Goal: Task Accomplishment & Management: Manage account settings

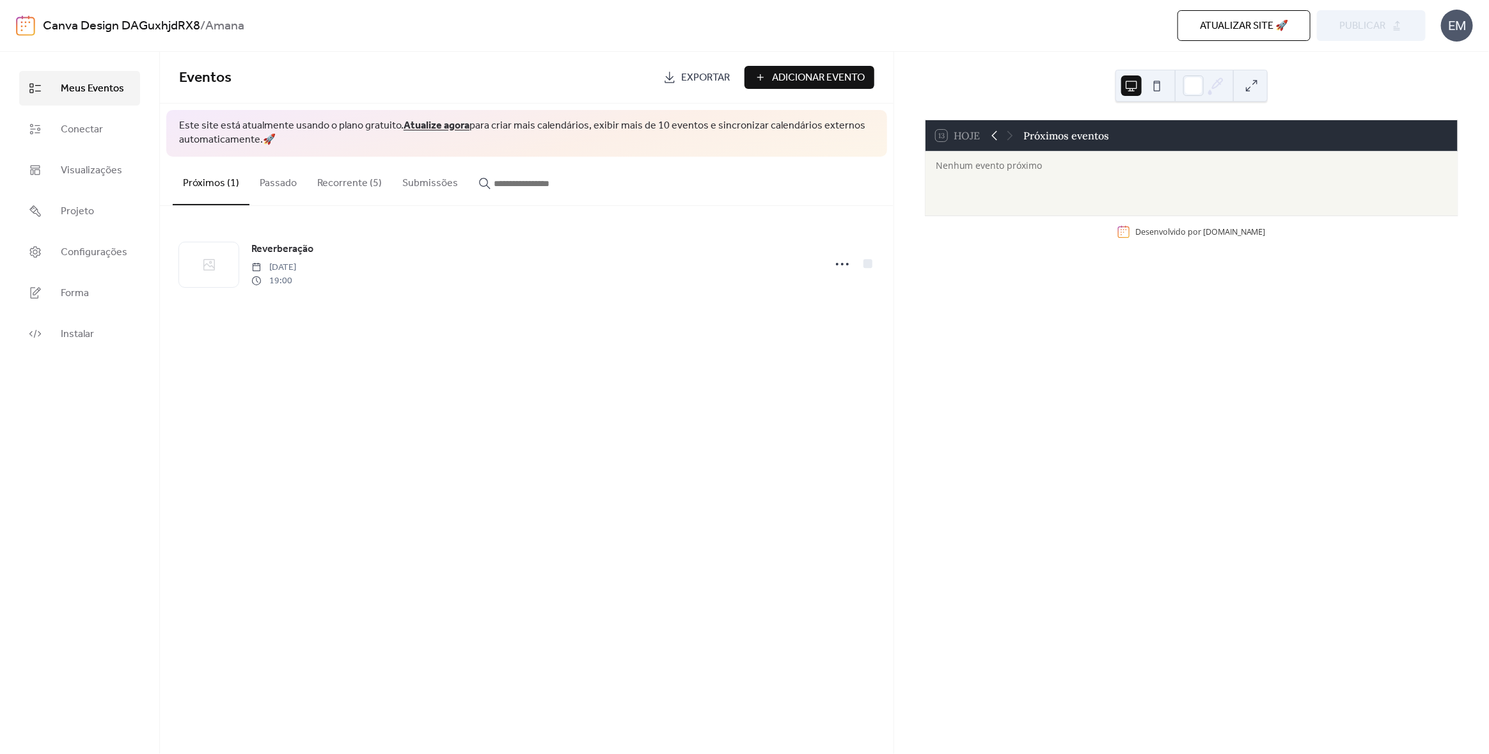
click at [995, 139] on icon at bounding box center [994, 136] width 6 height 10
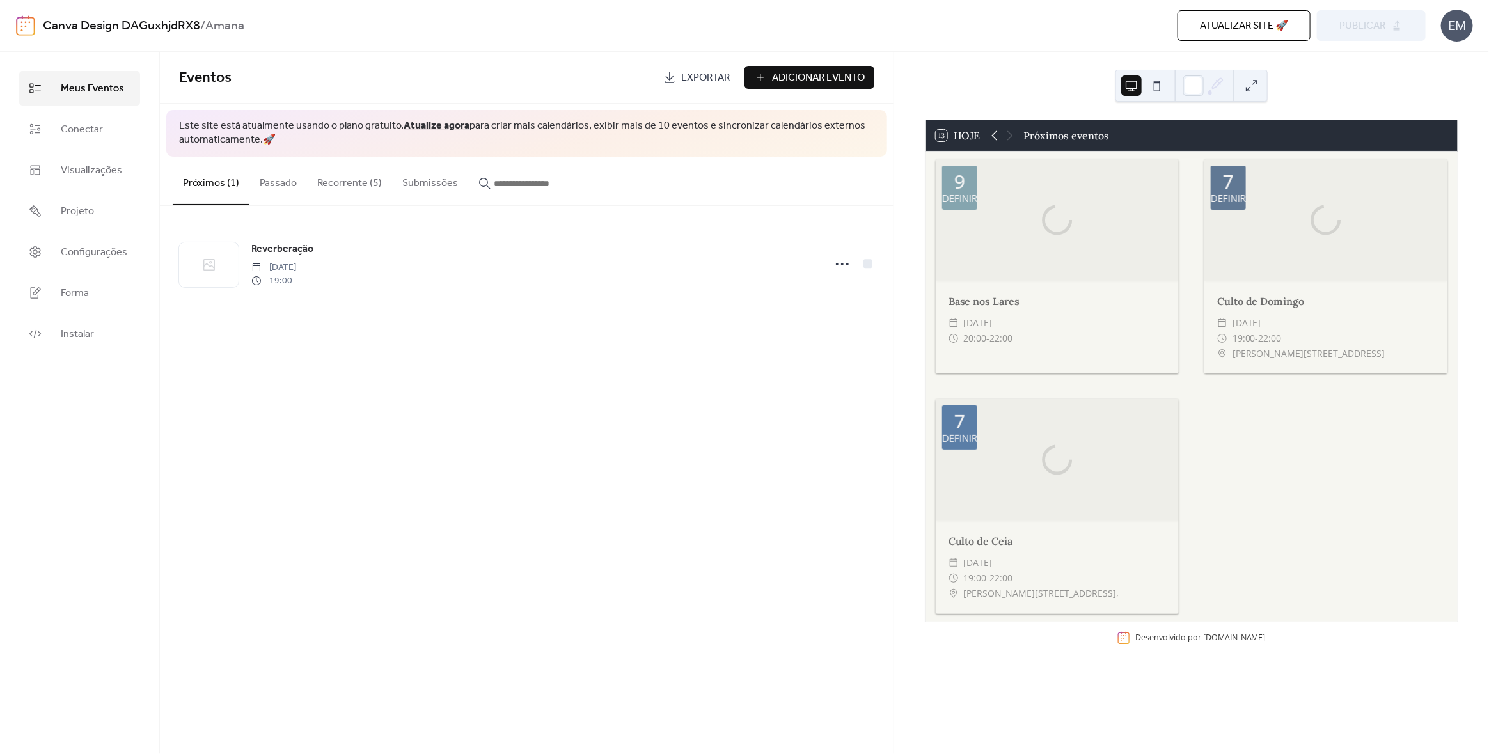
click at [995, 139] on icon at bounding box center [994, 136] width 6 height 10
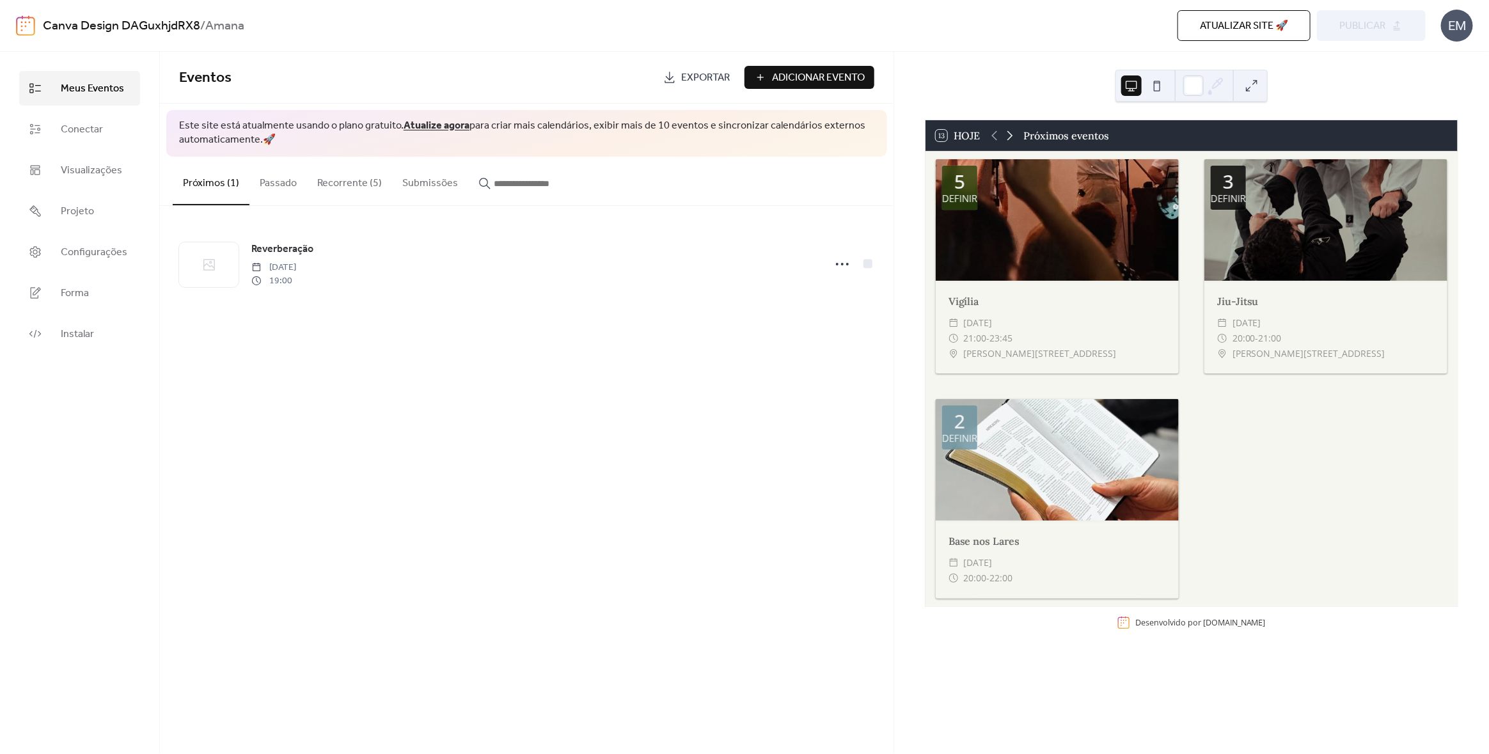
click at [1013, 138] on icon at bounding box center [1009, 135] width 15 height 15
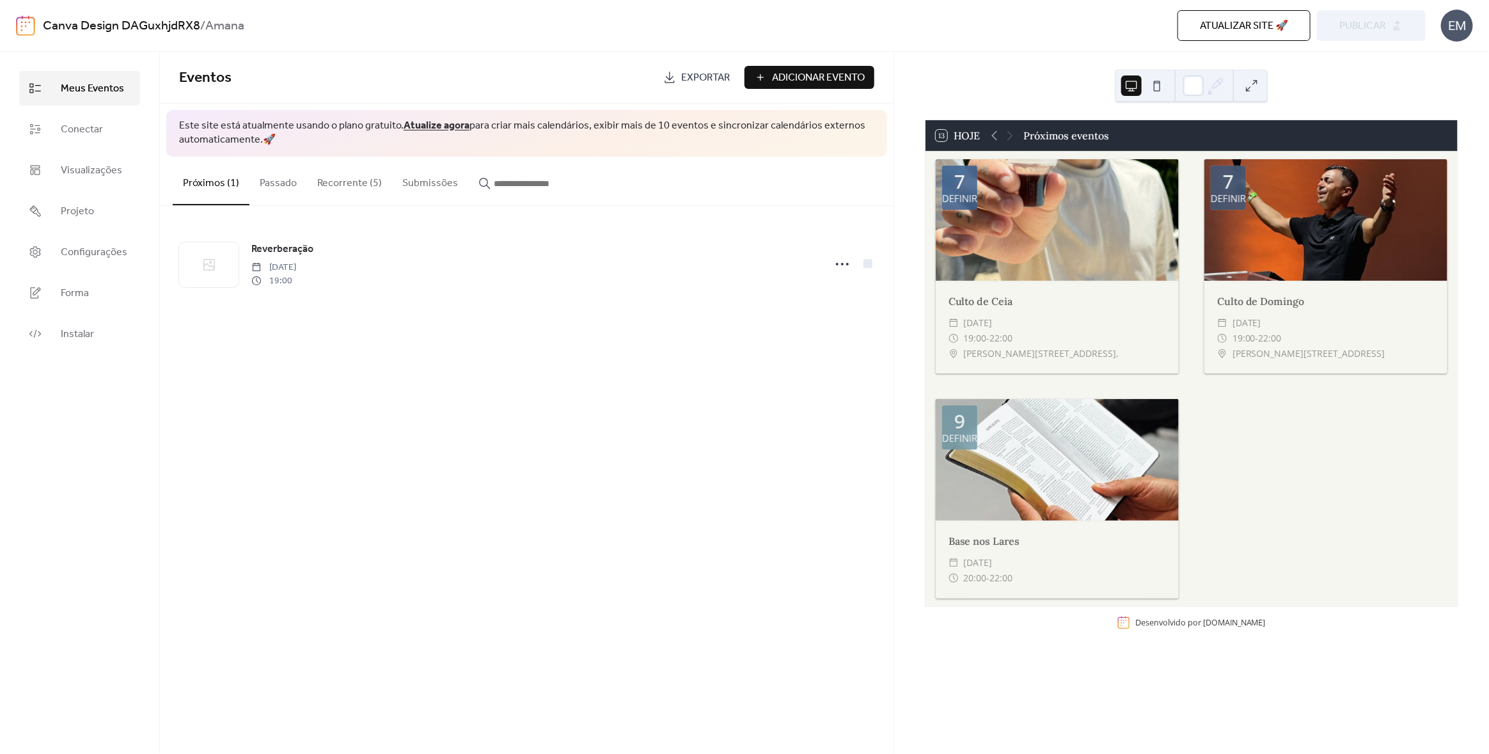
click at [1013, 138] on div at bounding box center [1002, 135] width 31 height 15
click at [381, 186] on button "Recorrente (5)" at bounding box center [349, 180] width 85 height 47
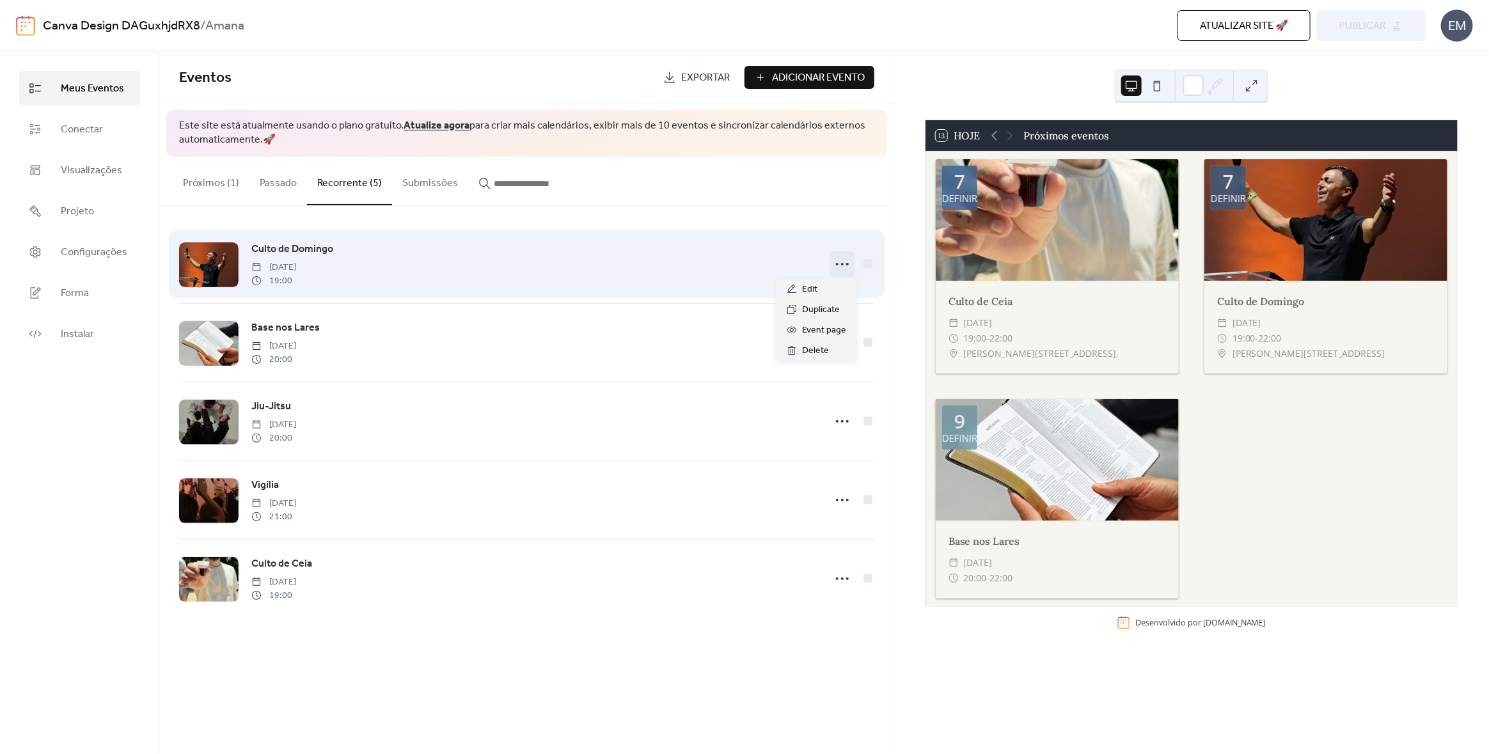
click at [838, 263] on icon at bounding box center [842, 264] width 20 height 20
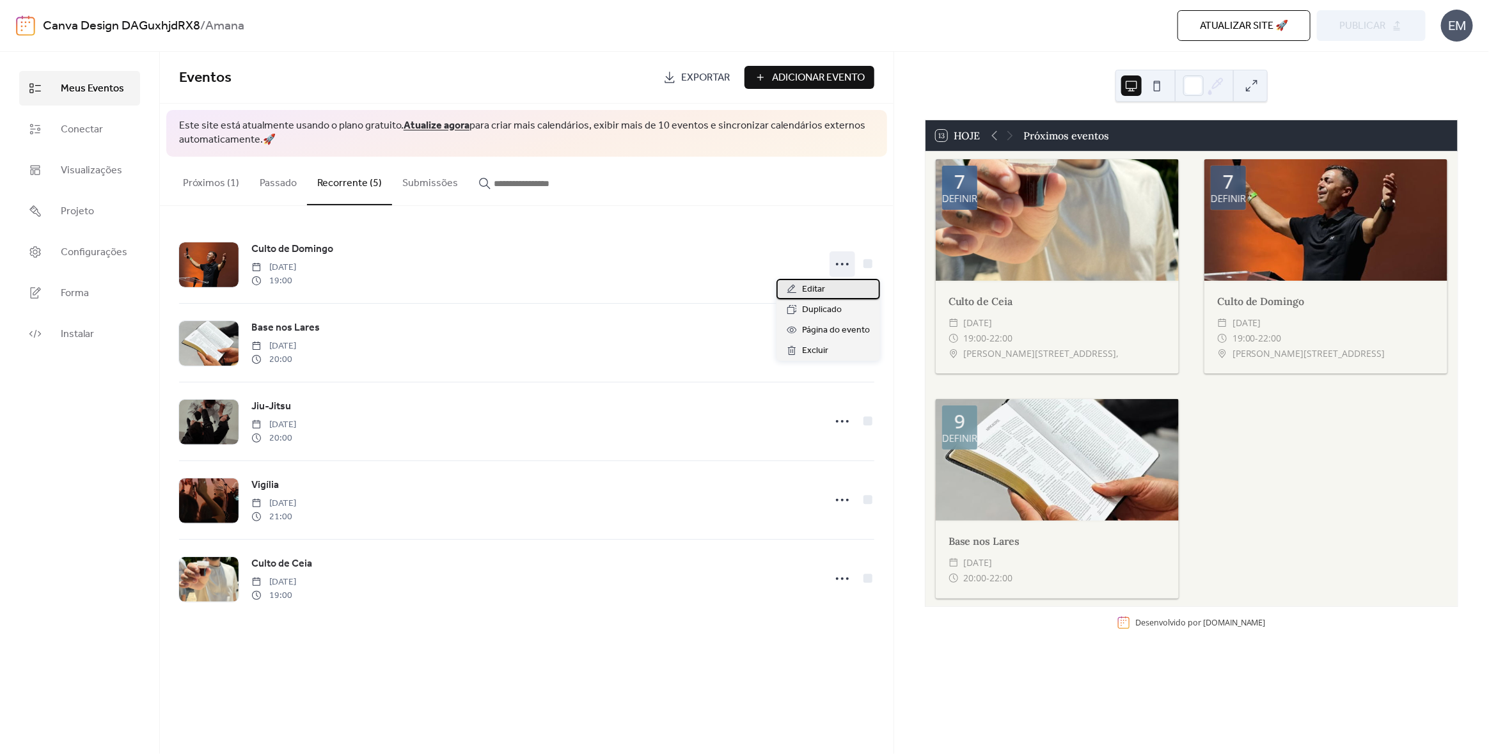
click at [823, 290] on font "Editar" at bounding box center [813, 289] width 23 height 17
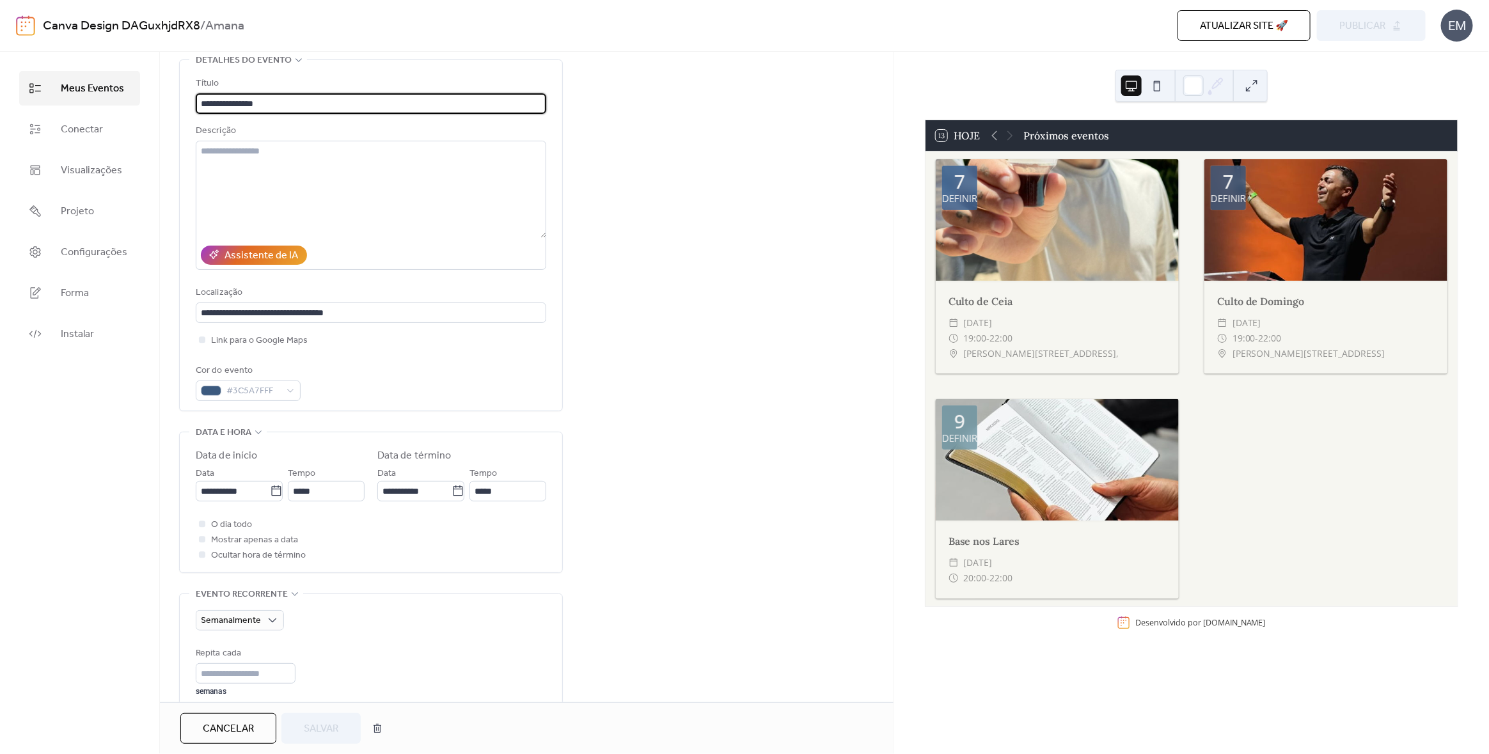
scroll to position [191, 0]
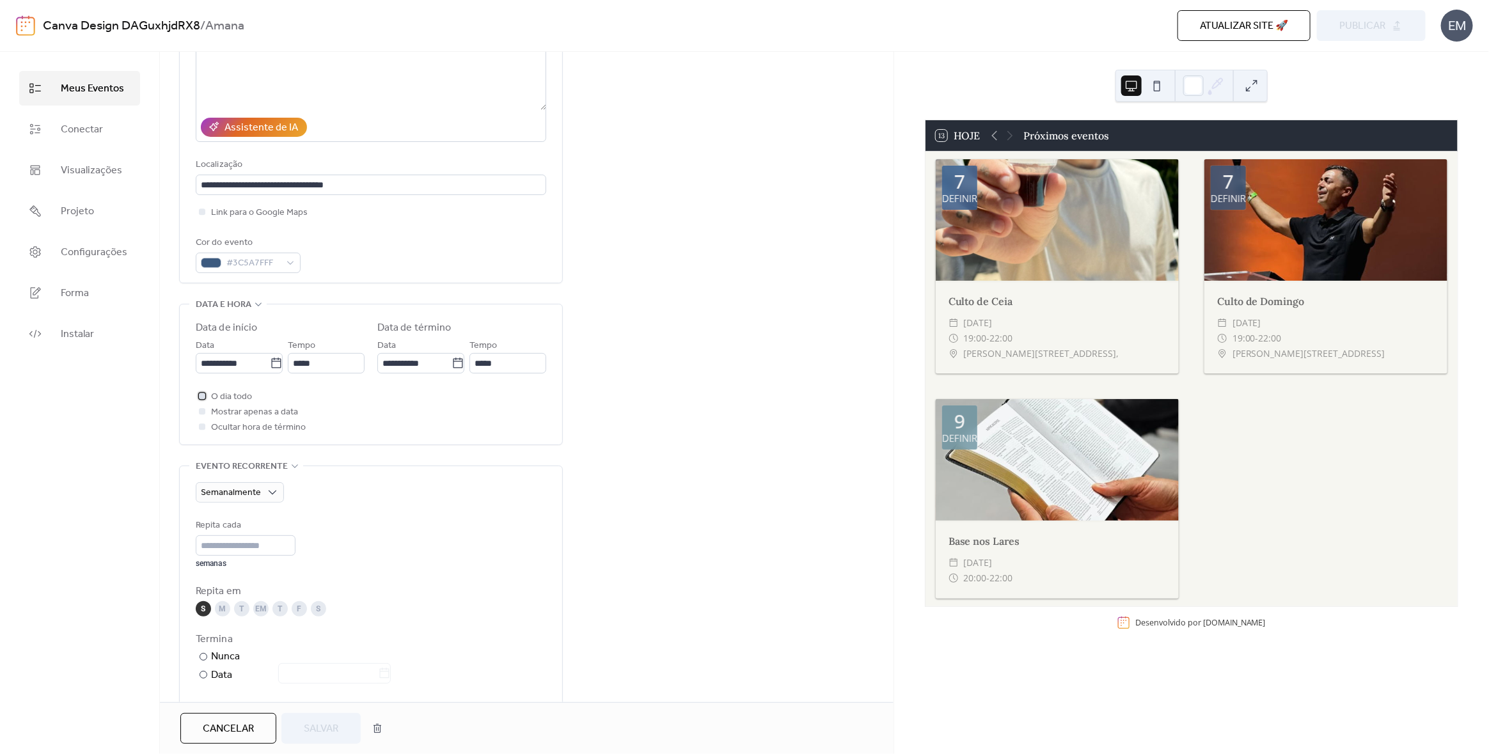
click at [201, 396] on div at bounding box center [202, 396] width 6 height 6
click at [202, 427] on div at bounding box center [202, 426] width 6 height 6
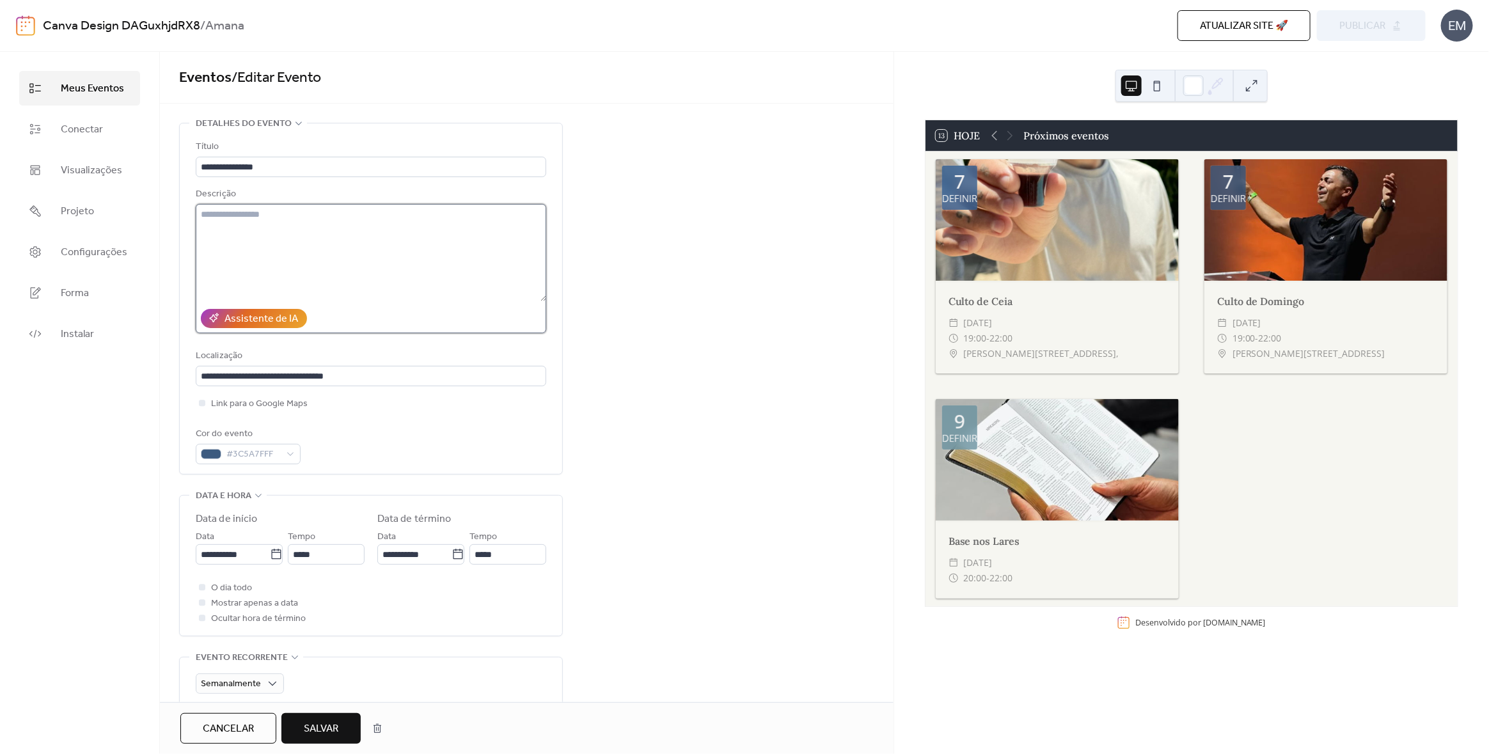
click at [396, 236] on textarea at bounding box center [371, 252] width 350 height 97
click at [778, 335] on div "**********" at bounding box center [526, 655] width 733 height 1065
click at [115, 86] on font "Meus Eventos" at bounding box center [92, 89] width 63 height 20
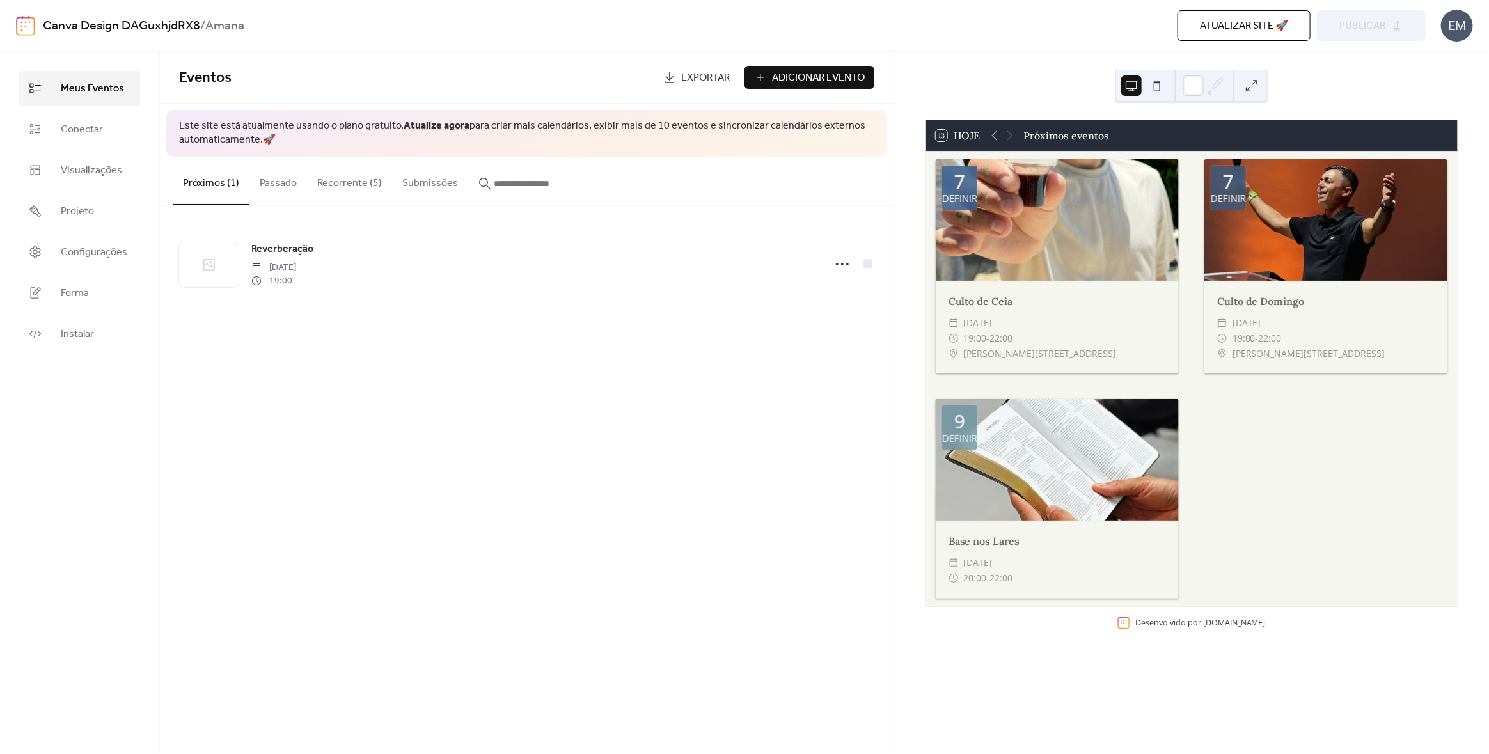
click at [209, 181] on font "Próximos (1)" at bounding box center [211, 183] width 56 height 20
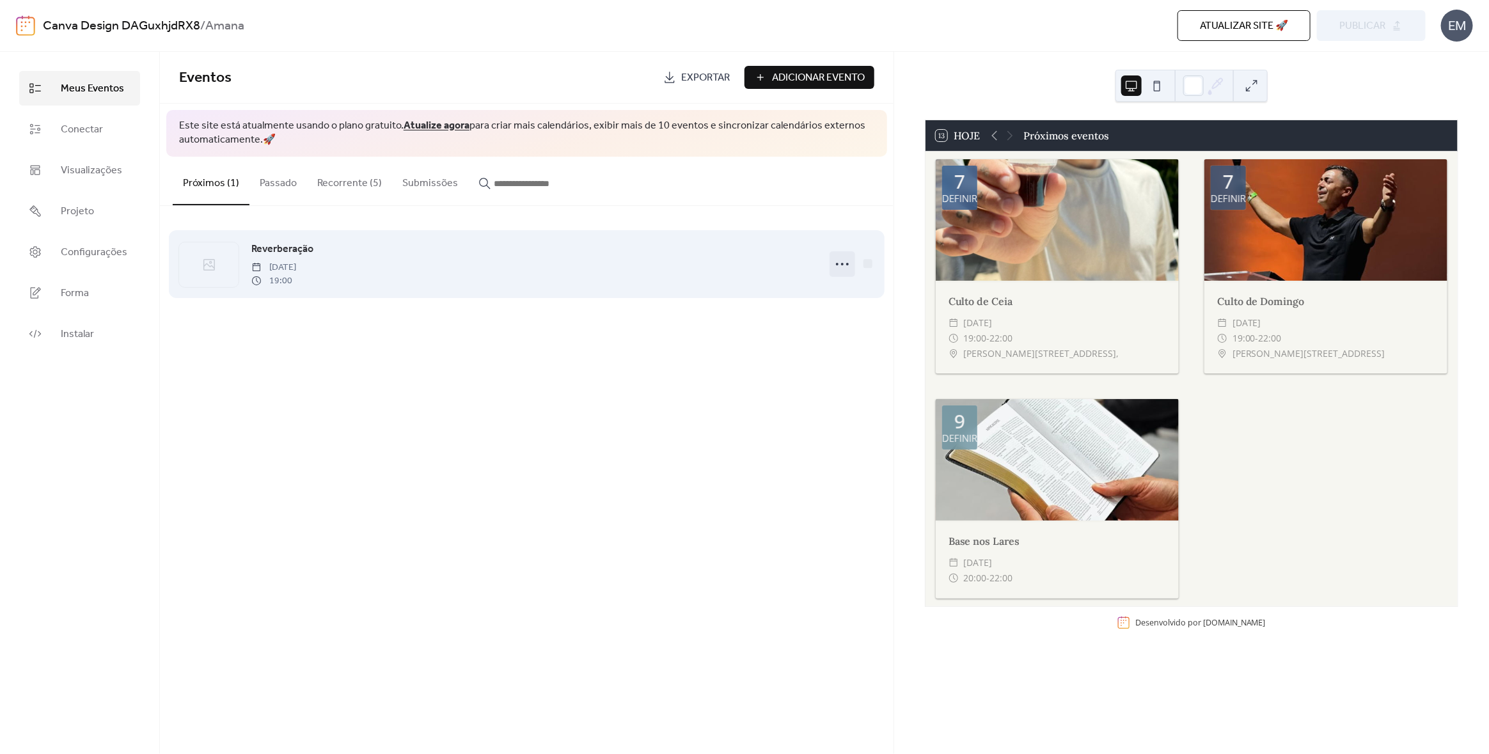
click at [840, 265] on icon at bounding box center [842, 264] width 20 height 20
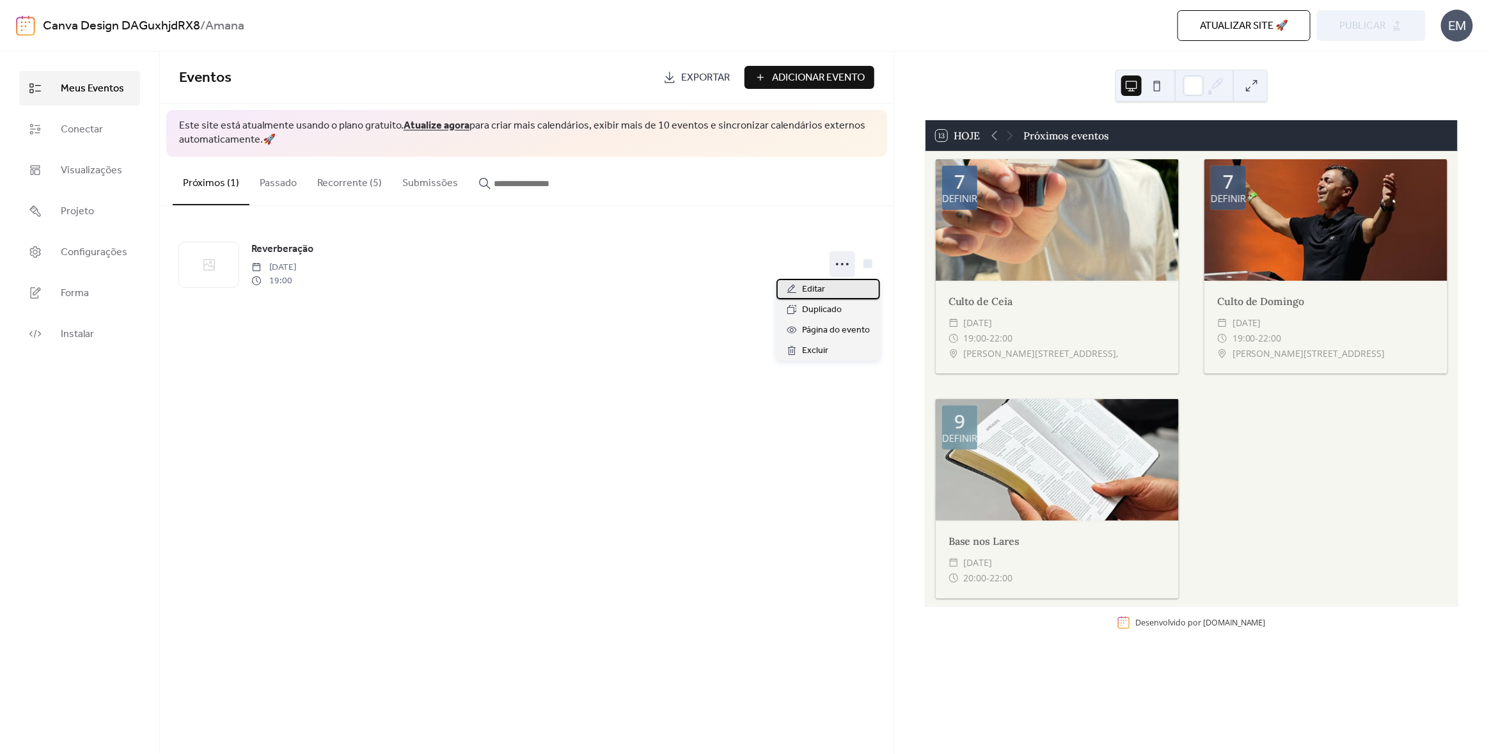
click at [826, 282] on div "Editar" at bounding box center [828, 289] width 104 height 20
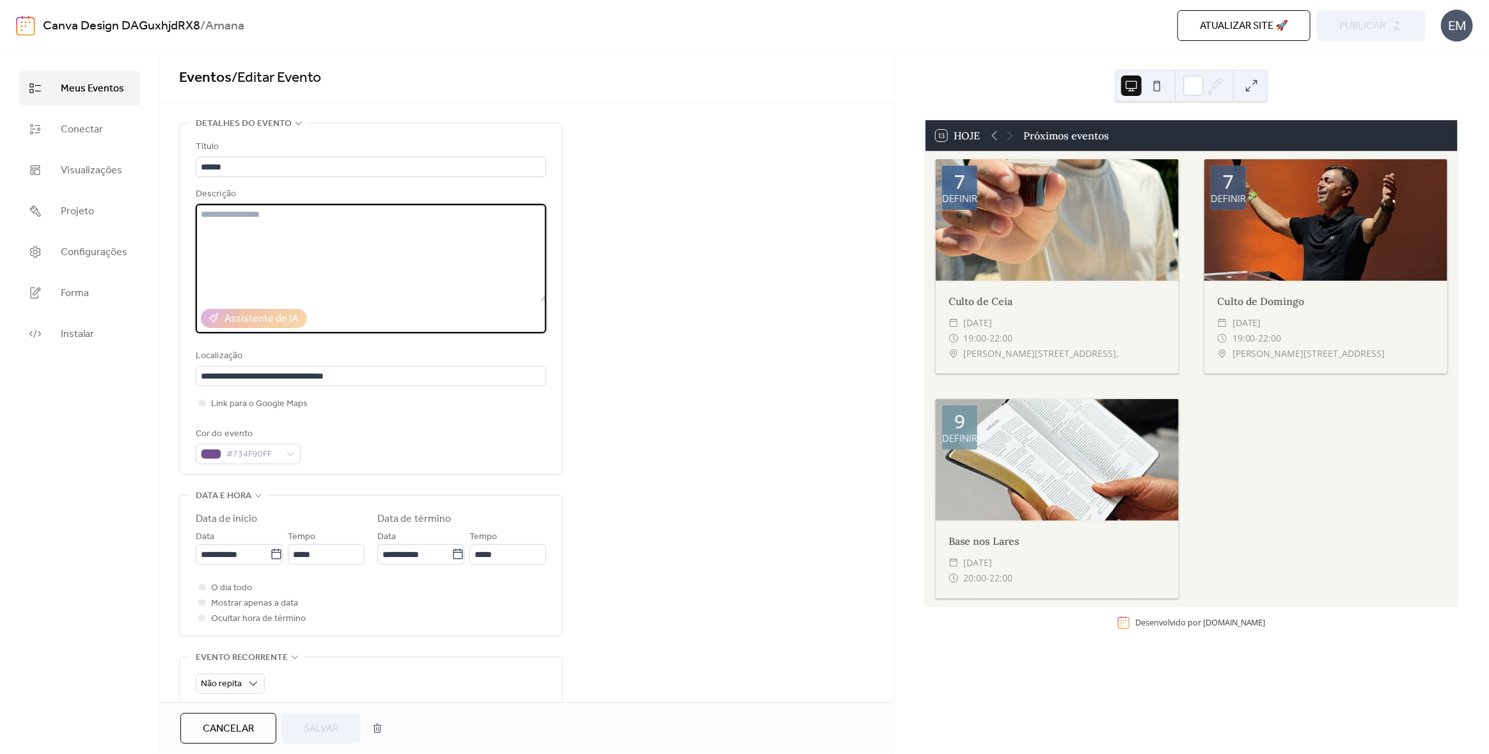
click at [317, 249] on textarea at bounding box center [371, 252] width 350 height 97
click at [671, 281] on div "**********" at bounding box center [526, 535] width 733 height 824
click at [328, 272] on textarea at bounding box center [371, 252] width 350 height 97
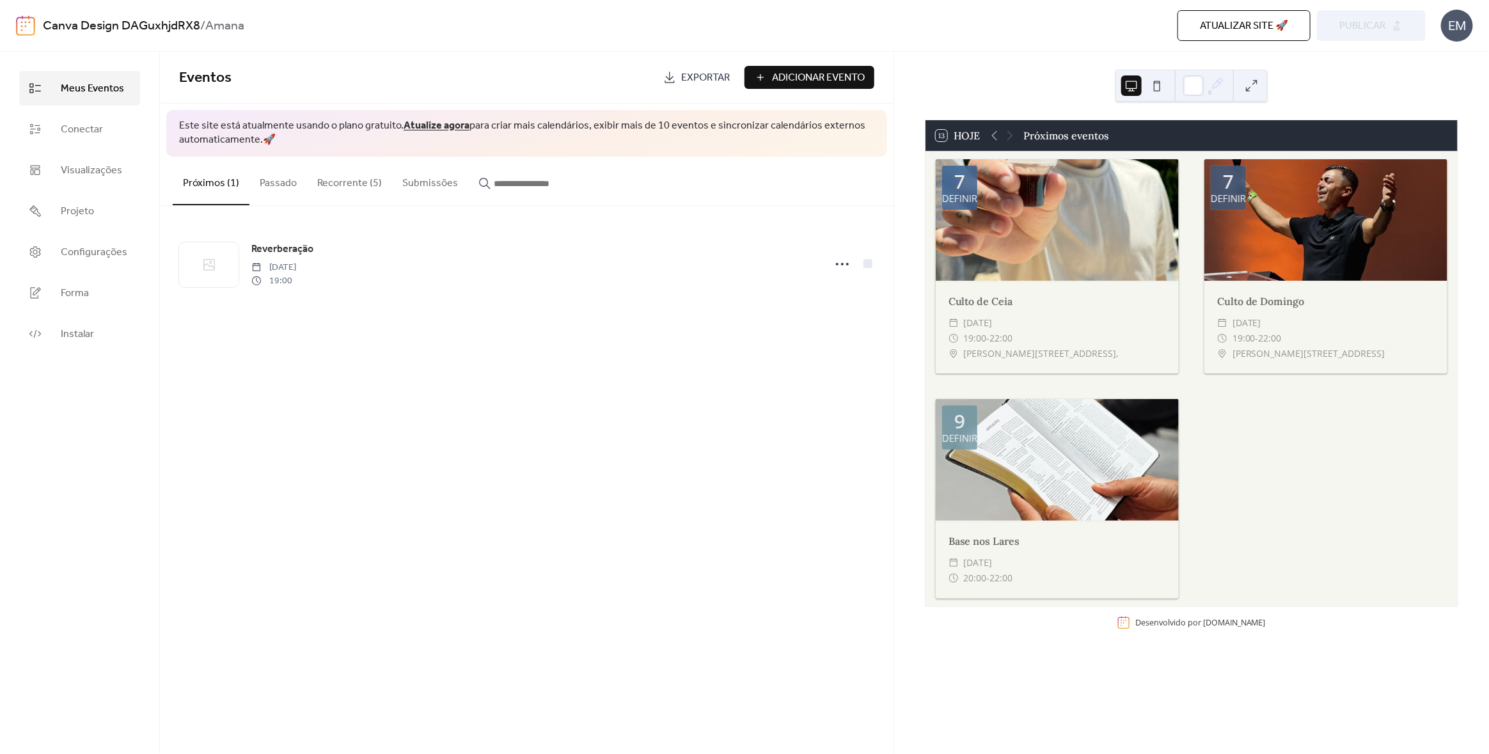
click at [251, 177] on button "Passado" at bounding box center [278, 180] width 58 height 47
click at [332, 169] on button "Recorrente (5)" at bounding box center [349, 180] width 85 height 47
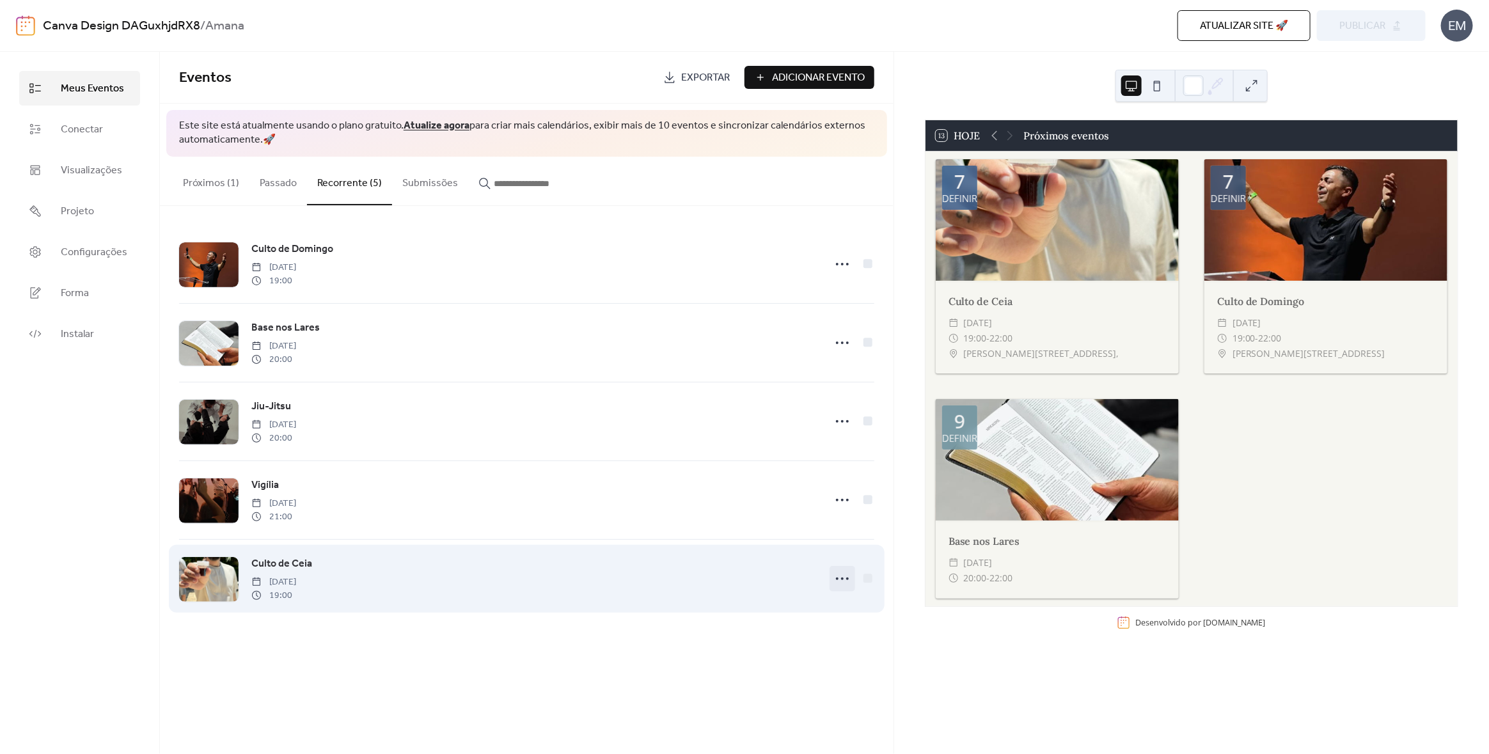
click at [846, 573] on icon at bounding box center [842, 579] width 20 height 20
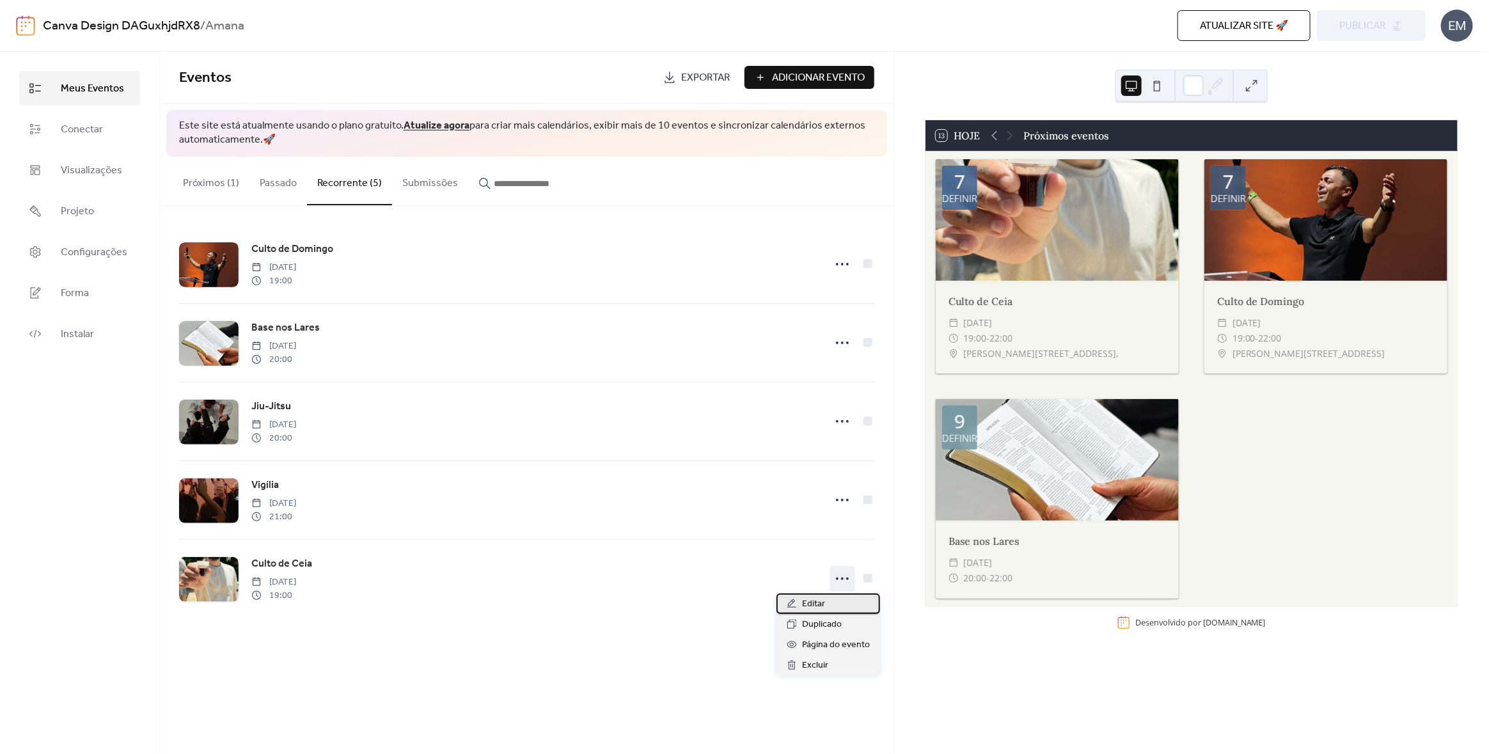
click at [824, 605] on font "Editar" at bounding box center [813, 603] width 23 height 17
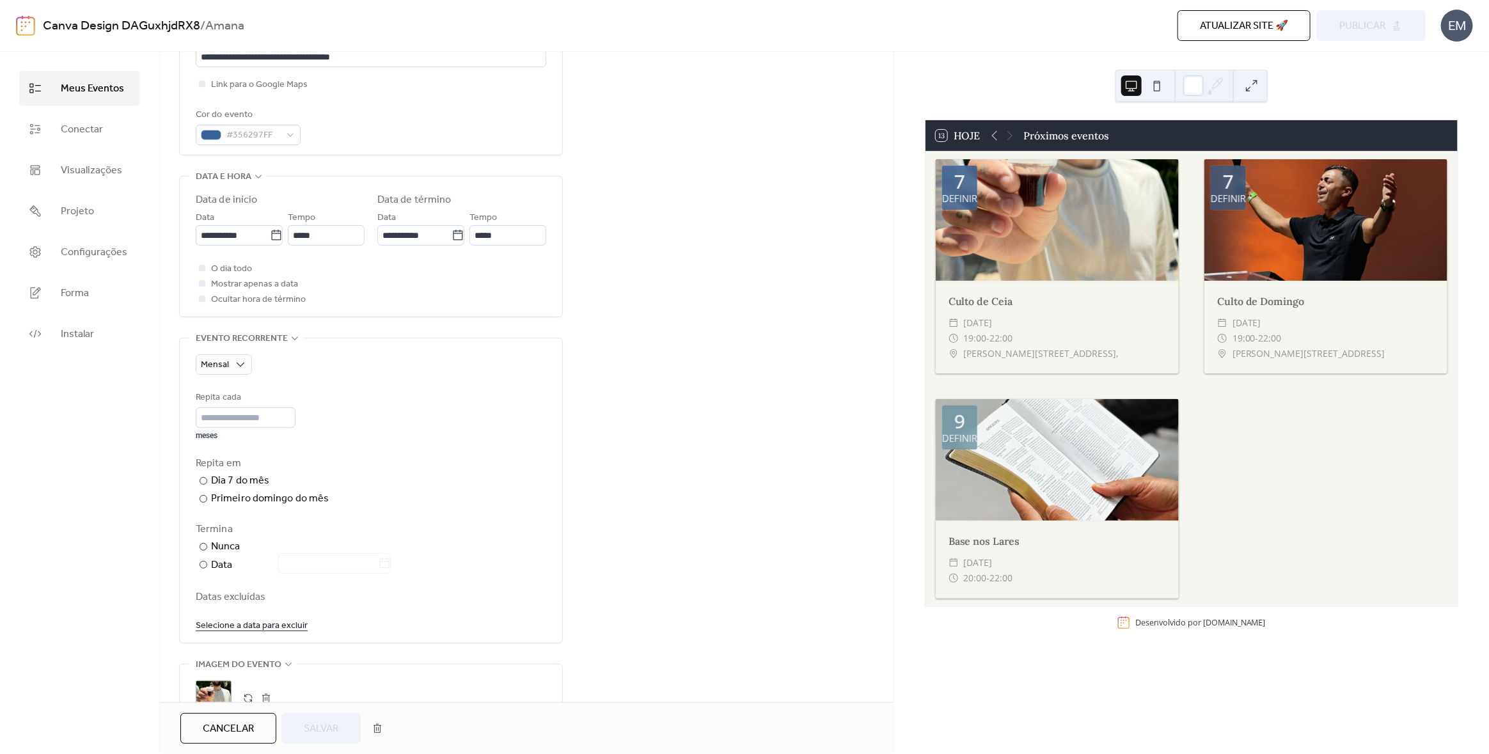
scroll to position [501, 0]
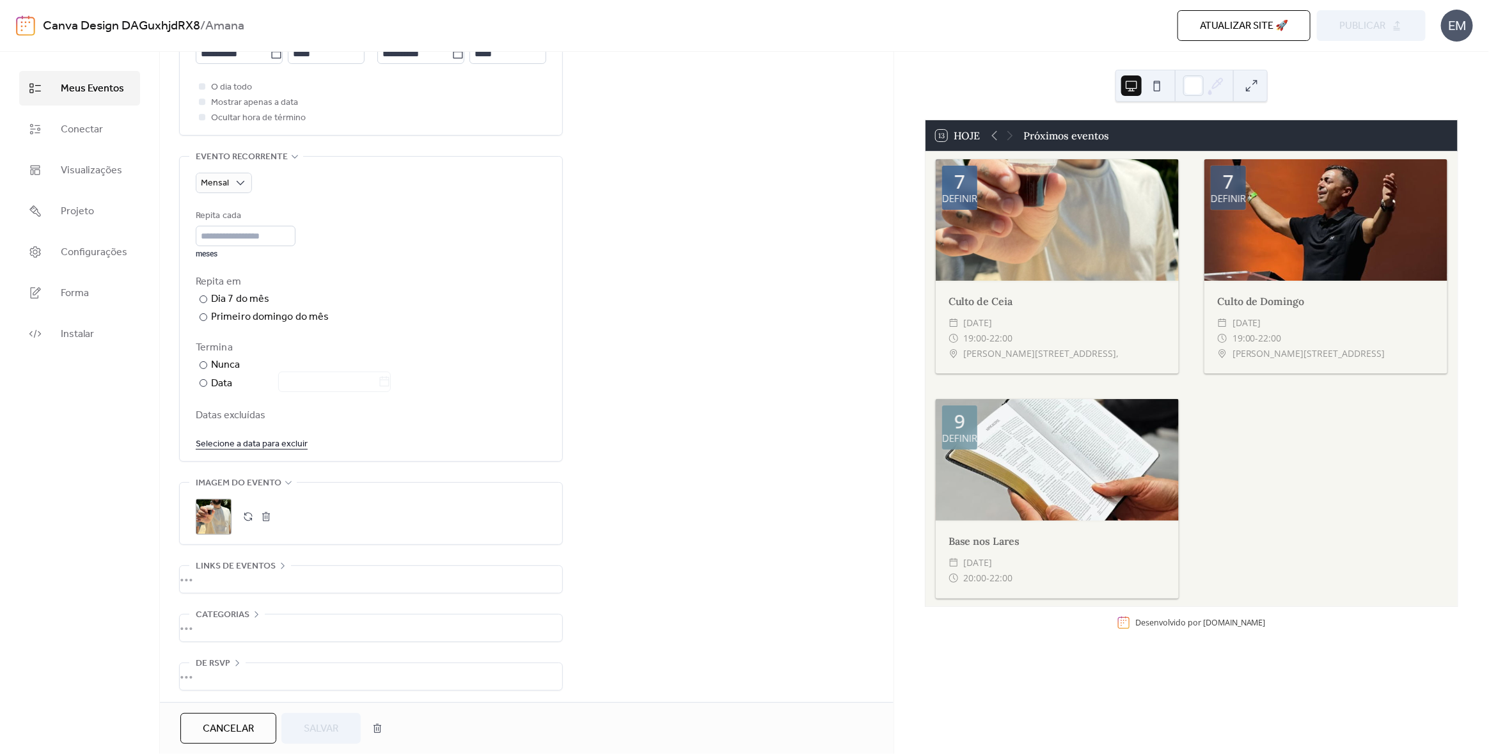
click at [282, 566] on div "•••" at bounding box center [371, 579] width 382 height 27
click at [282, 566] on div "•••" at bounding box center [371, 566] width 382 height 1
click at [258, 609] on icon at bounding box center [256, 614] width 10 height 10
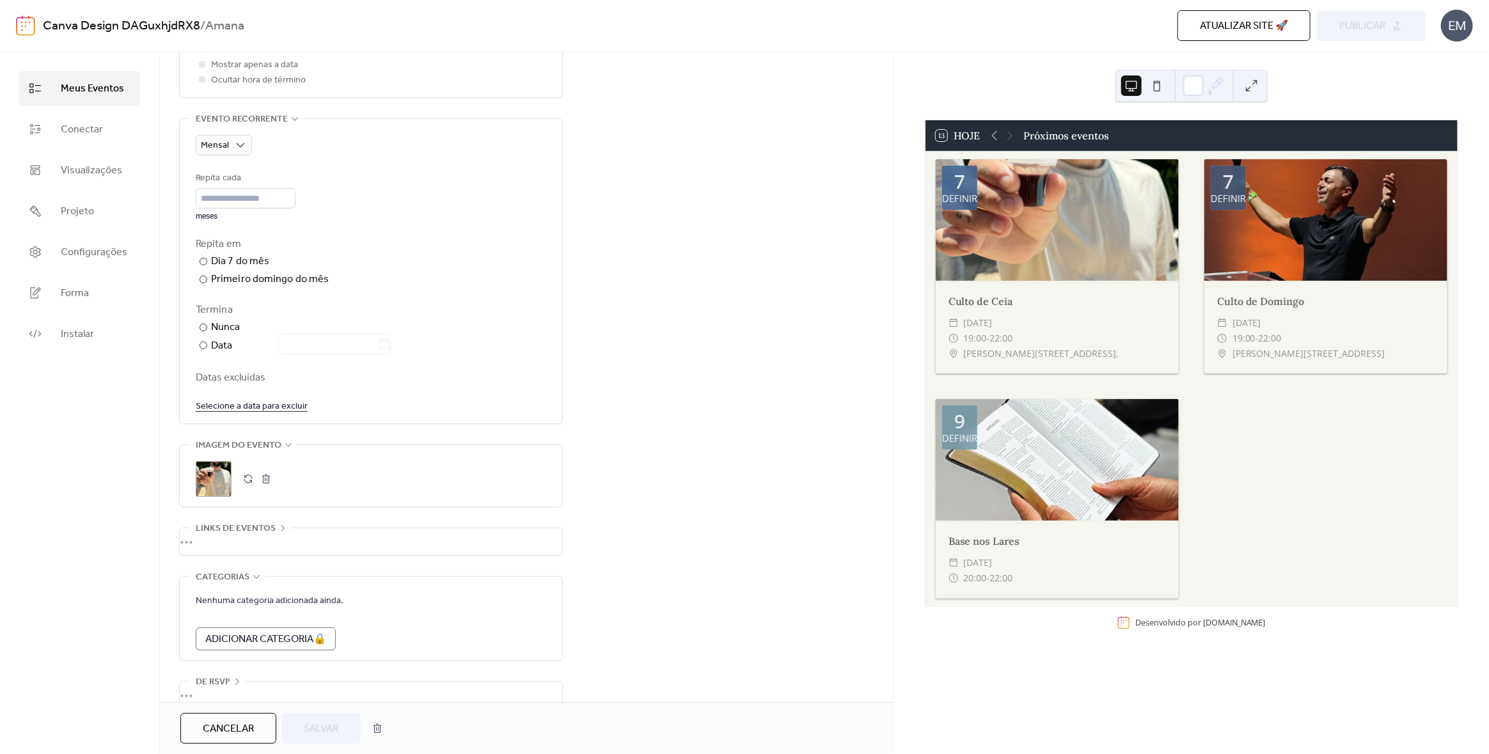
scroll to position [556, 0]
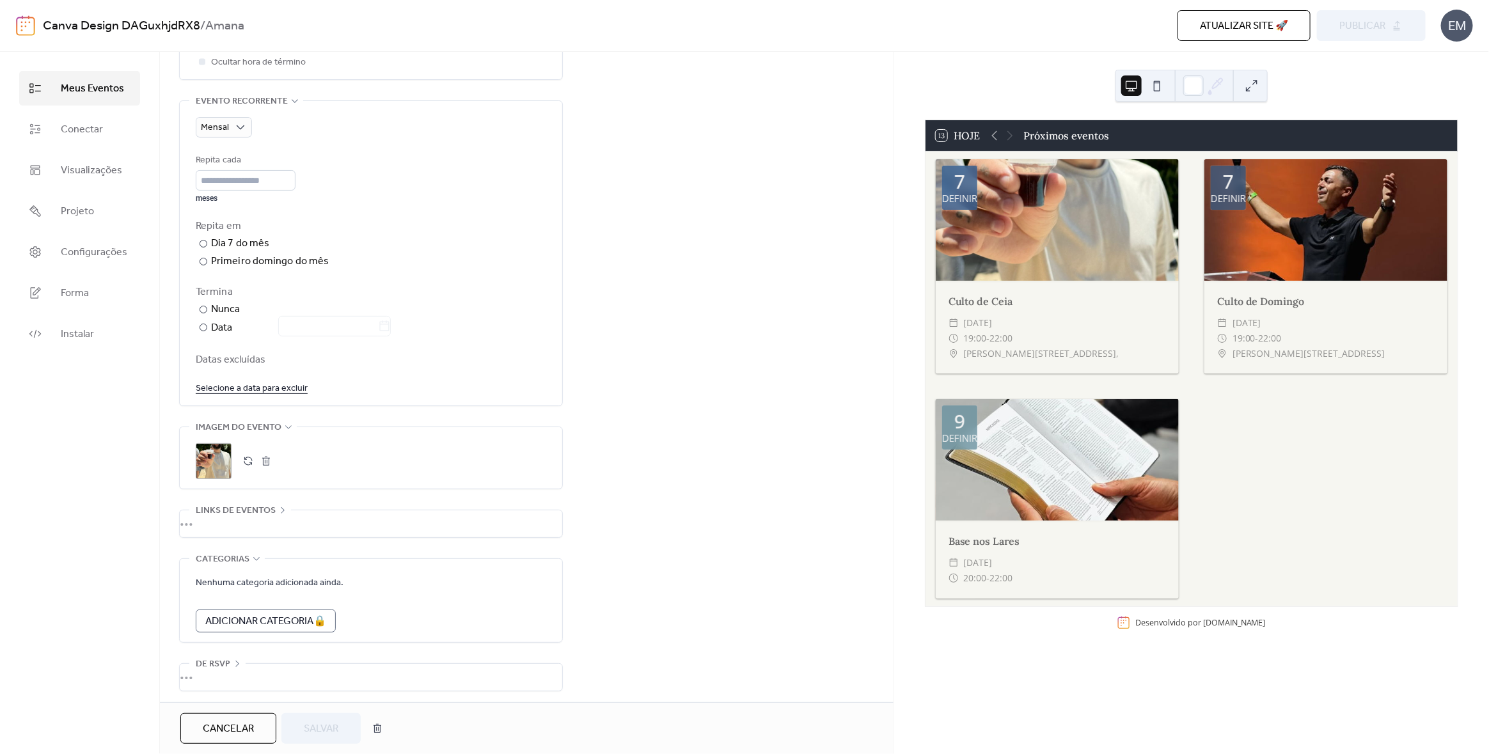
click at [256, 554] on icon at bounding box center [256, 559] width 10 height 10
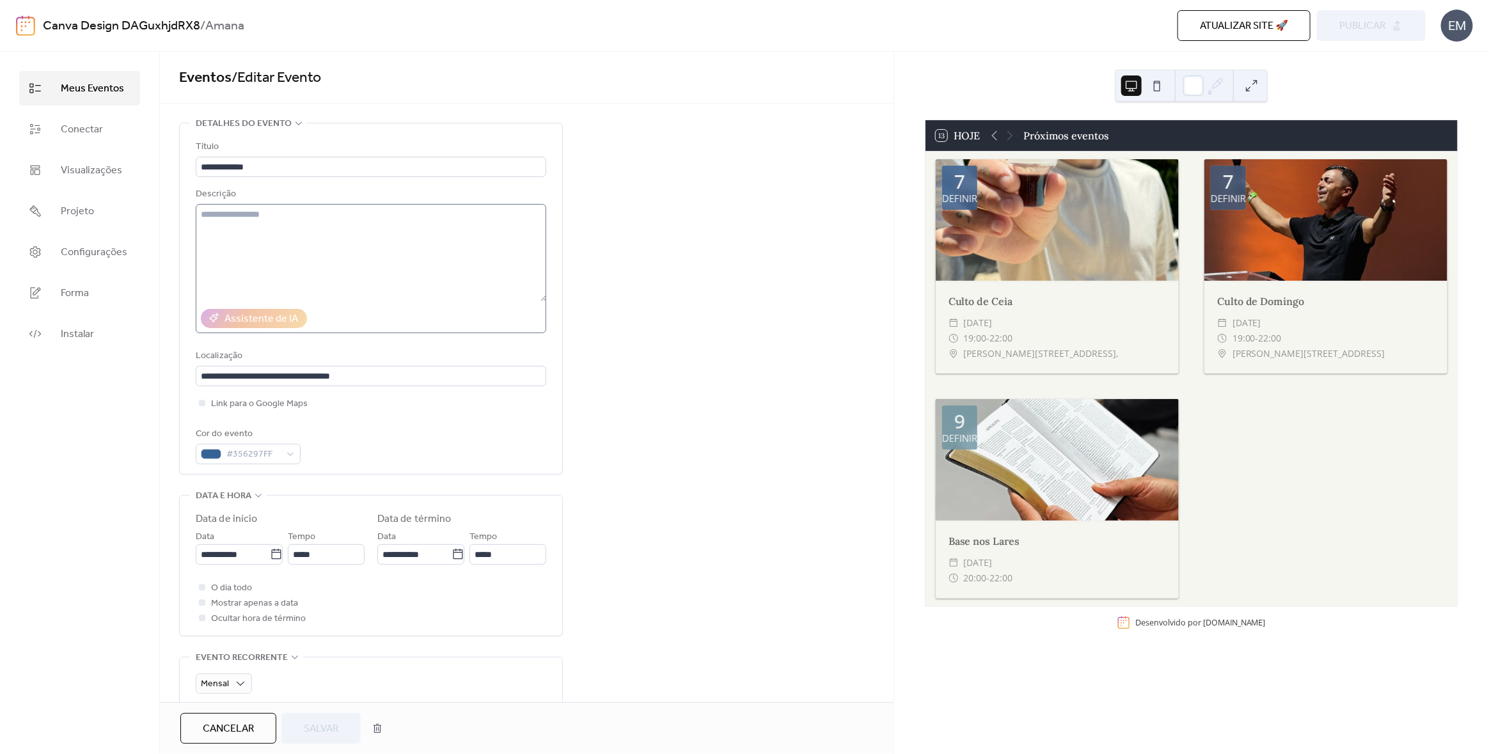
scroll to position [0, 0]
click at [101, 131] on font "Conectar" at bounding box center [82, 130] width 42 height 20
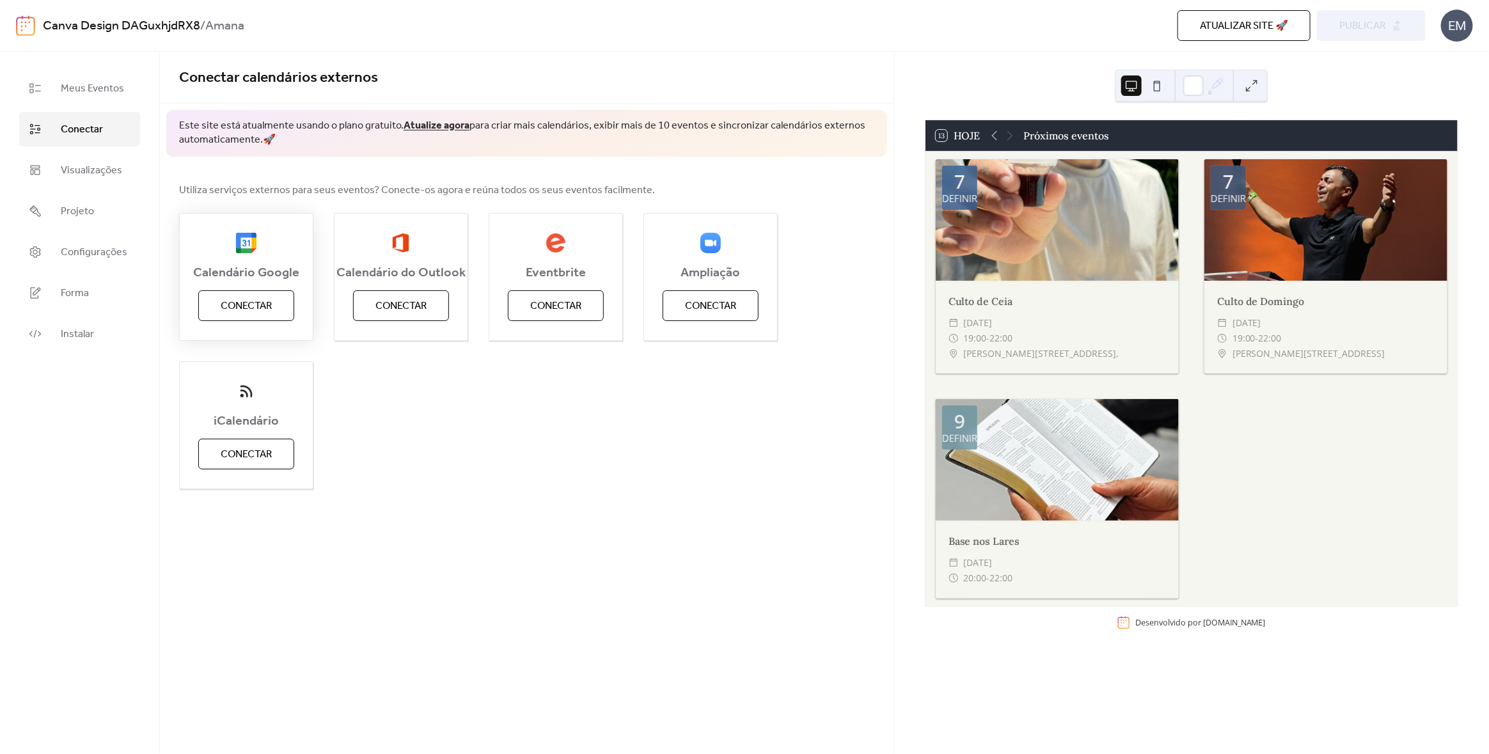
click at [244, 299] on font "Conectar" at bounding box center [246, 306] width 51 height 20
click at [89, 84] on font "Meus Eventos" at bounding box center [92, 89] width 63 height 20
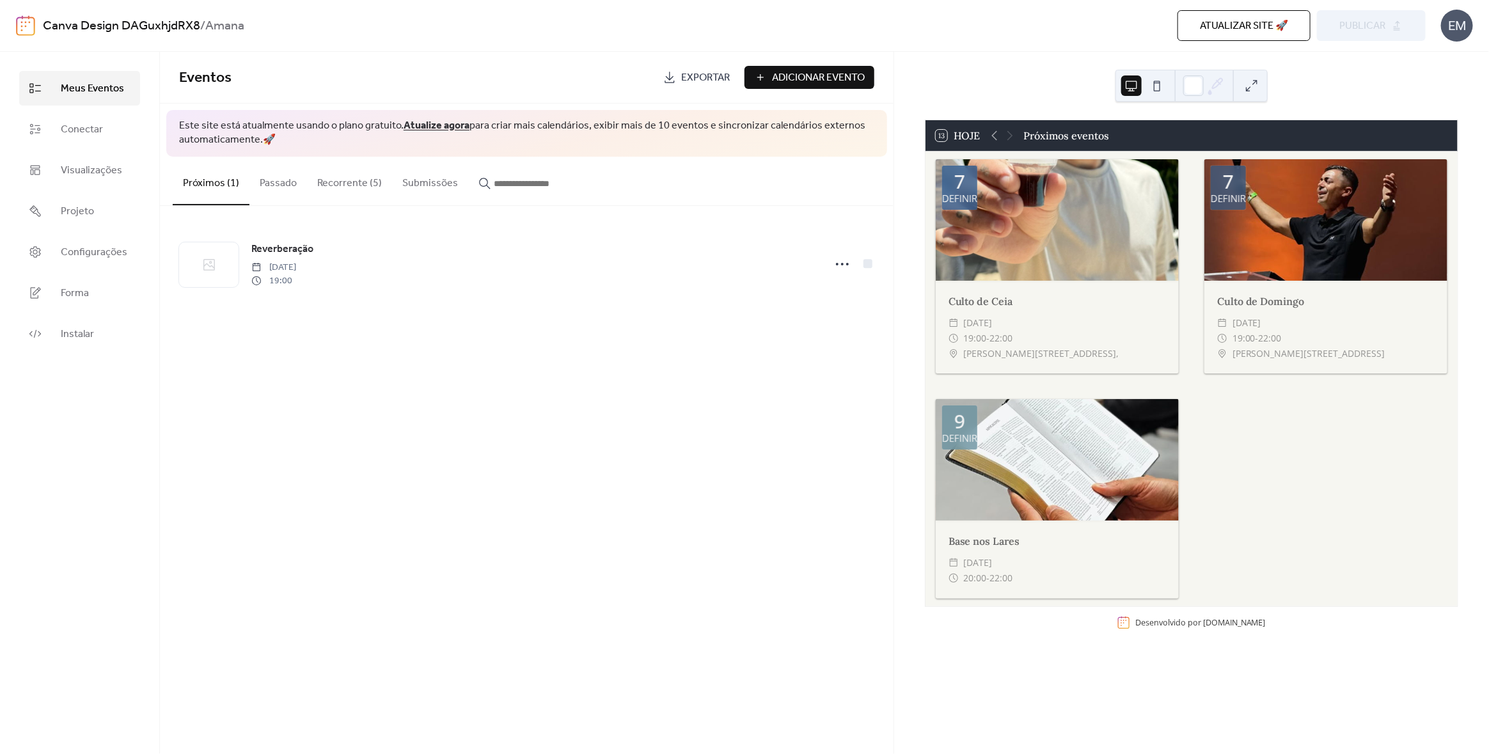
click at [349, 186] on font "Recorrente (5)" at bounding box center [349, 183] width 65 height 20
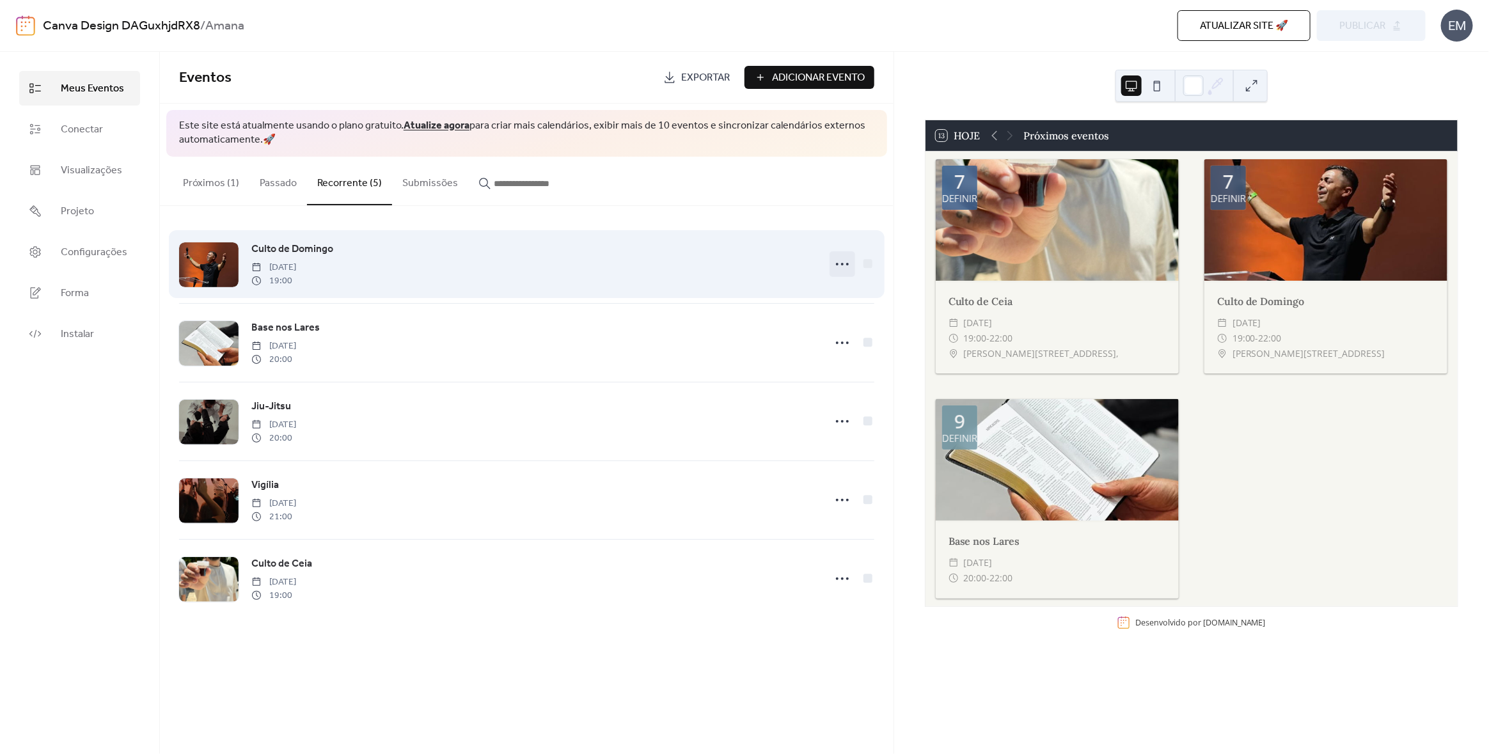
click at [840, 265] on icon at bounding box center [842, 264] width 20 height 20
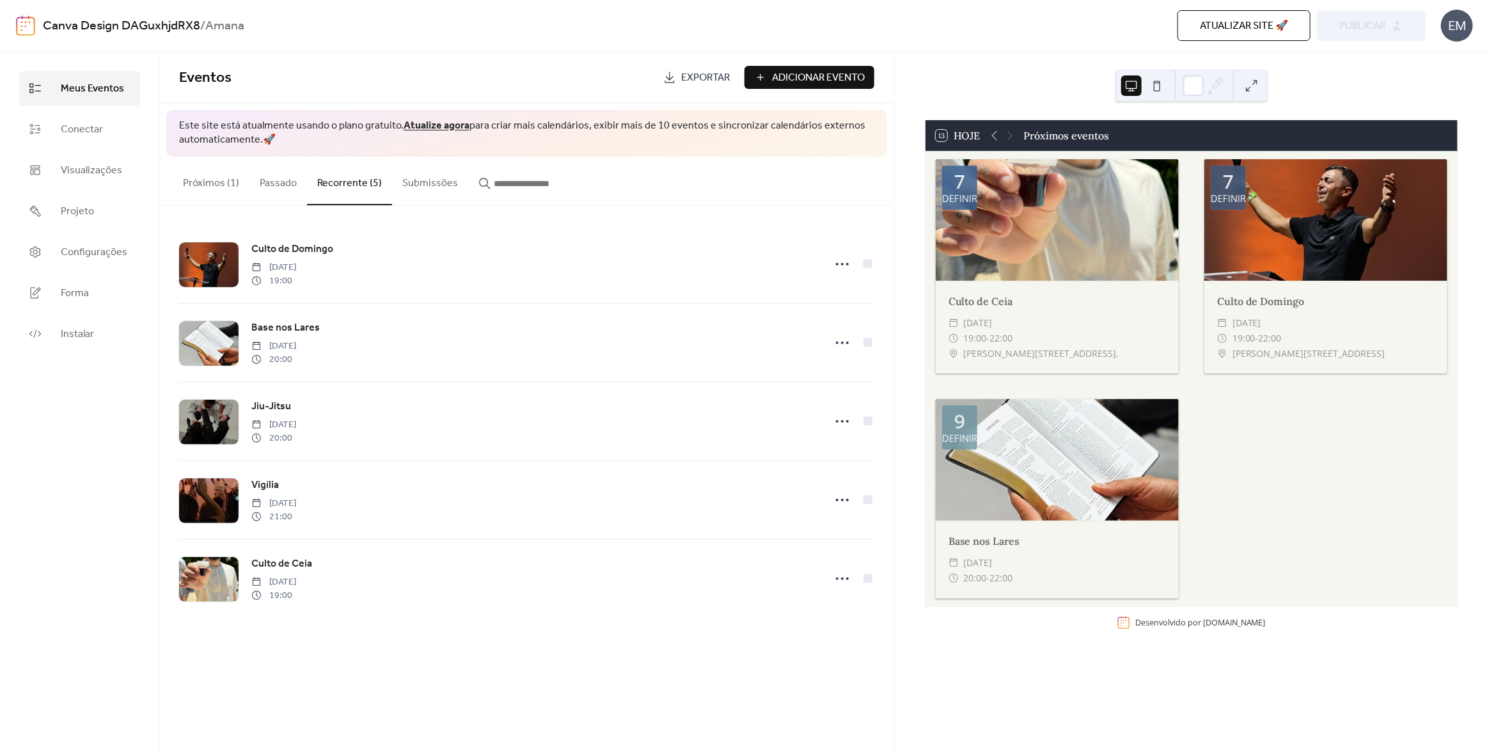
click at [1155, 526] on div "Base nos Lares ​ [DATE] ​ 20:00 - 22:00" at bounding box center [1057, 560] width 243 height 78
click at [993, 139] on icon at bounding box center [994, 135] width 15 height 15
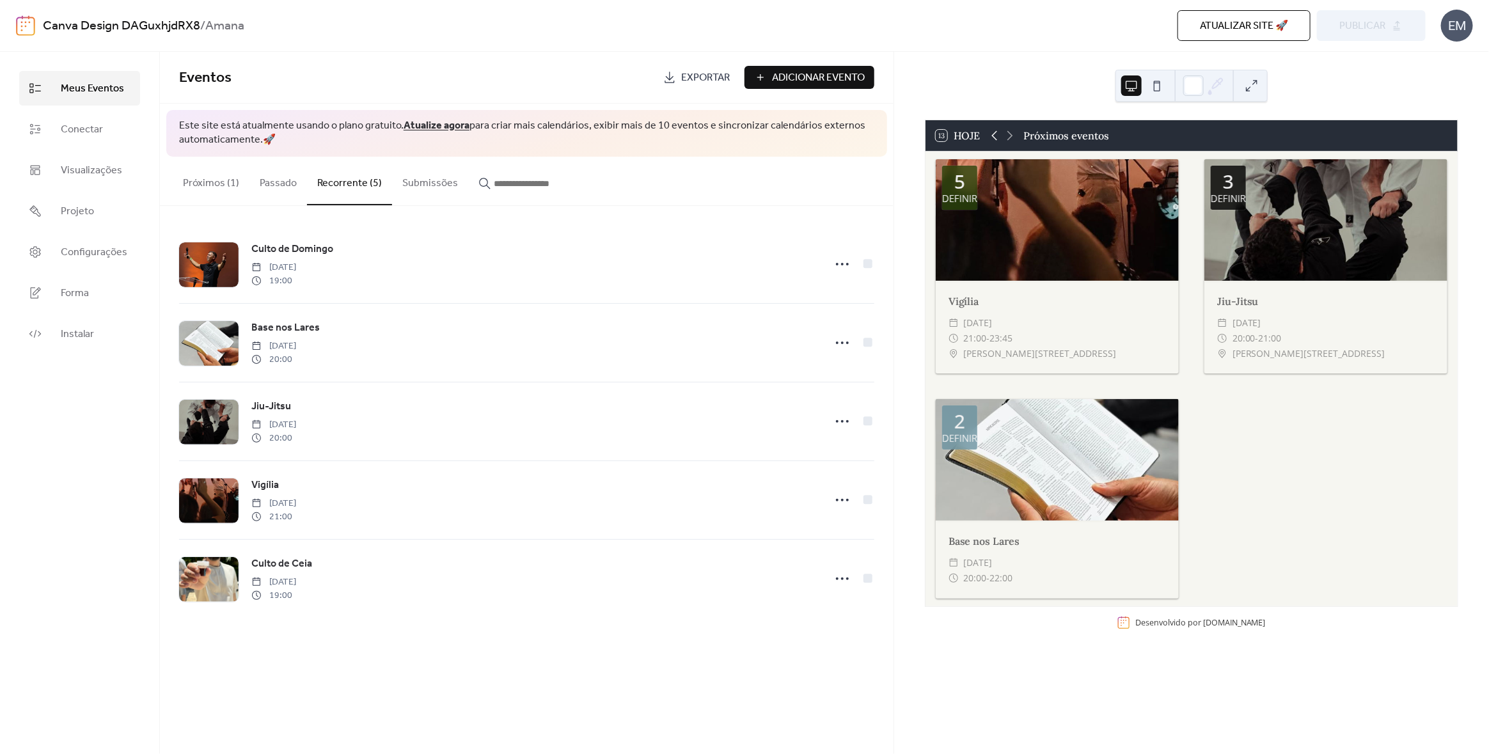
click at [993, 139] on icon at bounding box center [994, 135] width 15 height 15
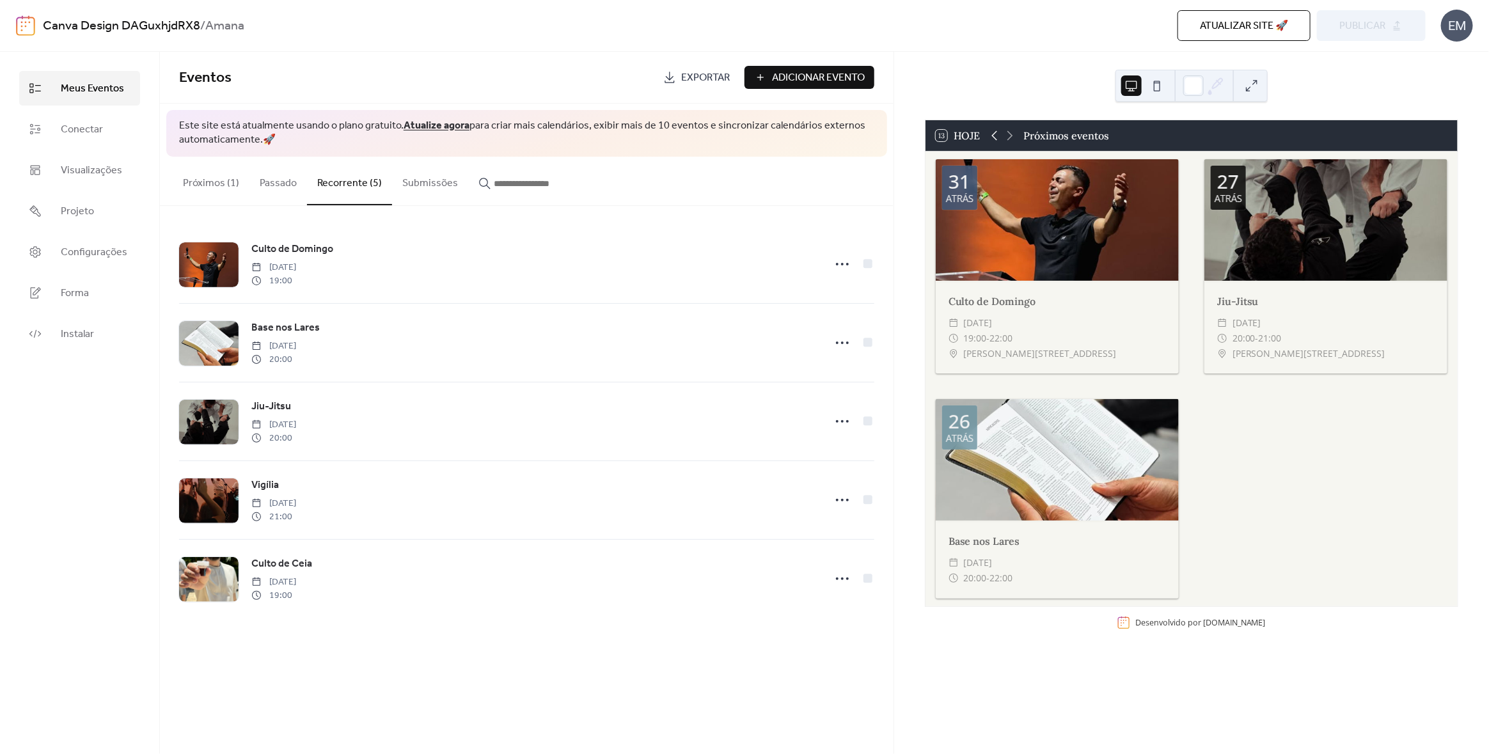
click at [993, 139] on icon at bounding box center [994, 135] width 15 height 15
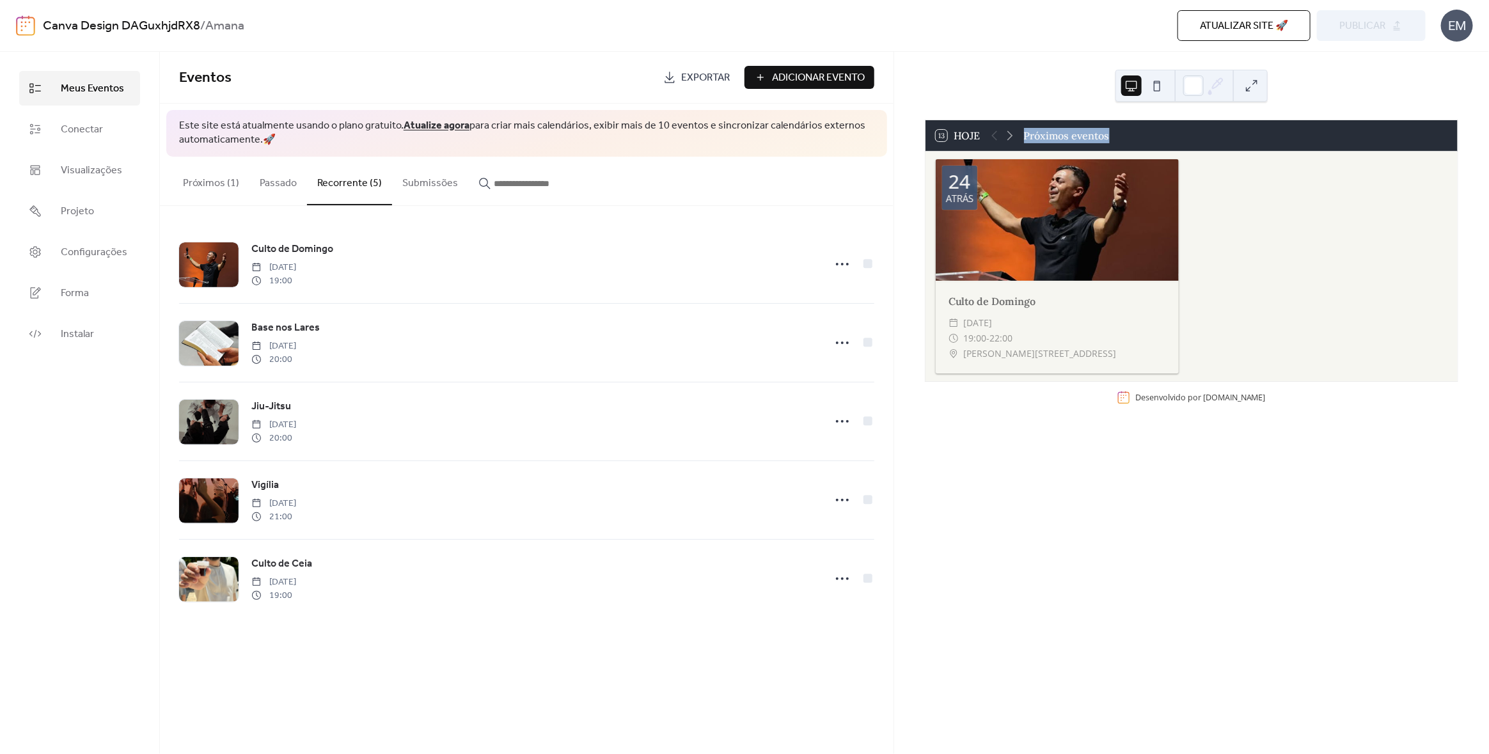
click at [993, 139] on div at bounding box center [1002, 135] width 31 height 15
click at [1014, 139] on icon at bounding box center [1009, 135] width 15 height 15
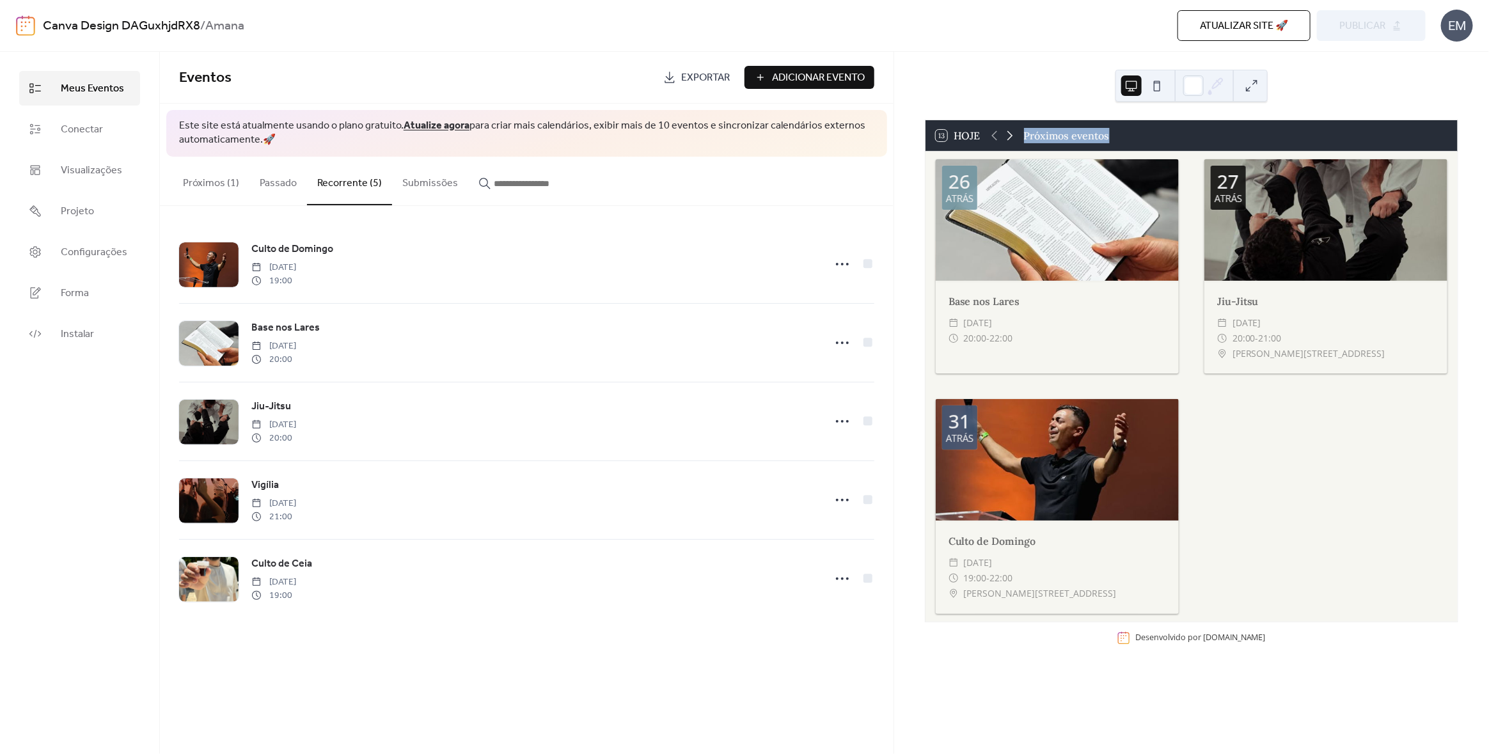
click at [1014, 139] on icon at bounding box center [1009, 135] width 15 height 15
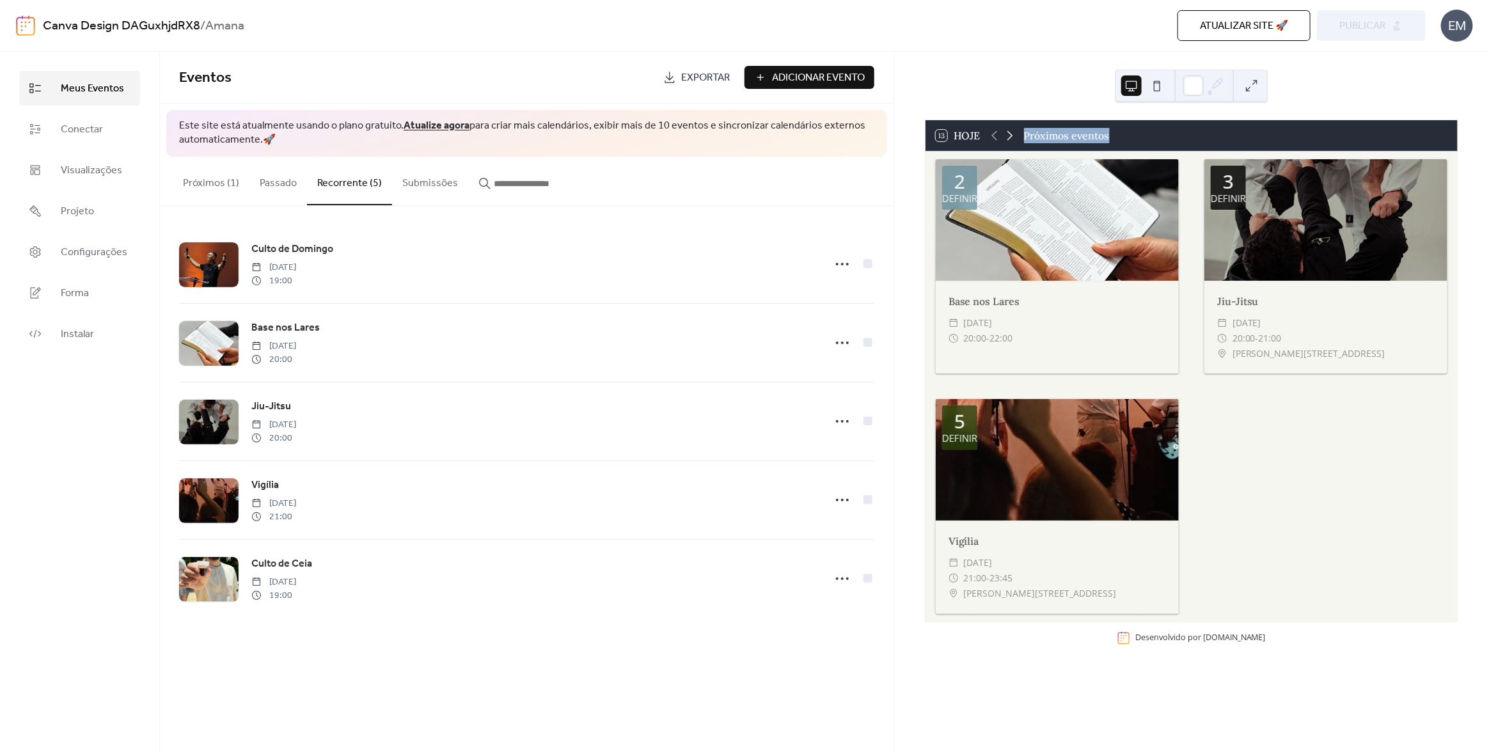
click at [1014, 139] on icon at bounding box center [1009, 135] width 15 height 15
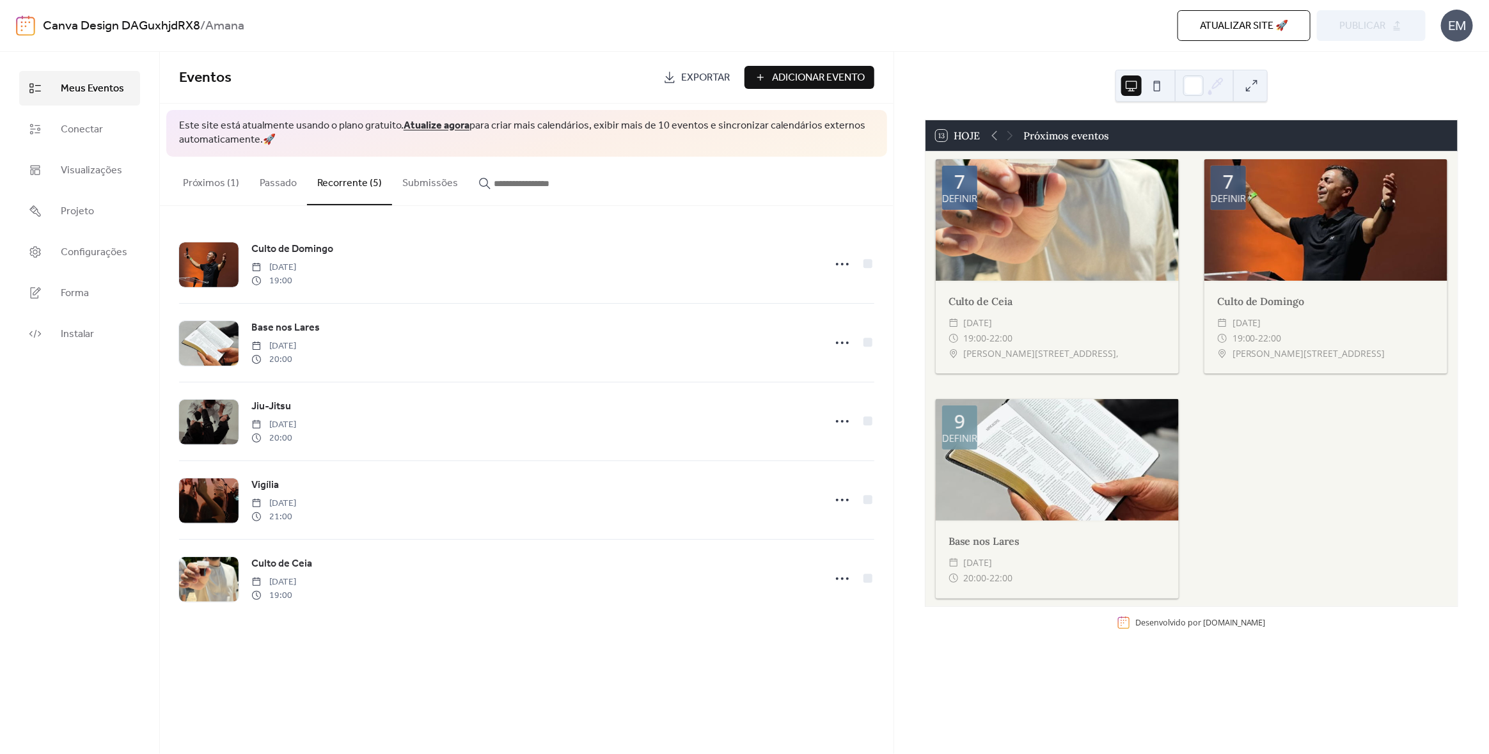
click at [1014, 139] on div at bounding box center [1002, 135] width 31 height 15
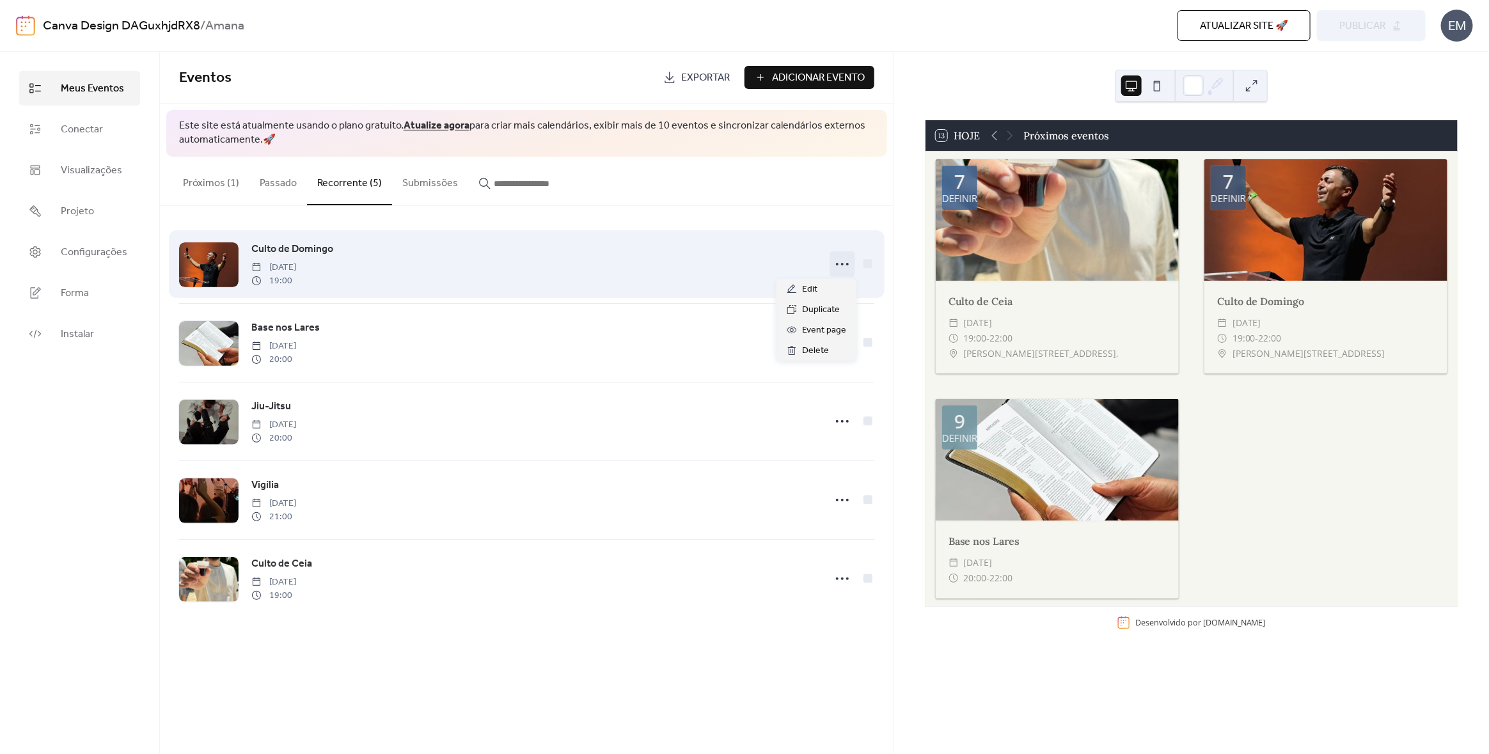
click at [841, 261] on icon at bounding box center [842, 264] width 20 height 20
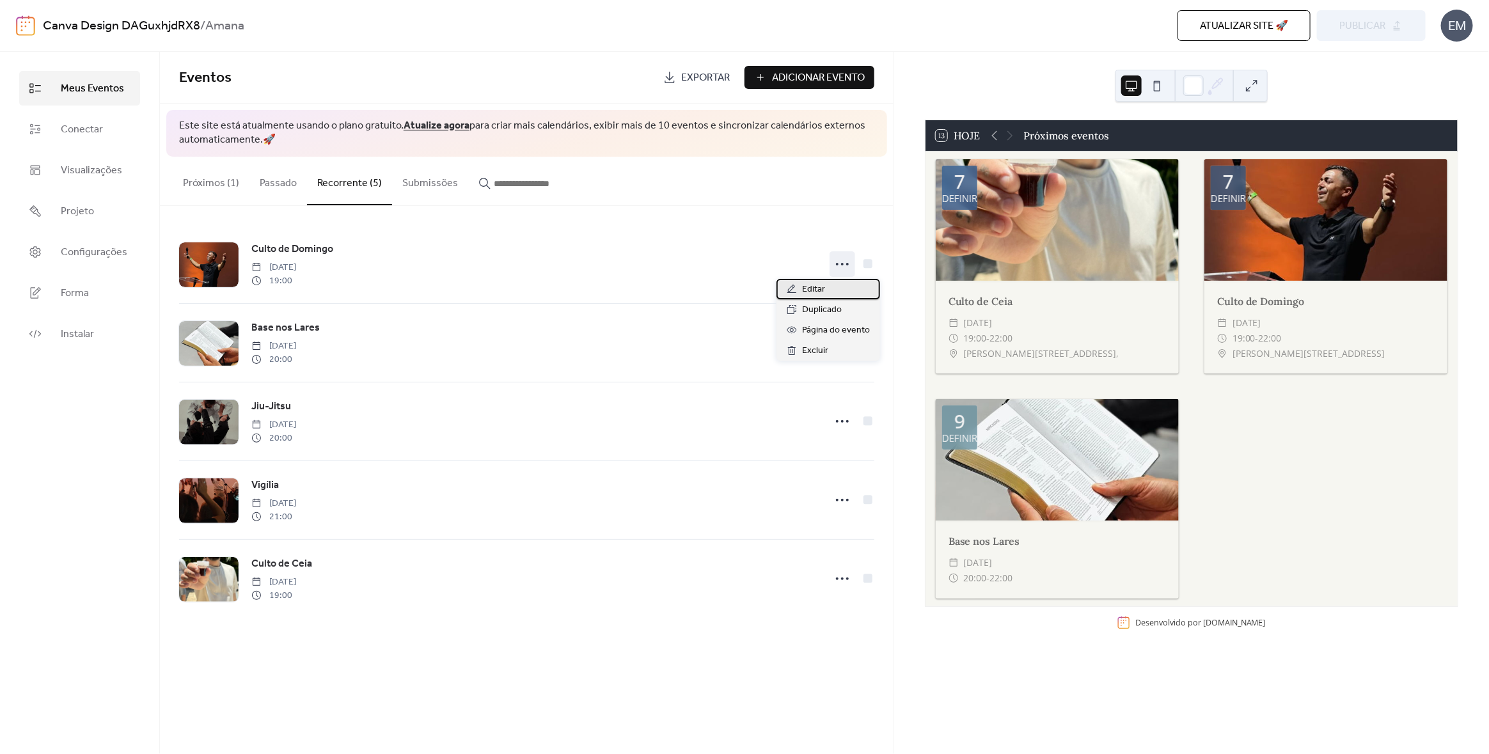
click at [817, 286] on font "Editar" at bounding box center [813, 289] width 23 height 17
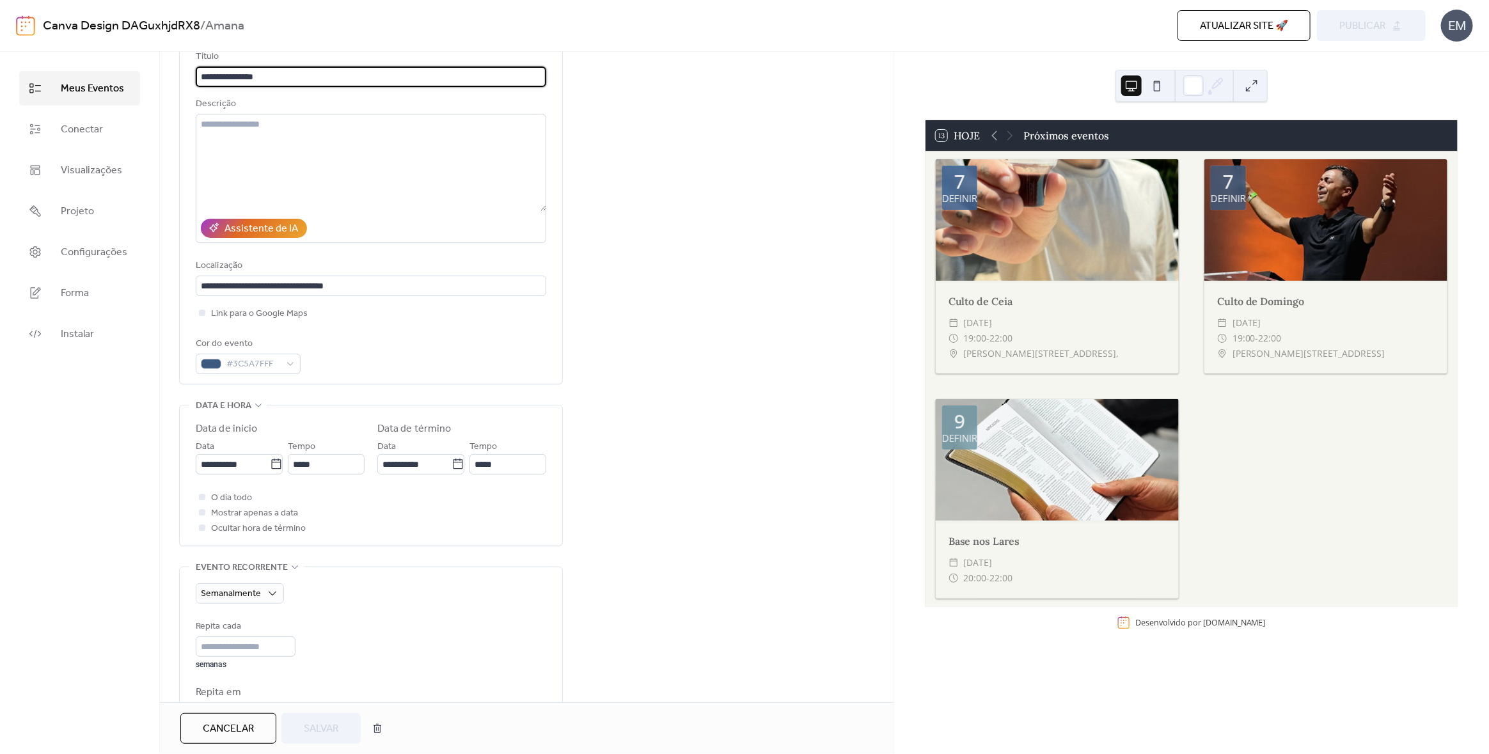
scroll to position [127, 0]
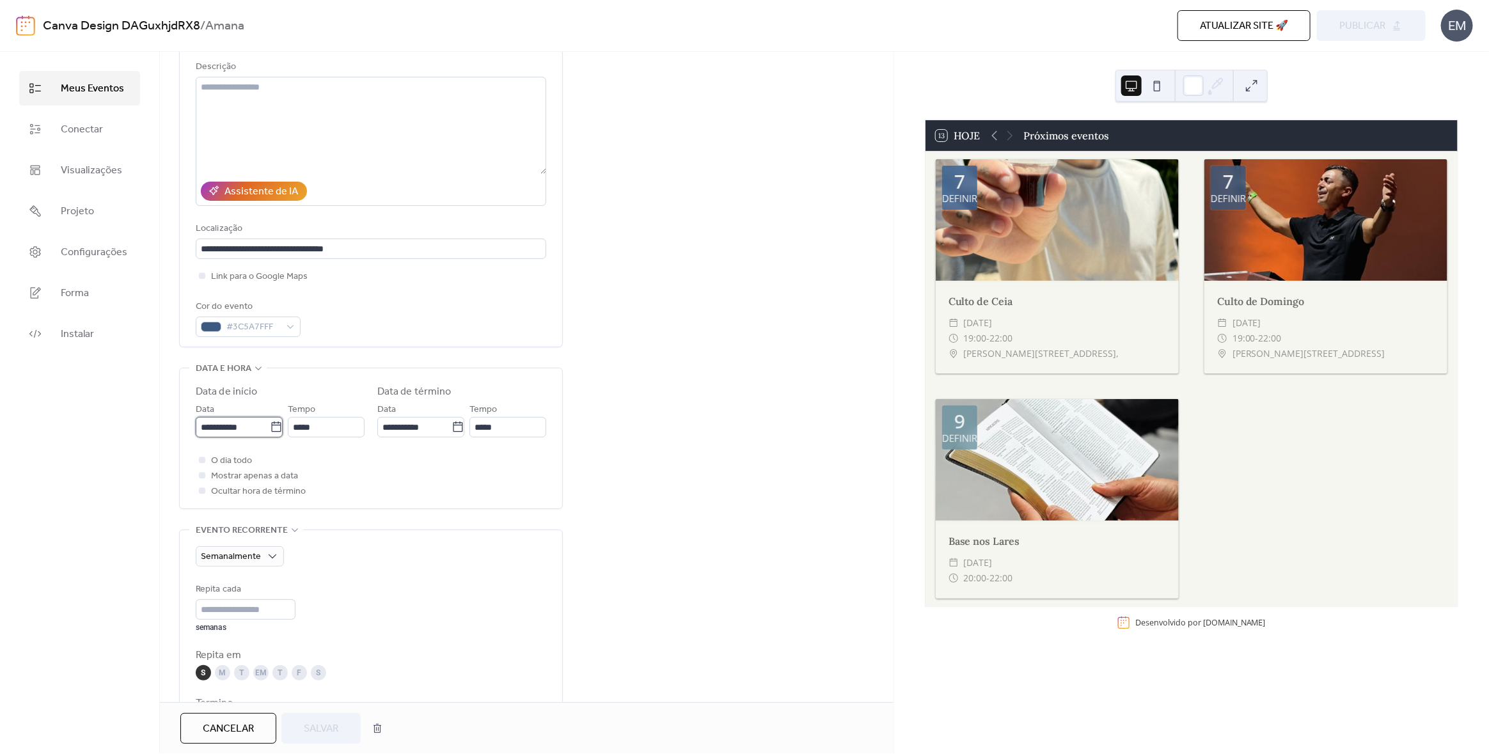
click at [223, 423] on input "**********" at bounding box center [233, 427] width 74 height 20
drag, startPoint x: 210, startPoint y: 423, endPoint x: 168, endPoint y: 424, distance: 41.6
click at [168, 424] on div "**********" at bounding box center [526, 528] width 733 height 1065
type input "**********"
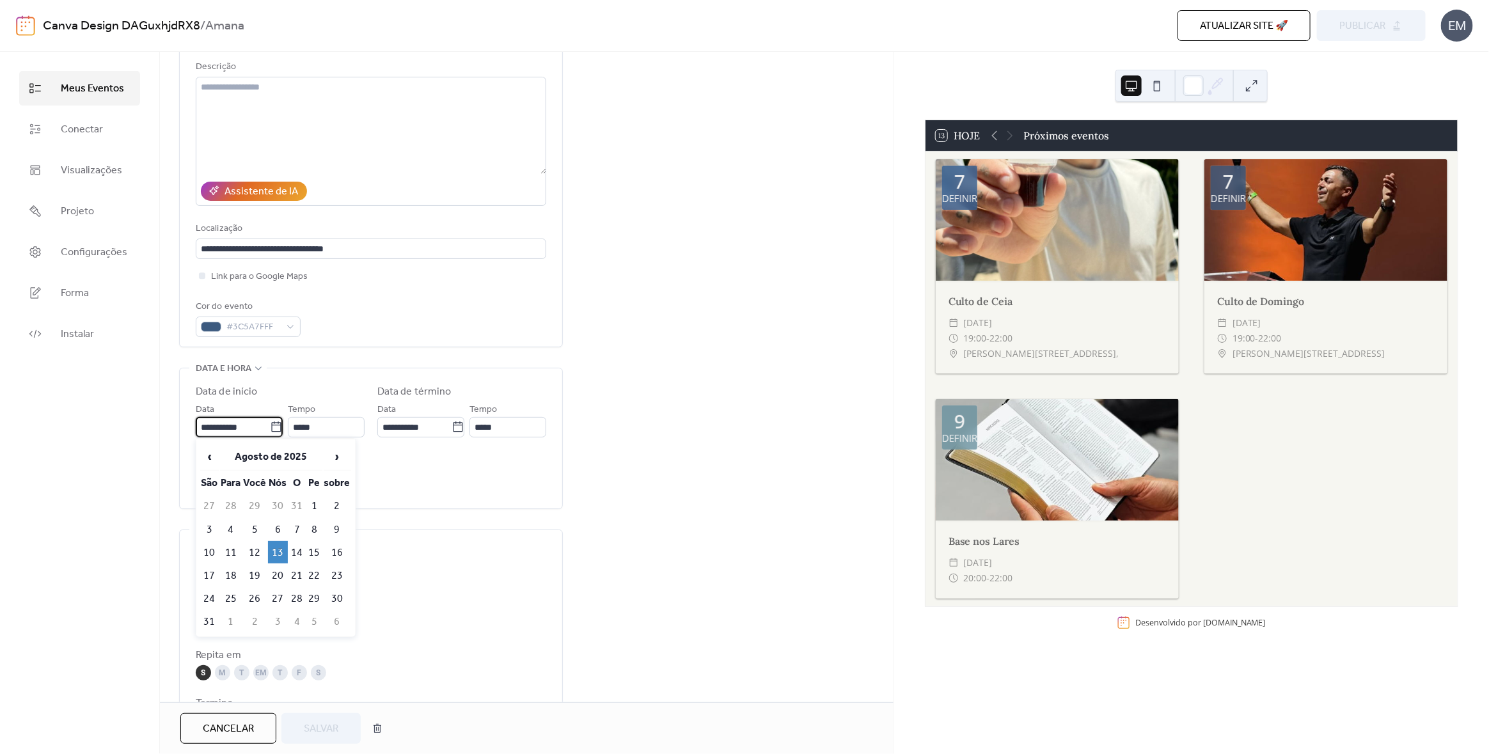
click at [622, 452] on div "**********" at bounding box center [526, 528] width 733 height 1065
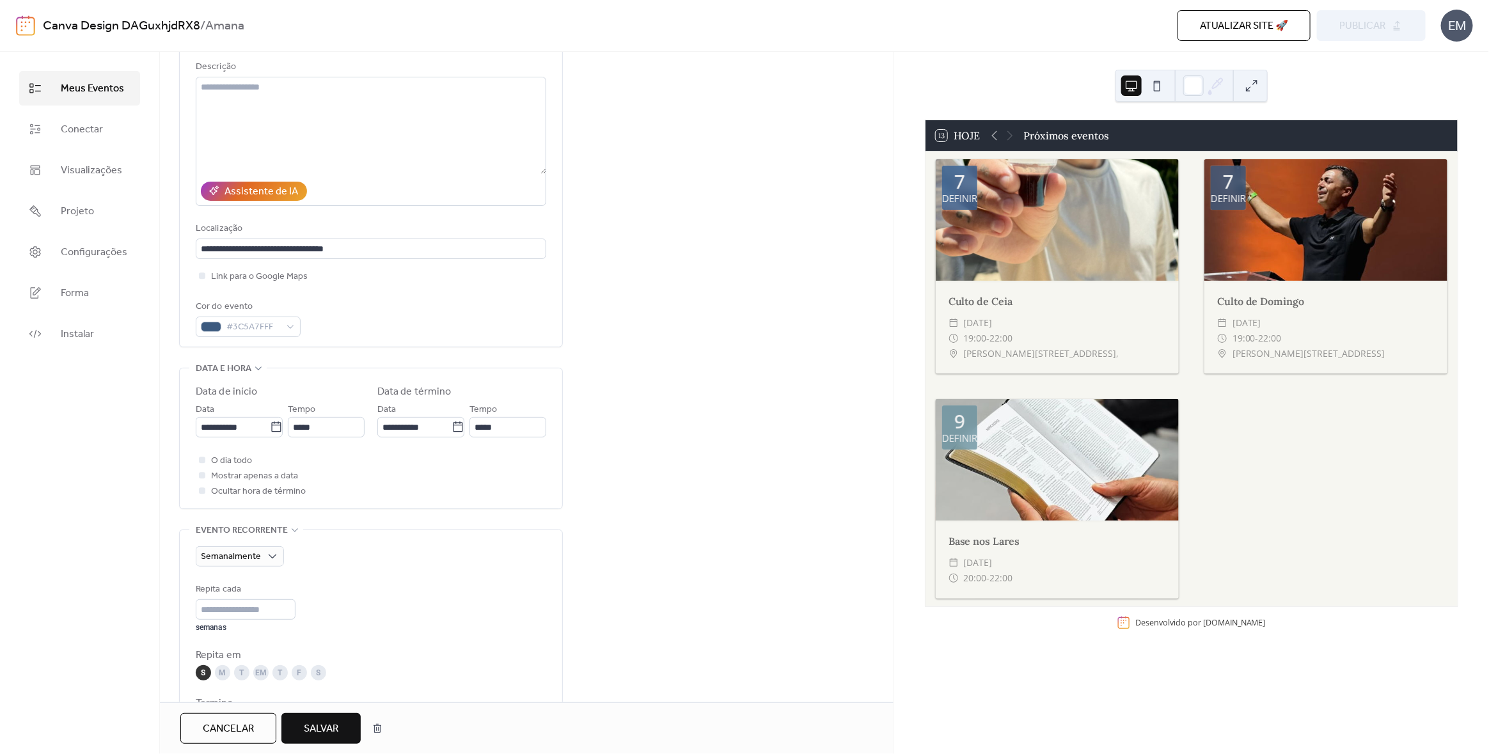
click at [334, 733] on font "Salvar" at bounding box center [321, 729] width 35 height 20
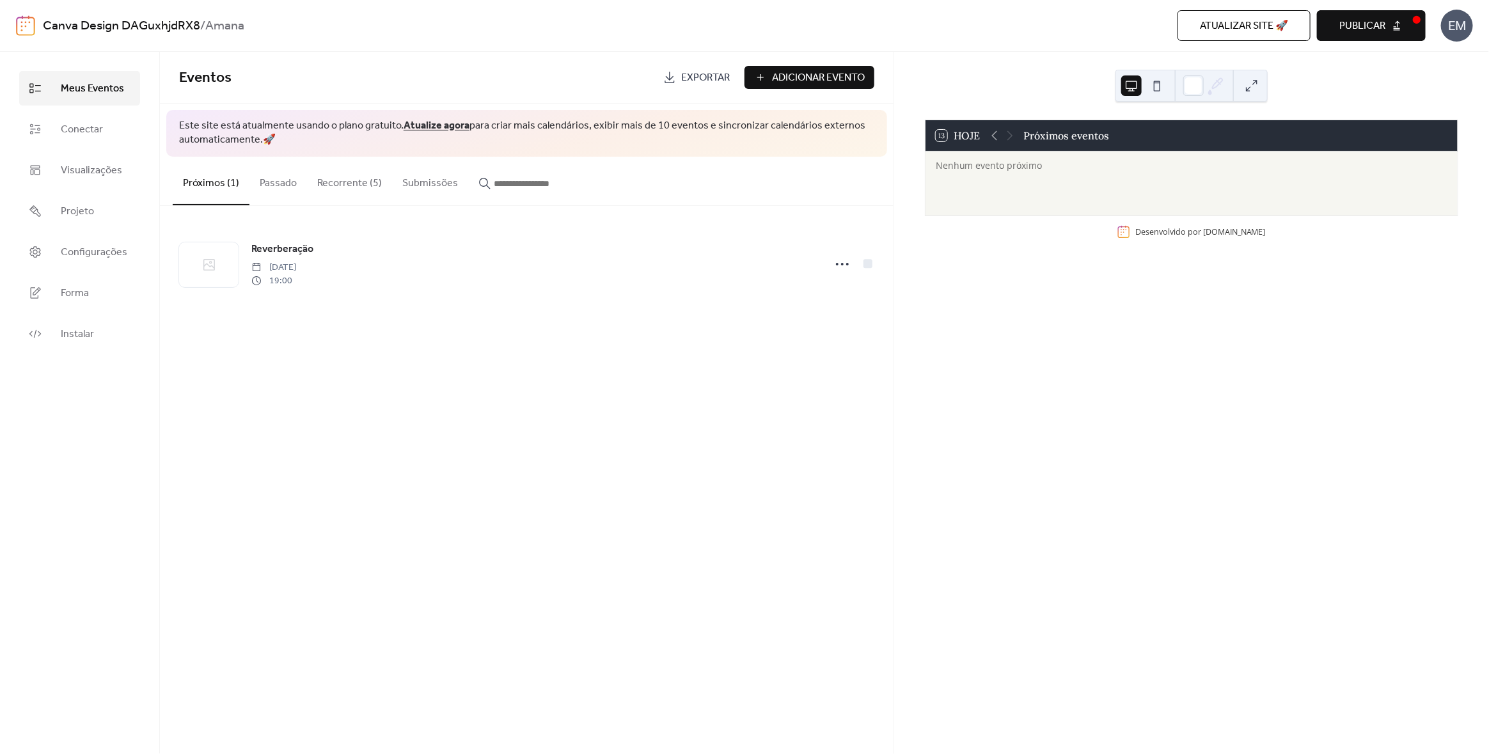
click at [348, 187] on font "Recorrente (5)" at bounding box center [349, 183] width 65 height 20
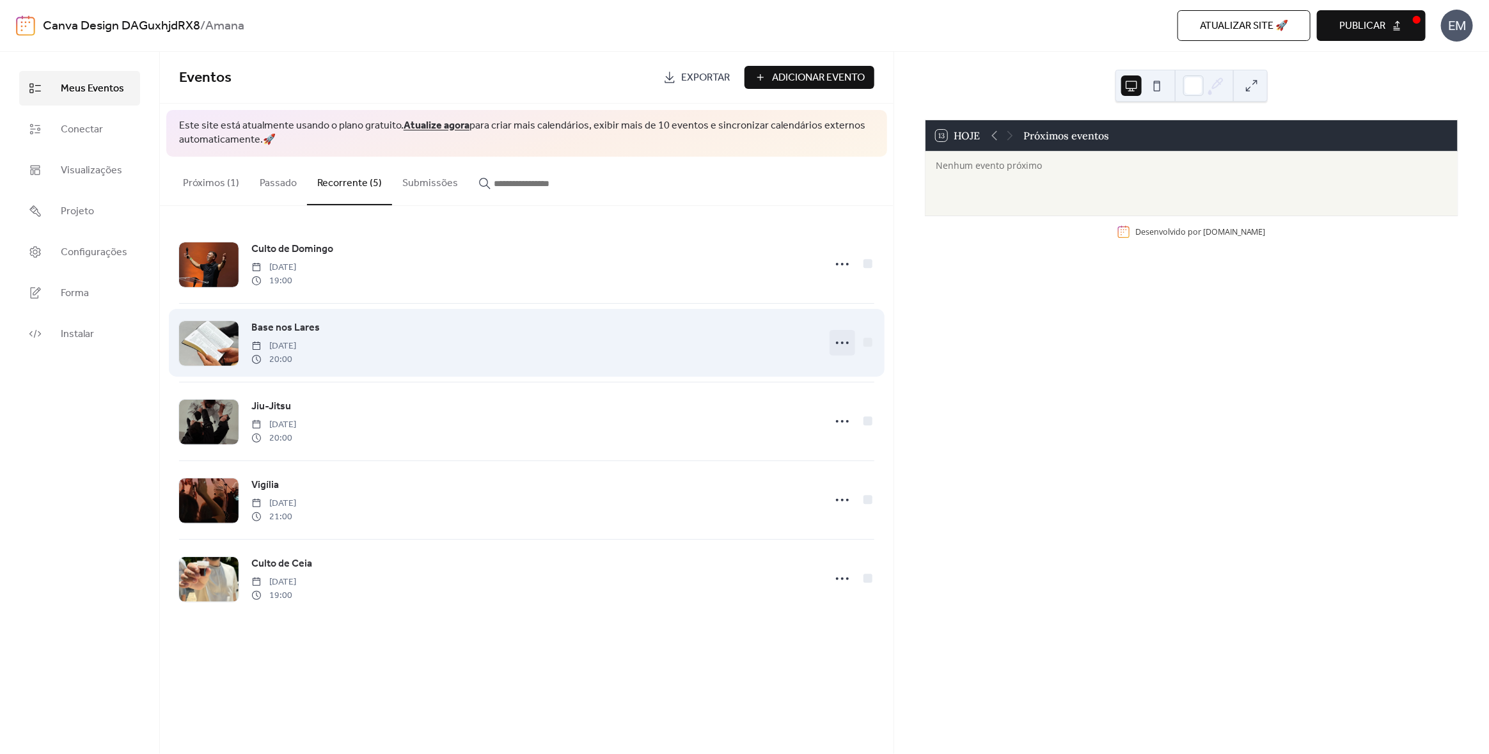
click at [843, 345] on icon at bounding box center [842, 343] width 20 height 20
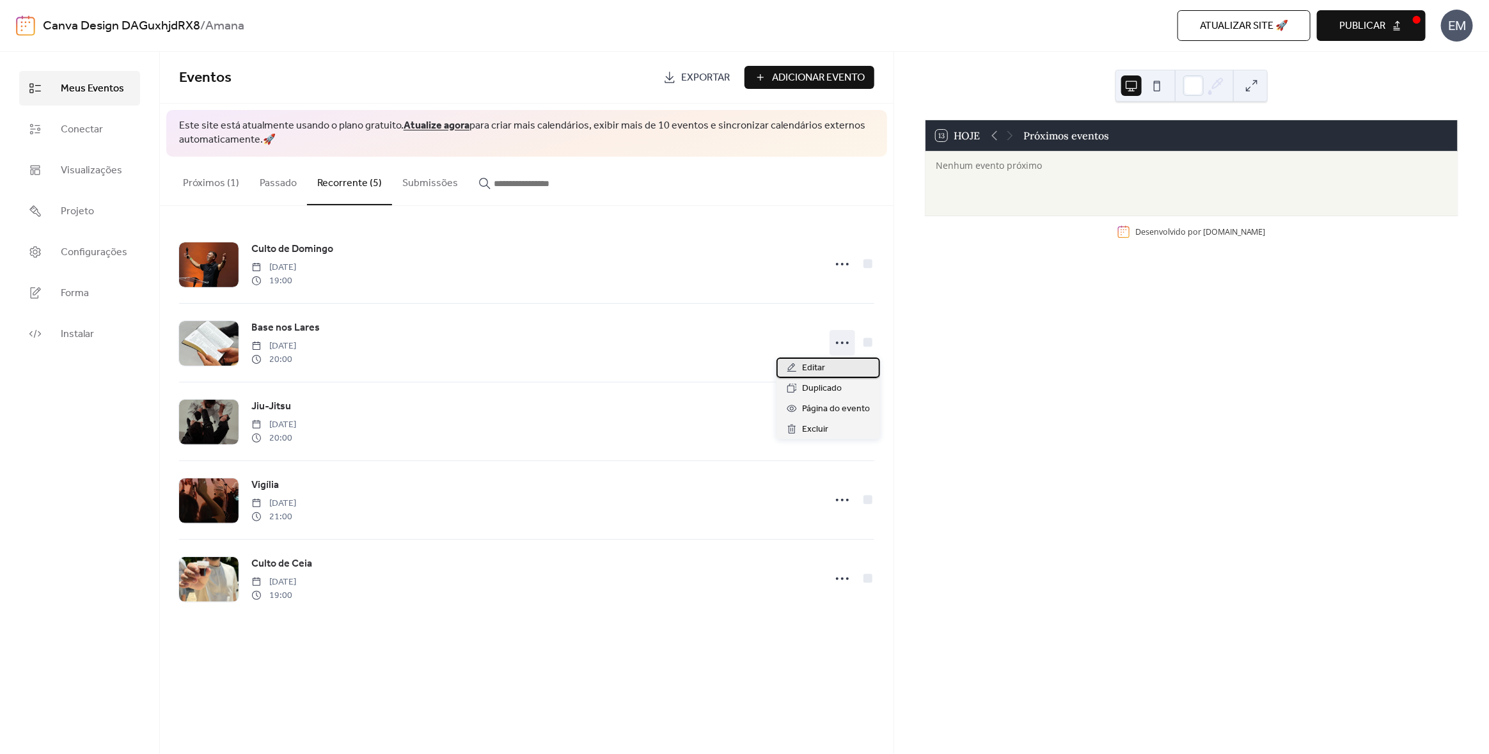
click at [835, 363] on div "Editar" at bounding box center [828, 367] width 104 height 20
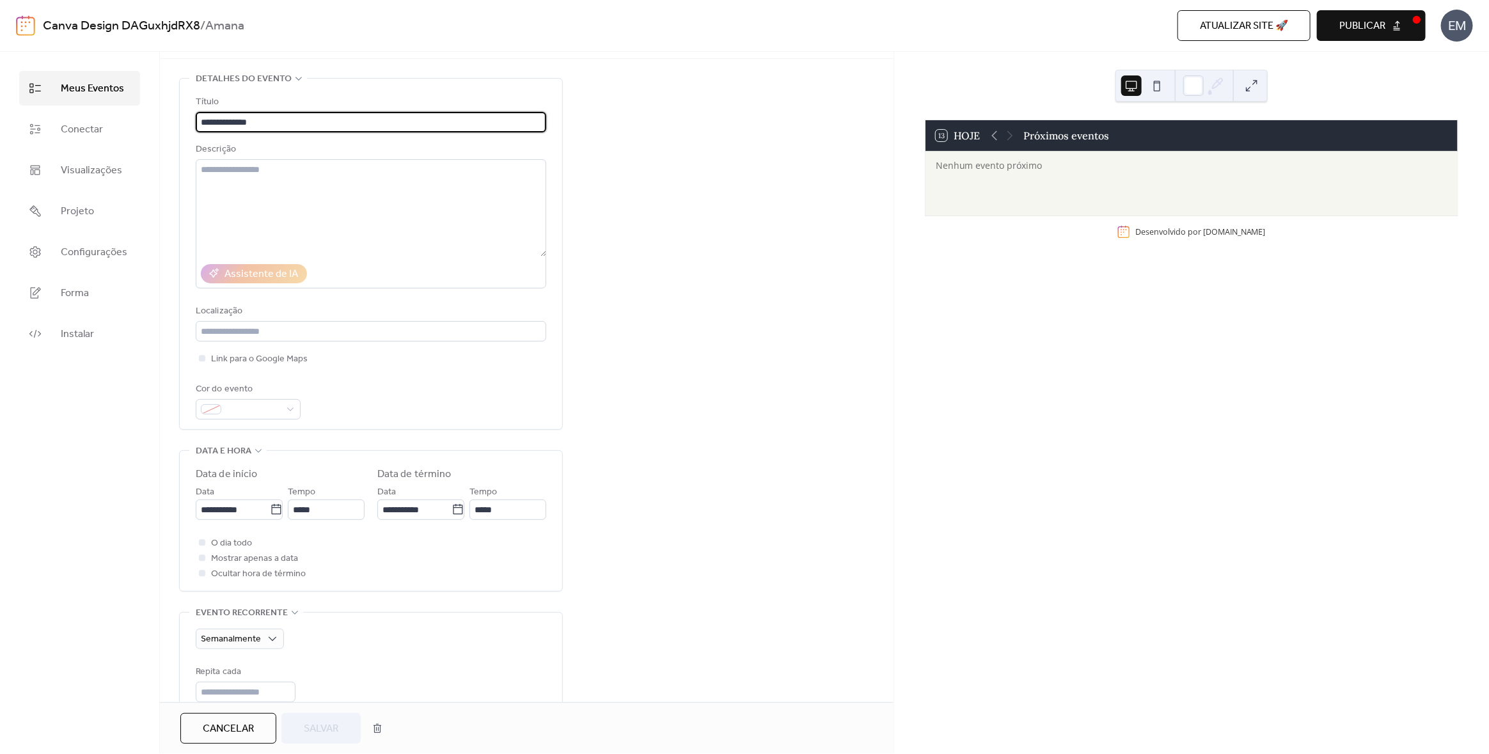
scroll to position [63, 0]
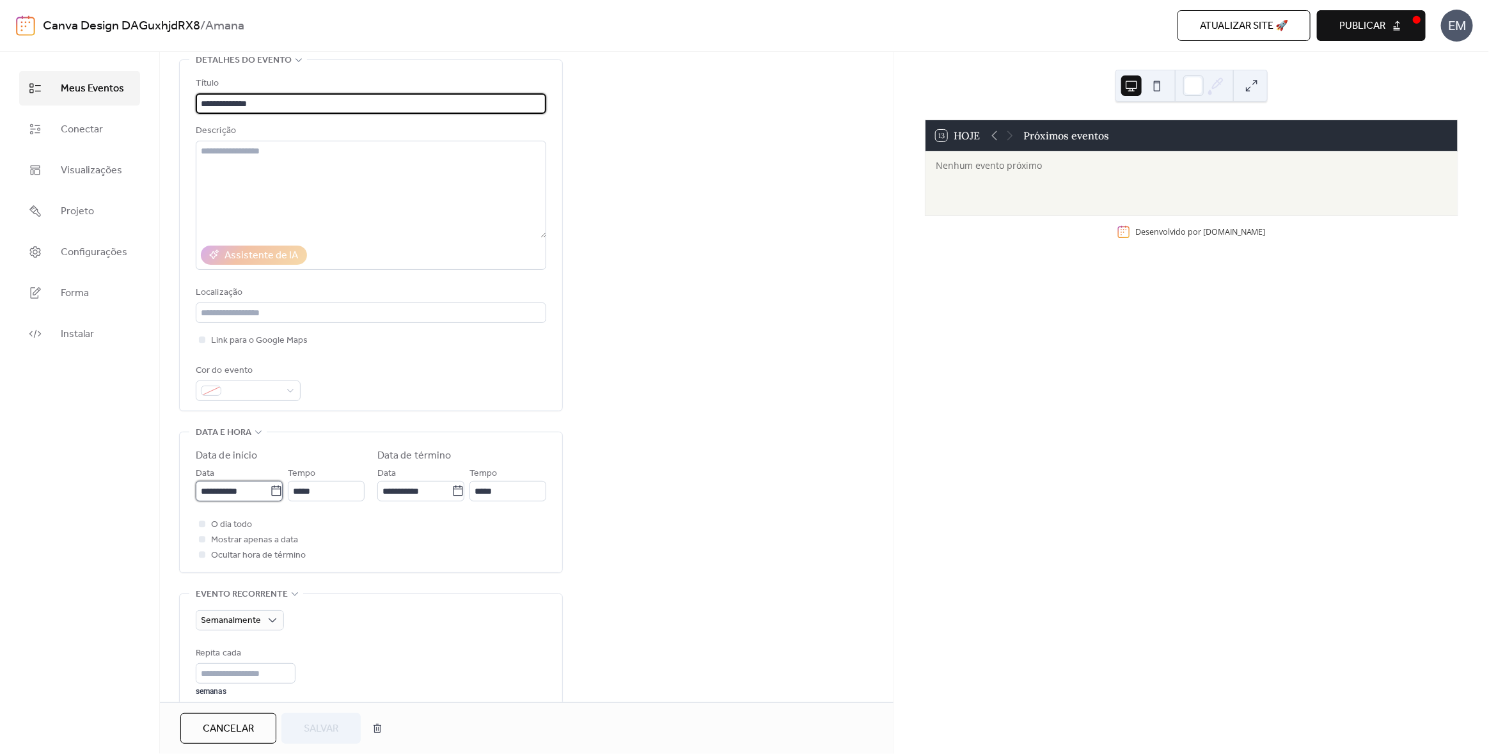
click at [227, 494] on input "**********" at bounding box center [233, 491] width 74 height 20
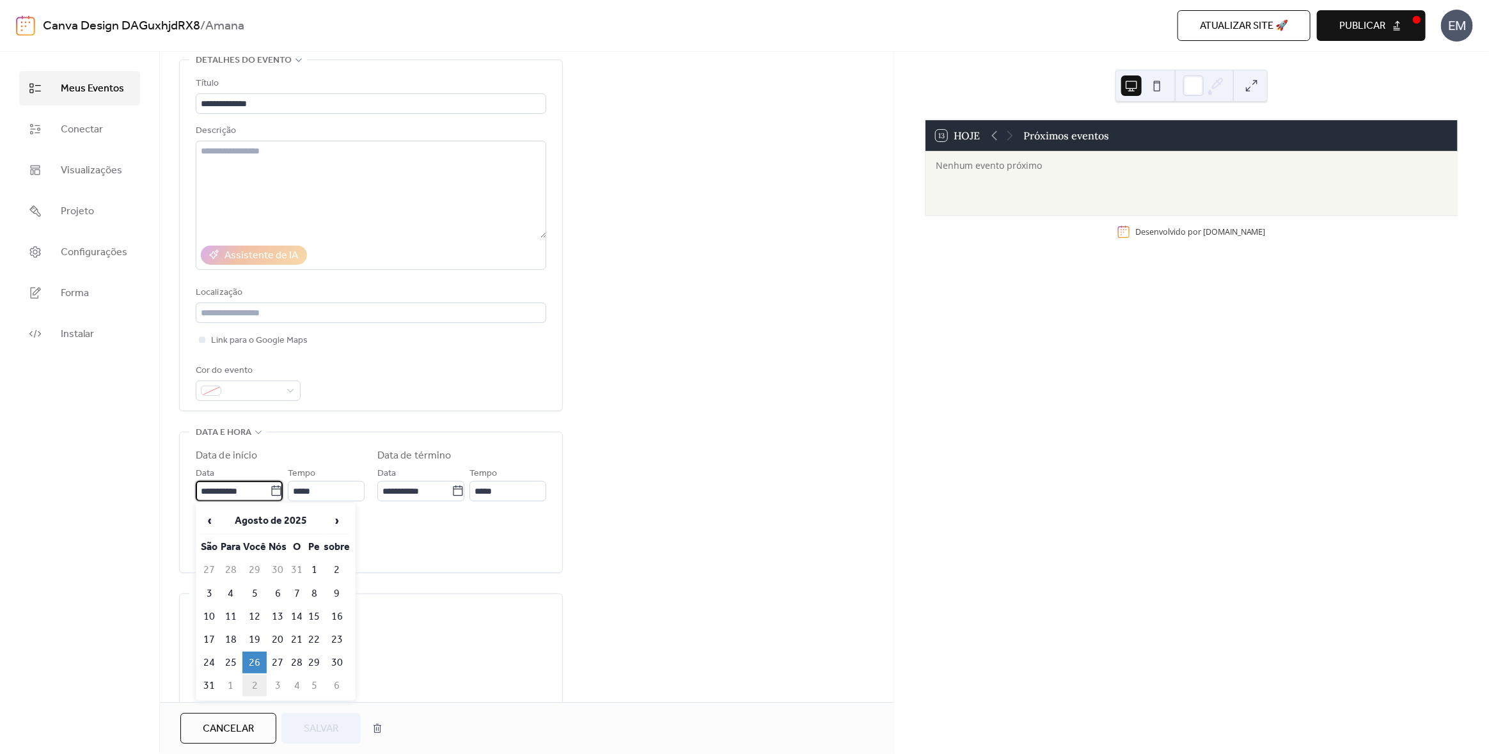
click at [253, 680] on font "2" at bounding box center [255, 686] width 6 height 20
type input "**********"
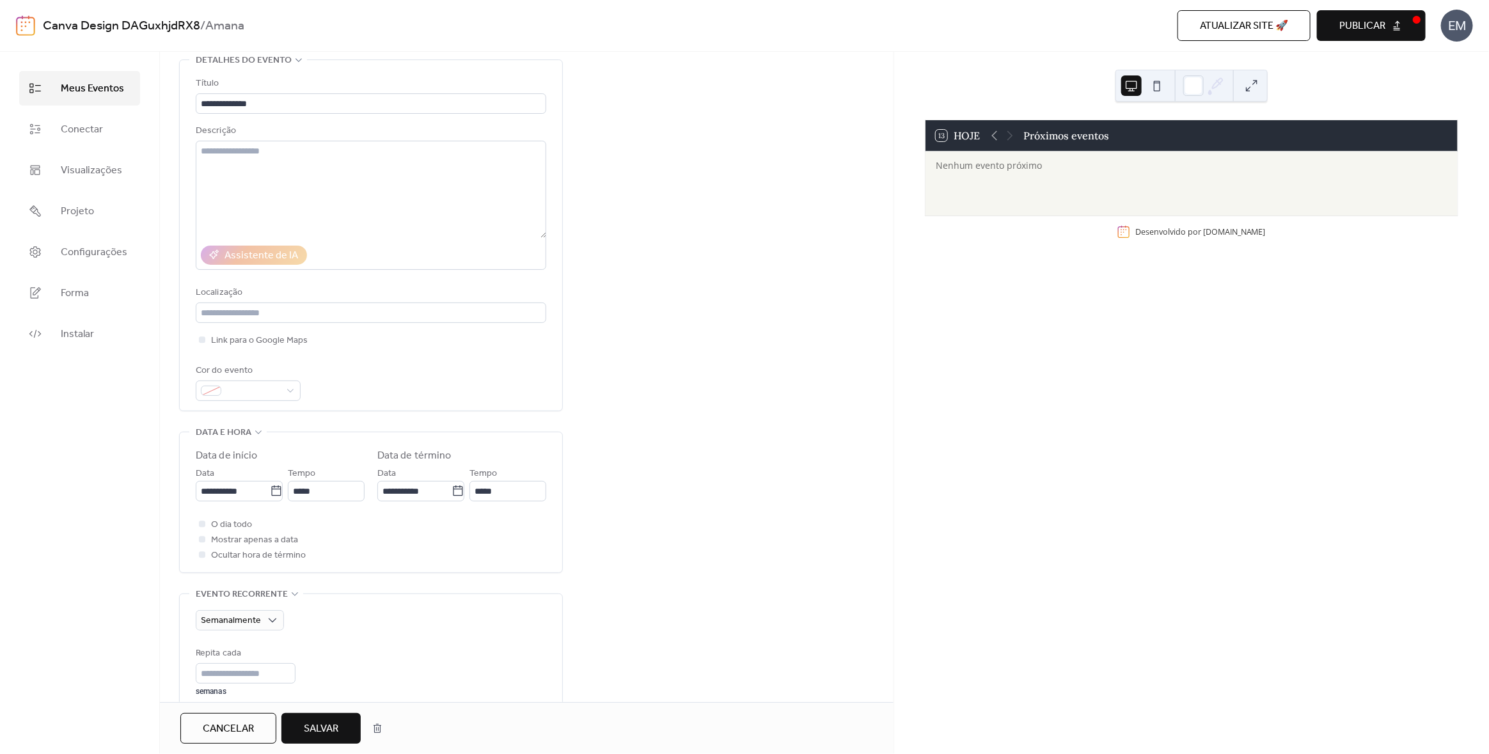
click at [338, 740] on button "Salvar" at bounding box center [320, 728] width 79 height 31
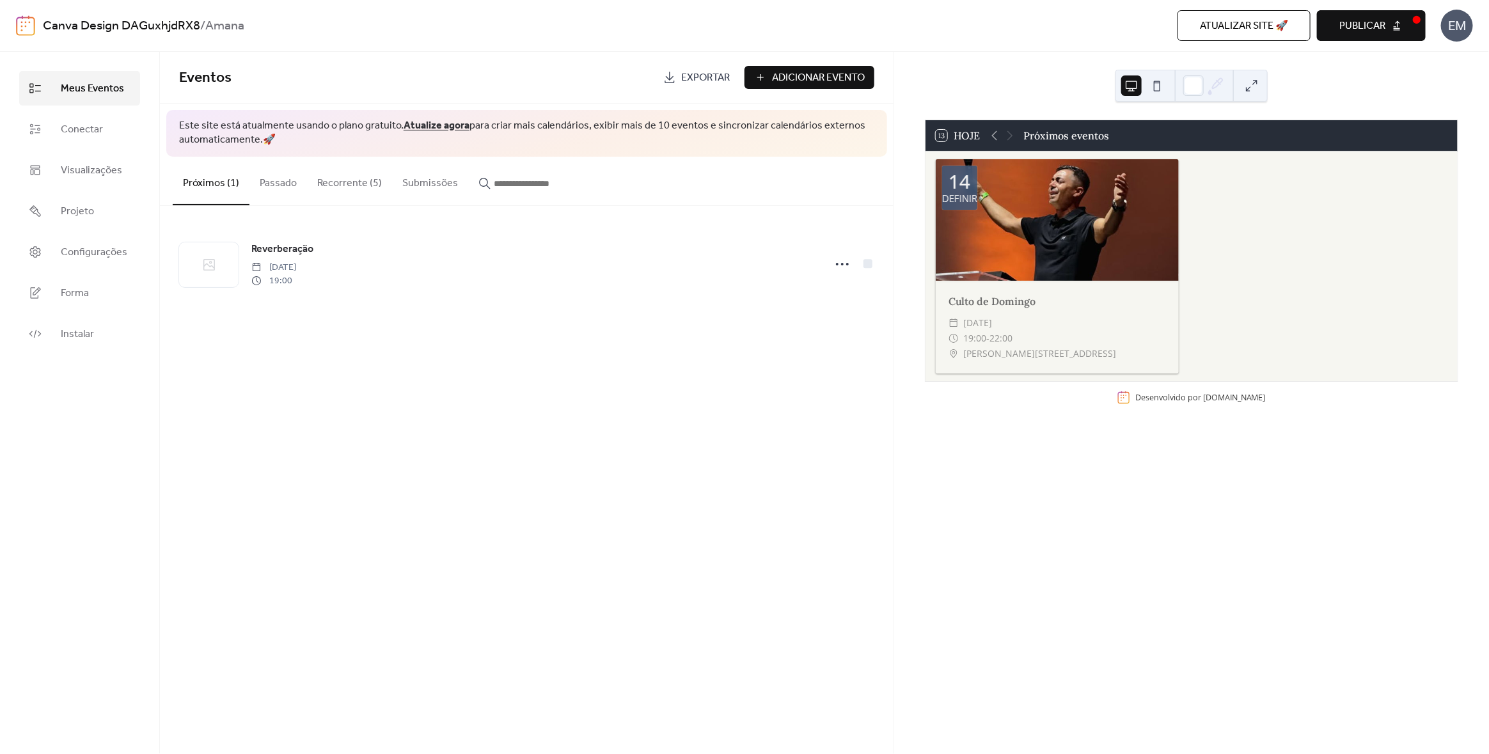
click at [356, 178] on font "Recorrente (5)" at bounding box center [349, 183] width 65 height 20
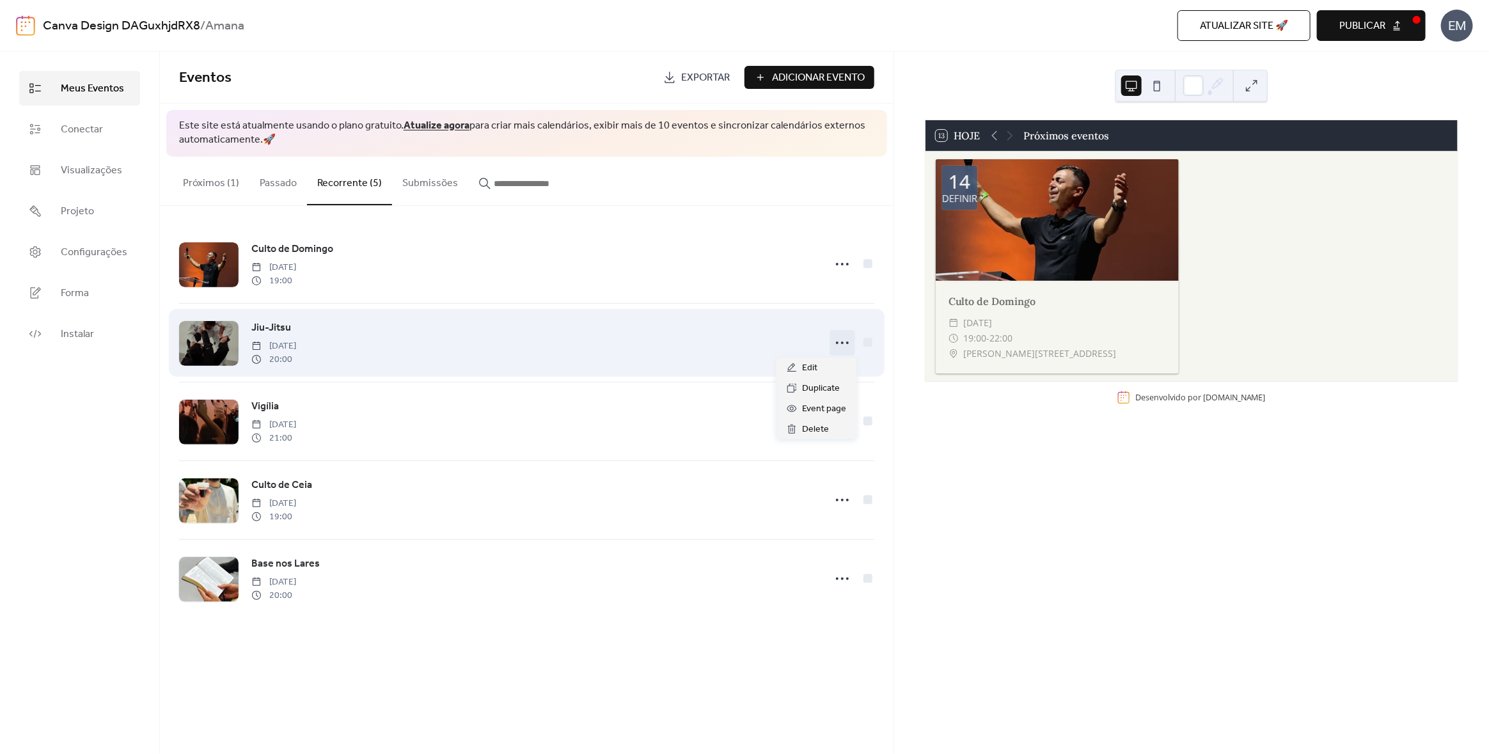
click at [851, 340] on icon at bounding box center [842, 343] width 20 height 20
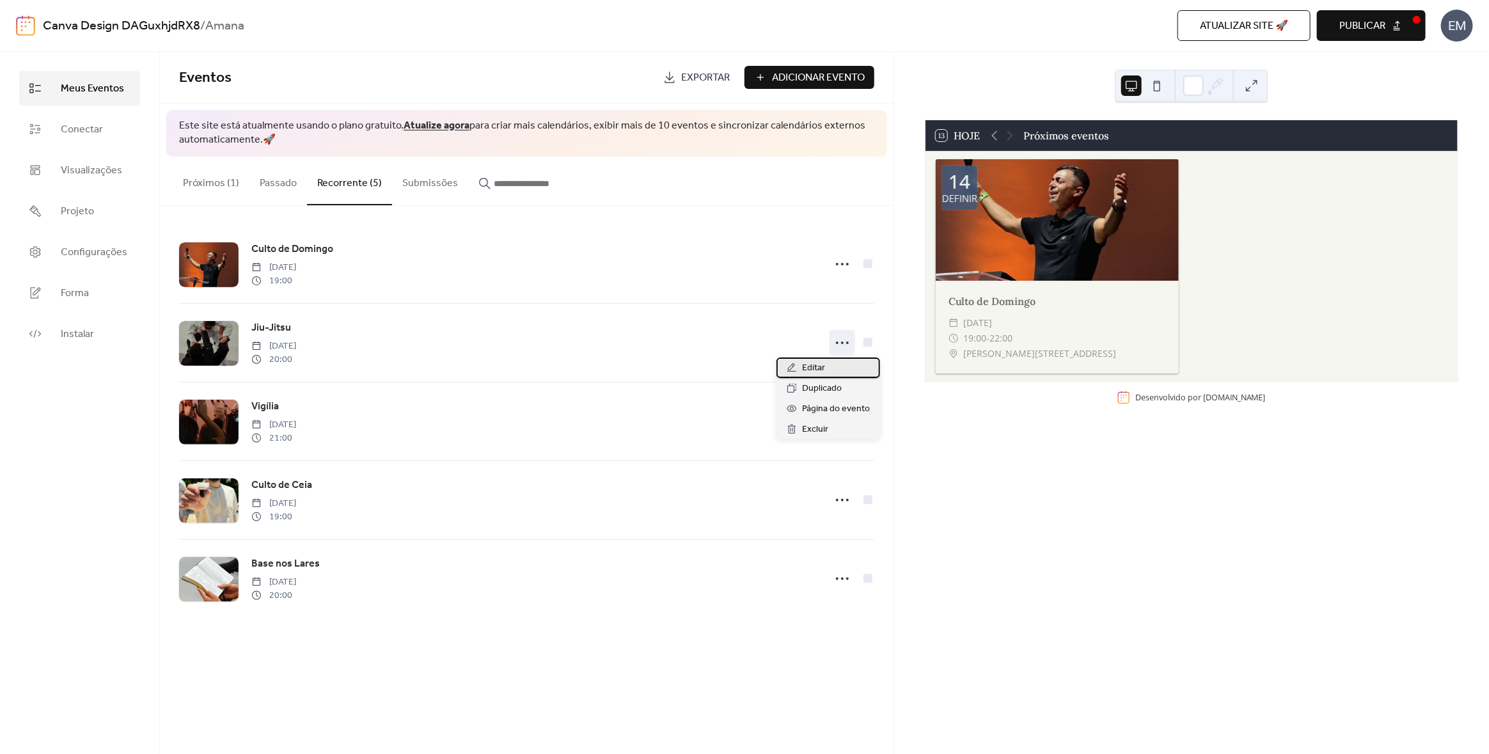
click at [826, 364] on div "Editar" at bounding box center [828, 367] width 104 height 20
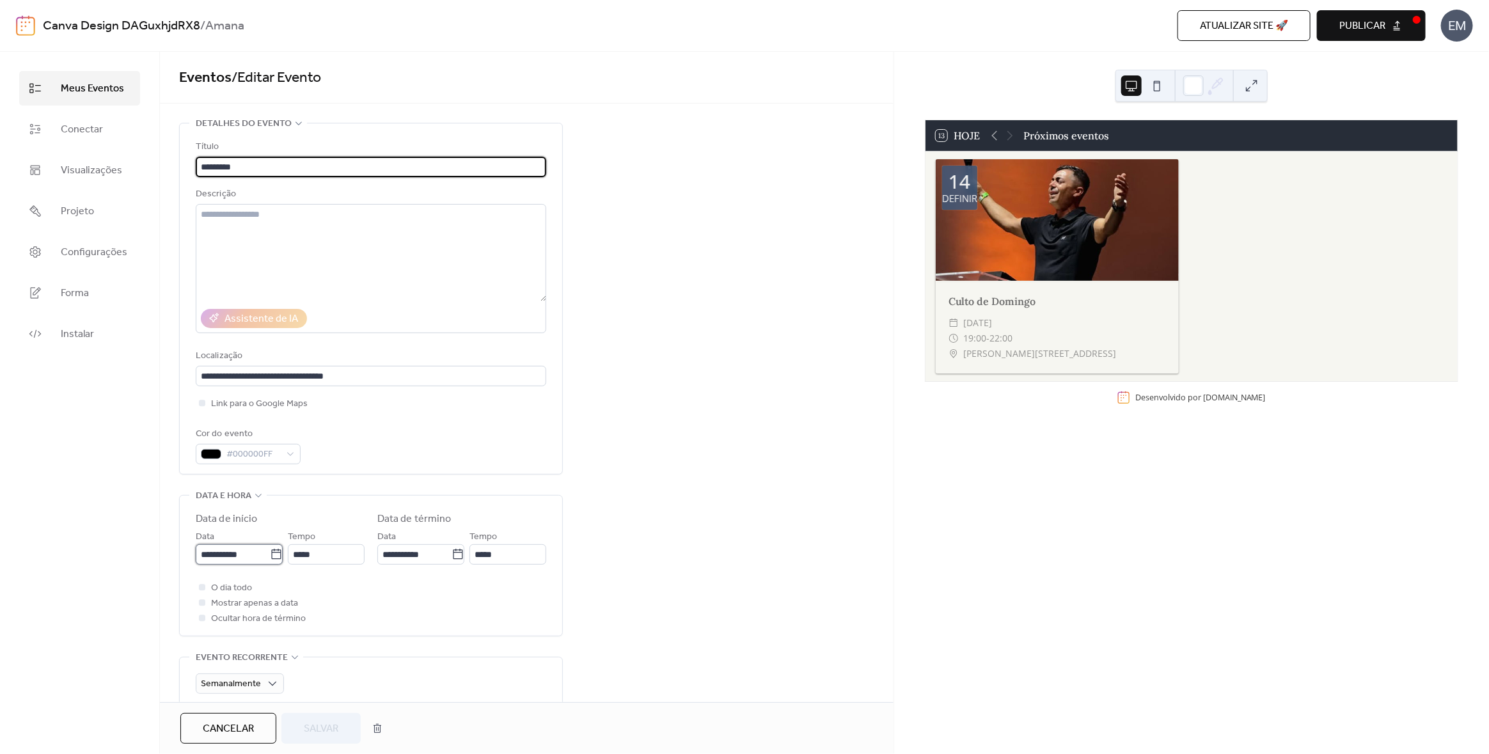
click at [249, 553] on input "**********" at bounding box center [233, 554] width 74 height 20
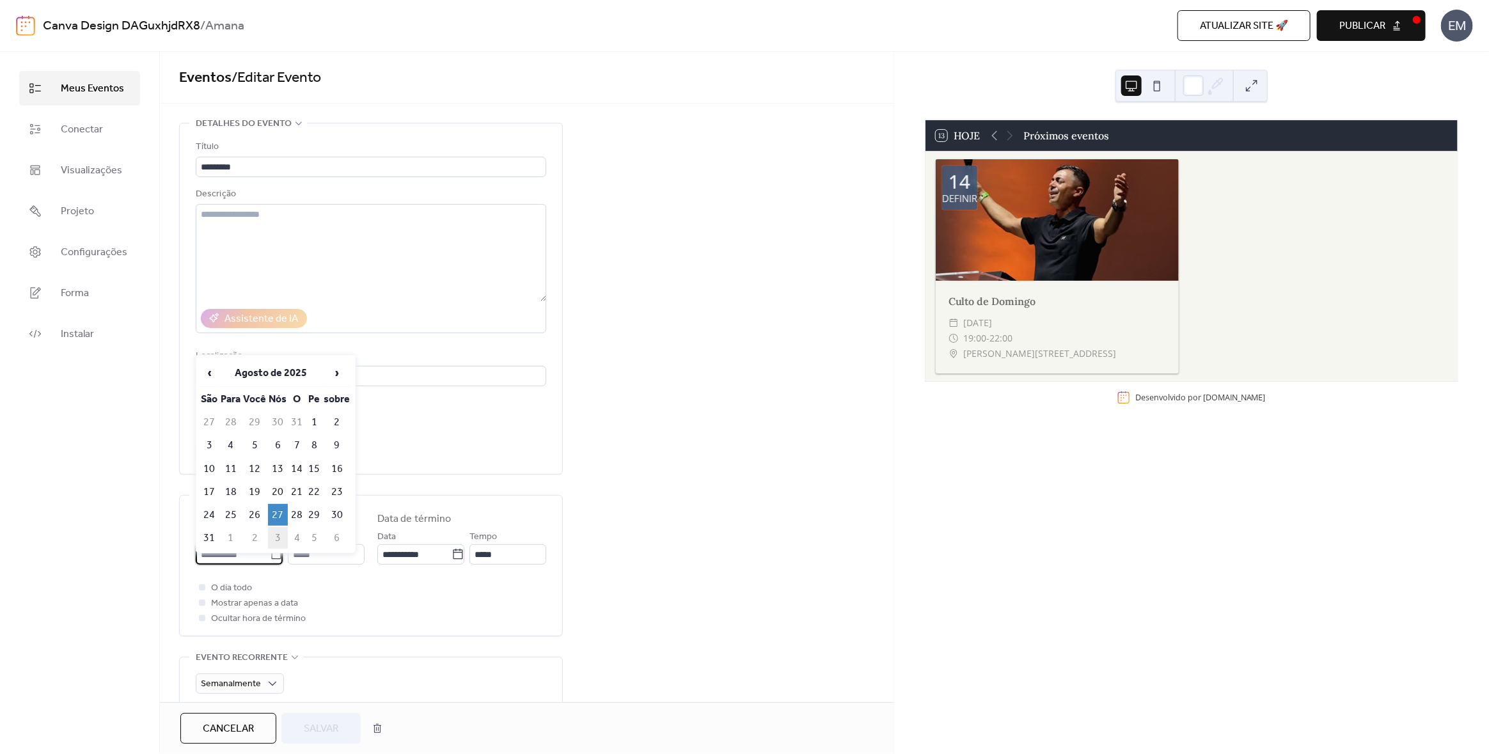
click at [274, 533] on td "3" at bounding box center [278, 538] width 20 height 22
type input "**********"
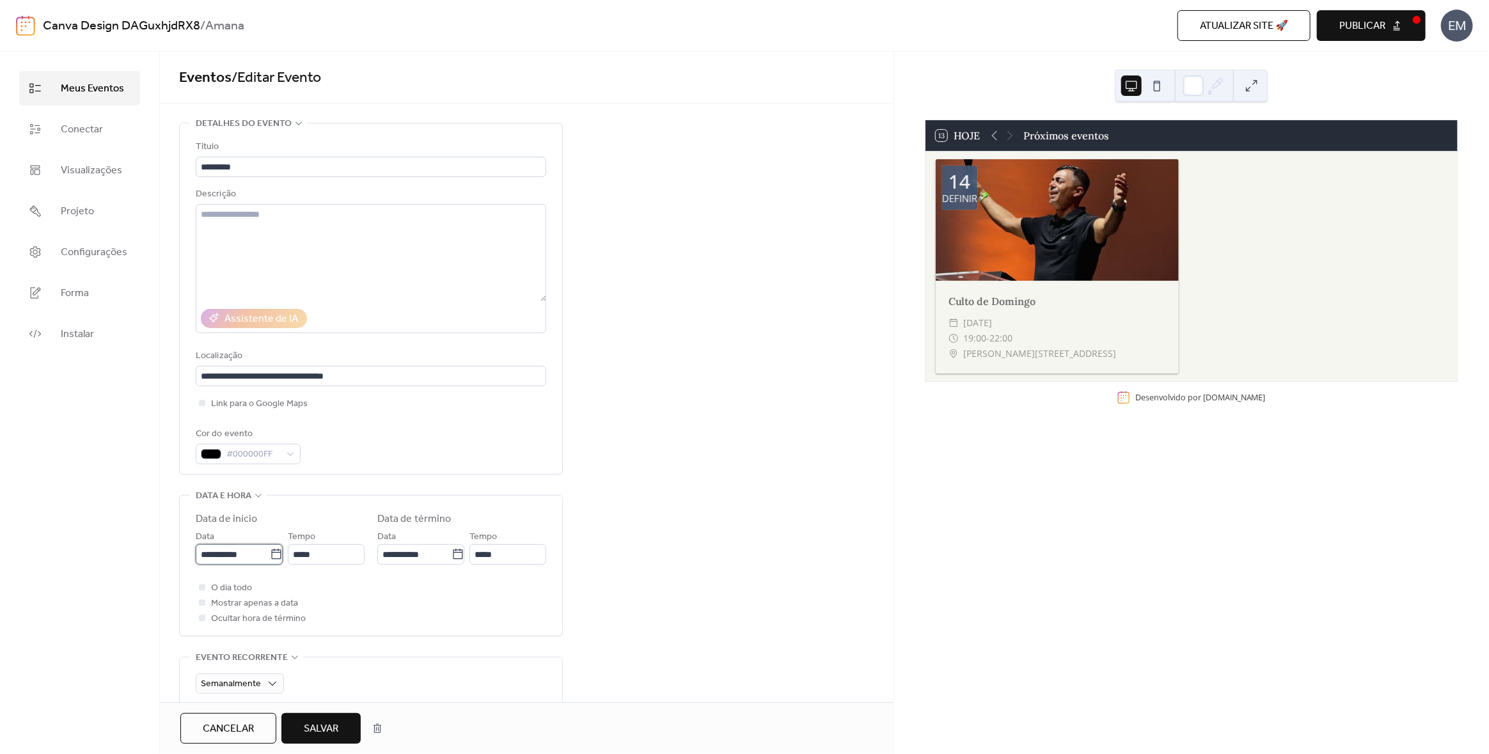
click at [244, 551] on input "**********" at bounding box center [233, 554] width 74 height 20
click at [283, 447] on td "10" at bounding box center [278, 445] width 20 height 22
type input "**********"
click at [318, 731] on font "Salvar" at bounding box center [321, 729] width 35 height 20
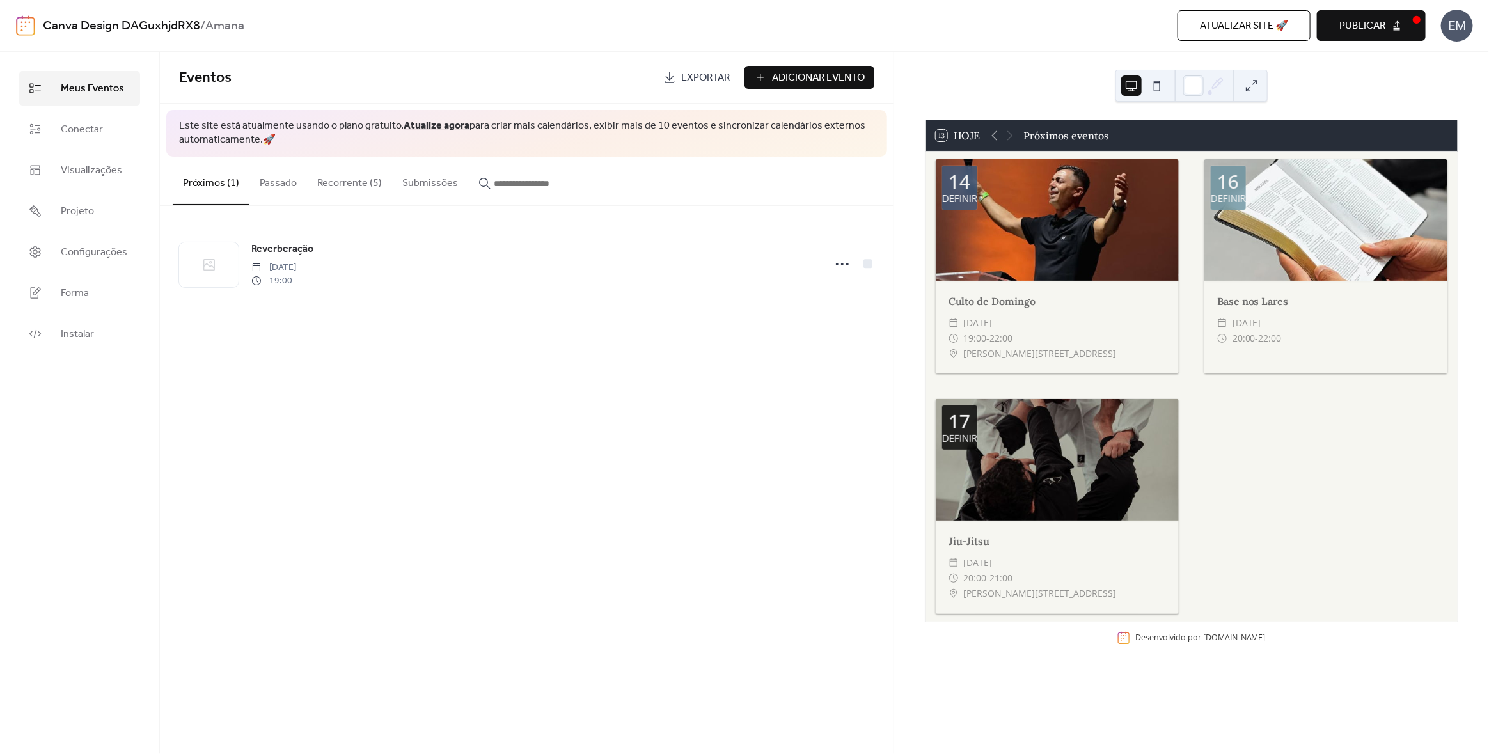
click at [359, 181] on font "Recorrente (5)" at bounding box center [349, 183] width 65 height 20
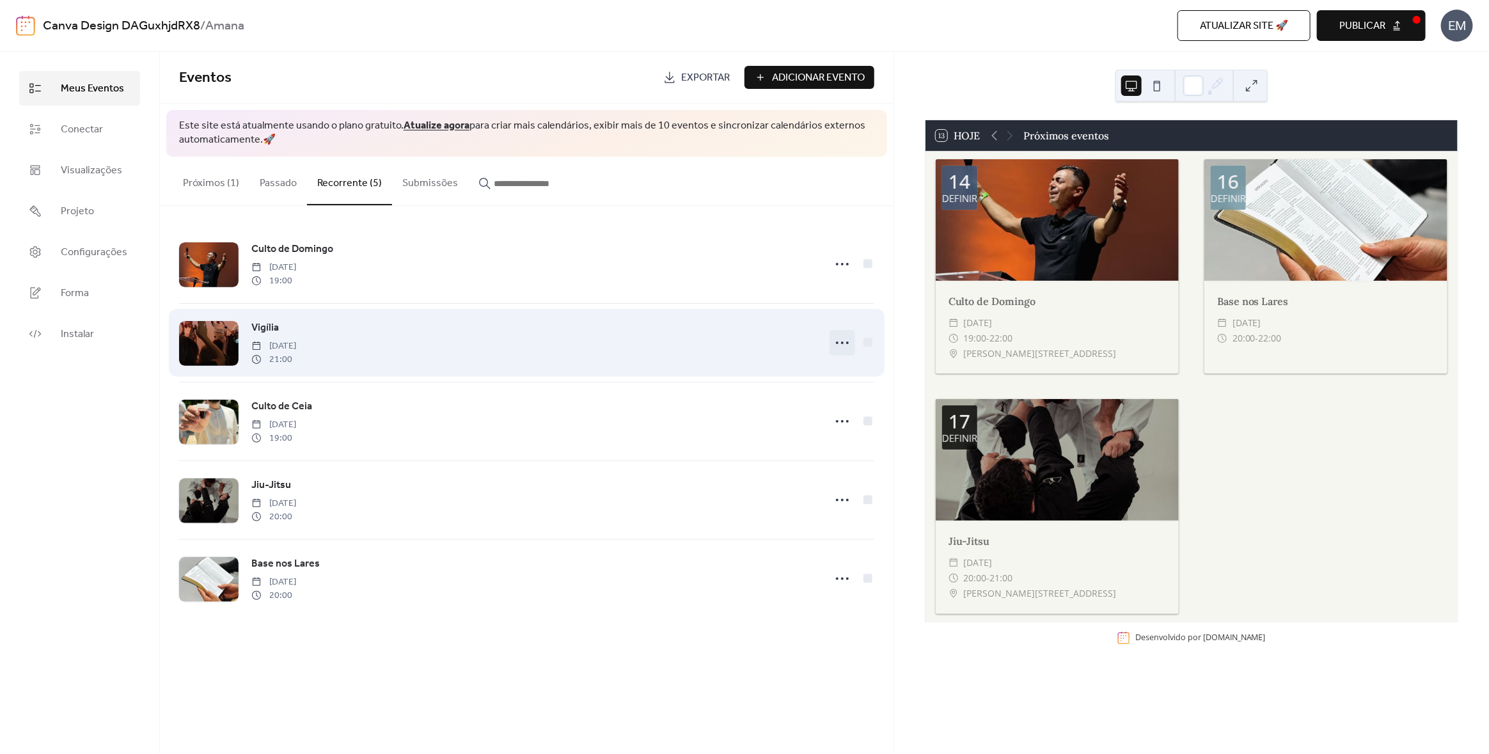
click at [840, 339] on icon at bounding box center [842, 343] width 20 height 20
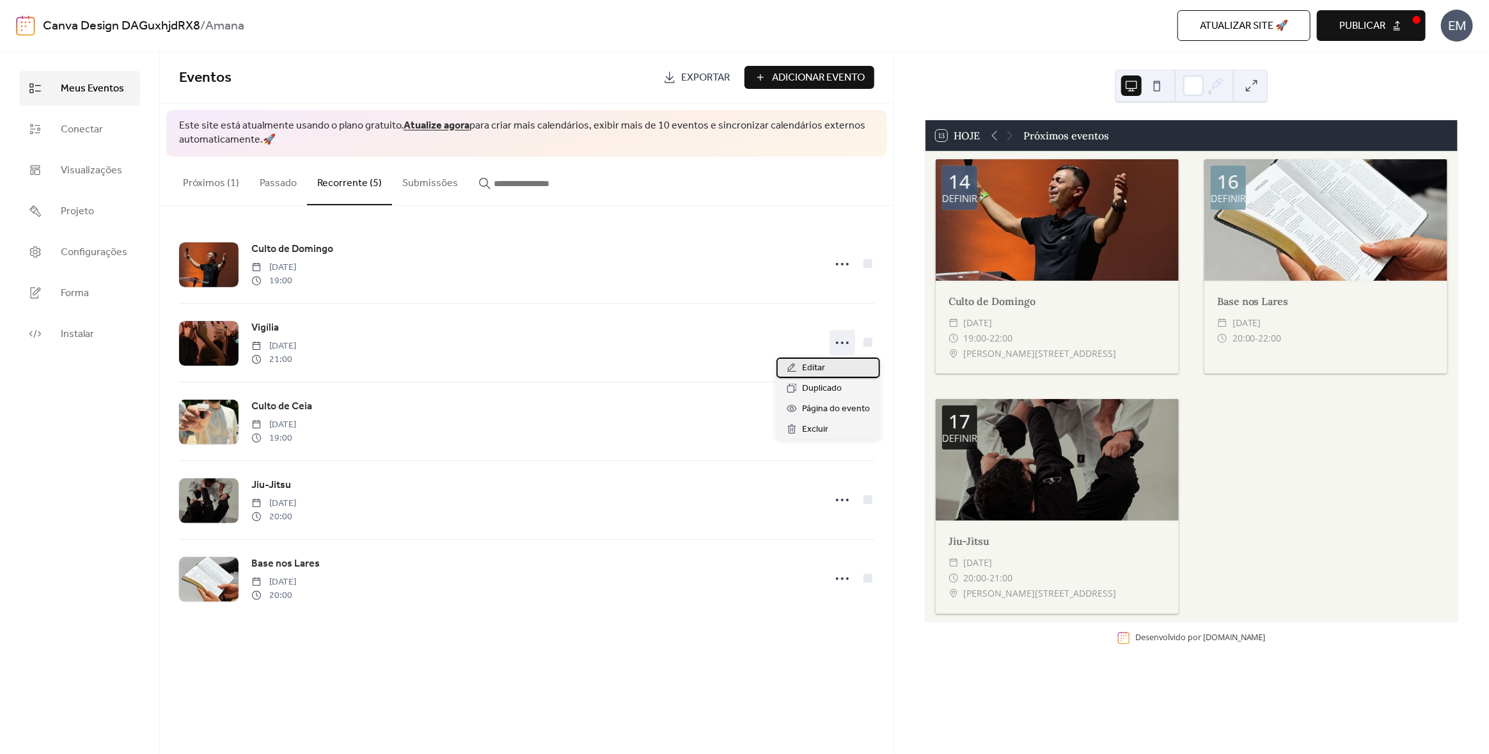
click at [801, 367] on div "Editar" at bounding box center [828, 367] width 104 height 20
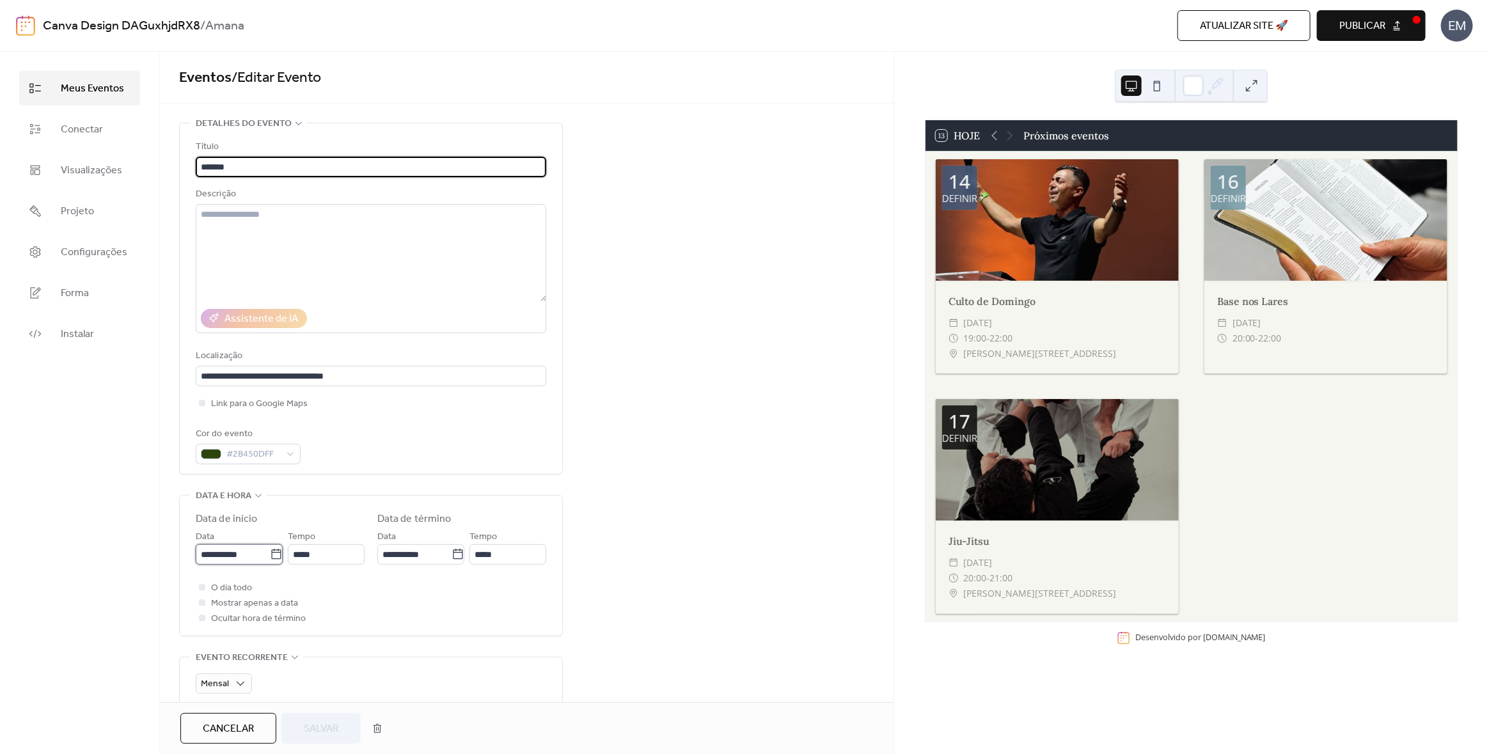
click at [247, 554] on input "**********" at bounding box center [233, 554] width 74 height 20
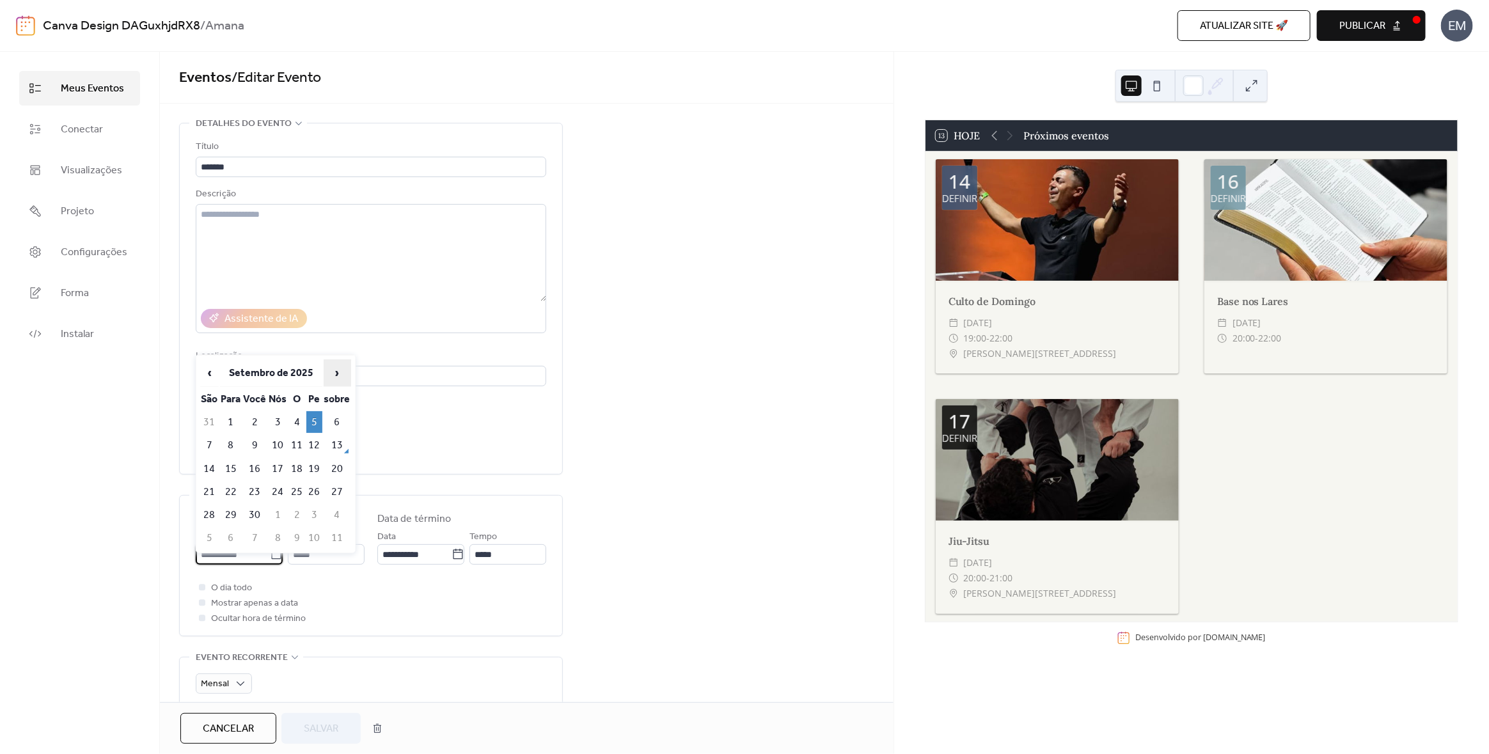
click at [334, 370] on span "›" at bounding box center [337, 373] width 26 height 26
click at [220, 557] on input "**********" at bounding box center [233, 554] width 74 height 20
click at [337, 370] on span "›" at bounding box center [340, 373] width 19 height 26
click at [317, 416] on td "3" at bounding box center [319, 421] width 20 height 21
type input "**********"
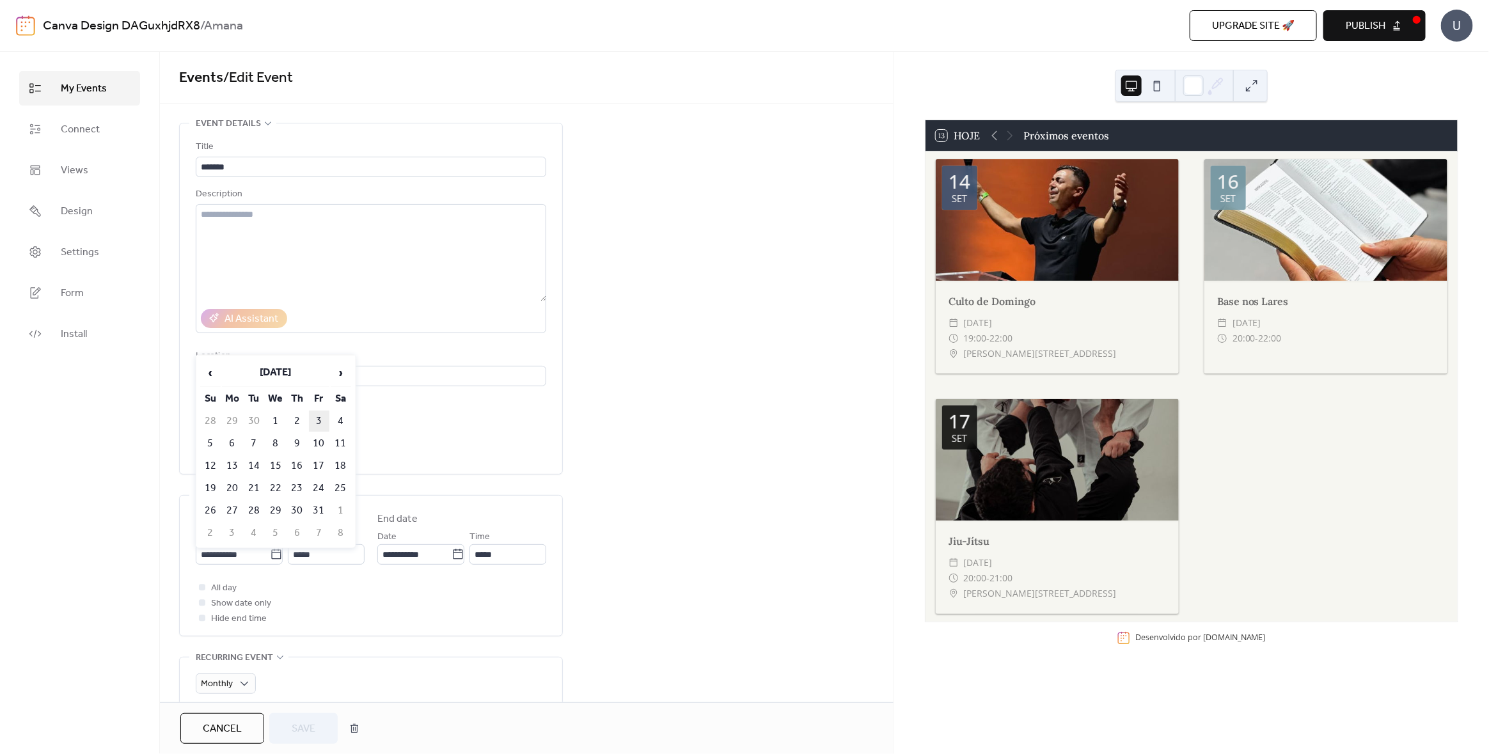
type input "**********"
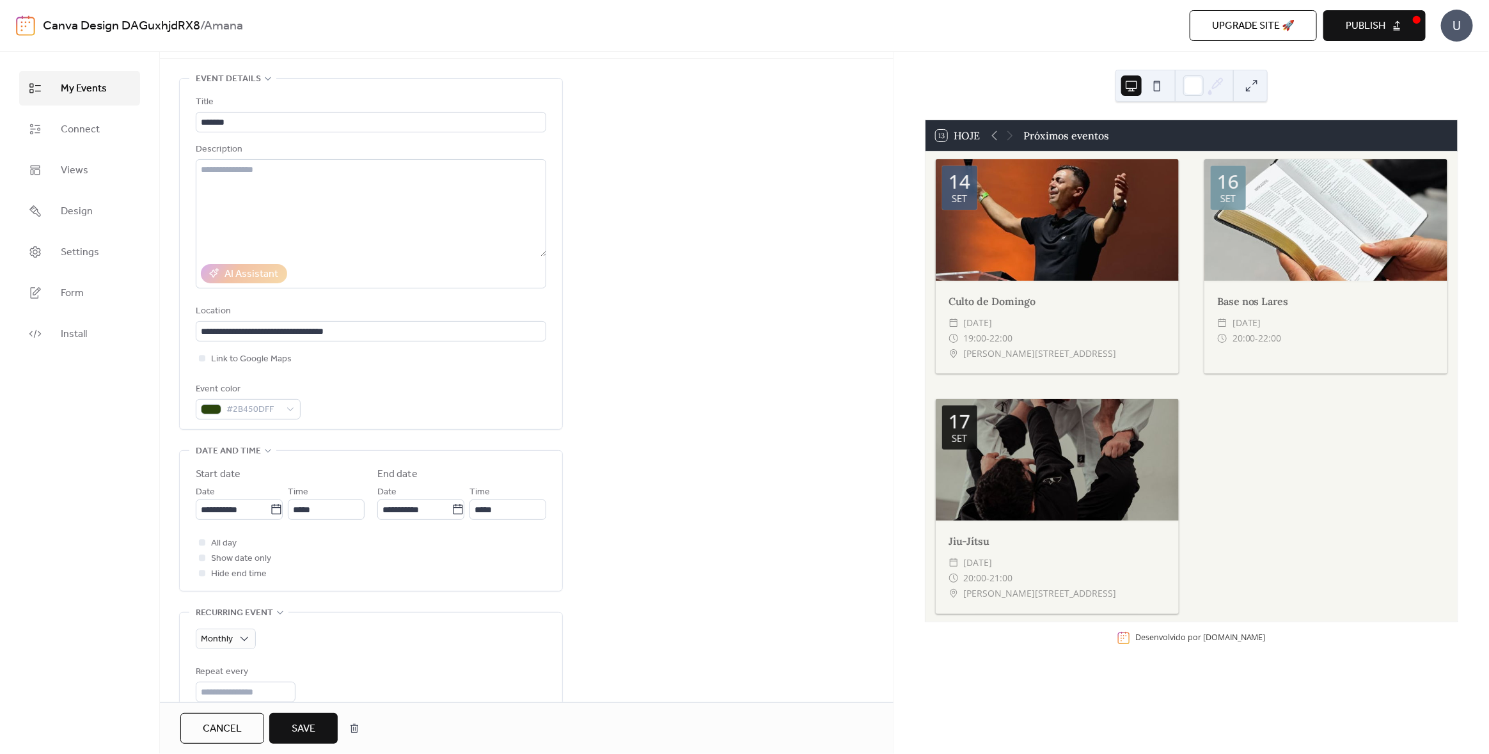
scroll to position [63, 0]
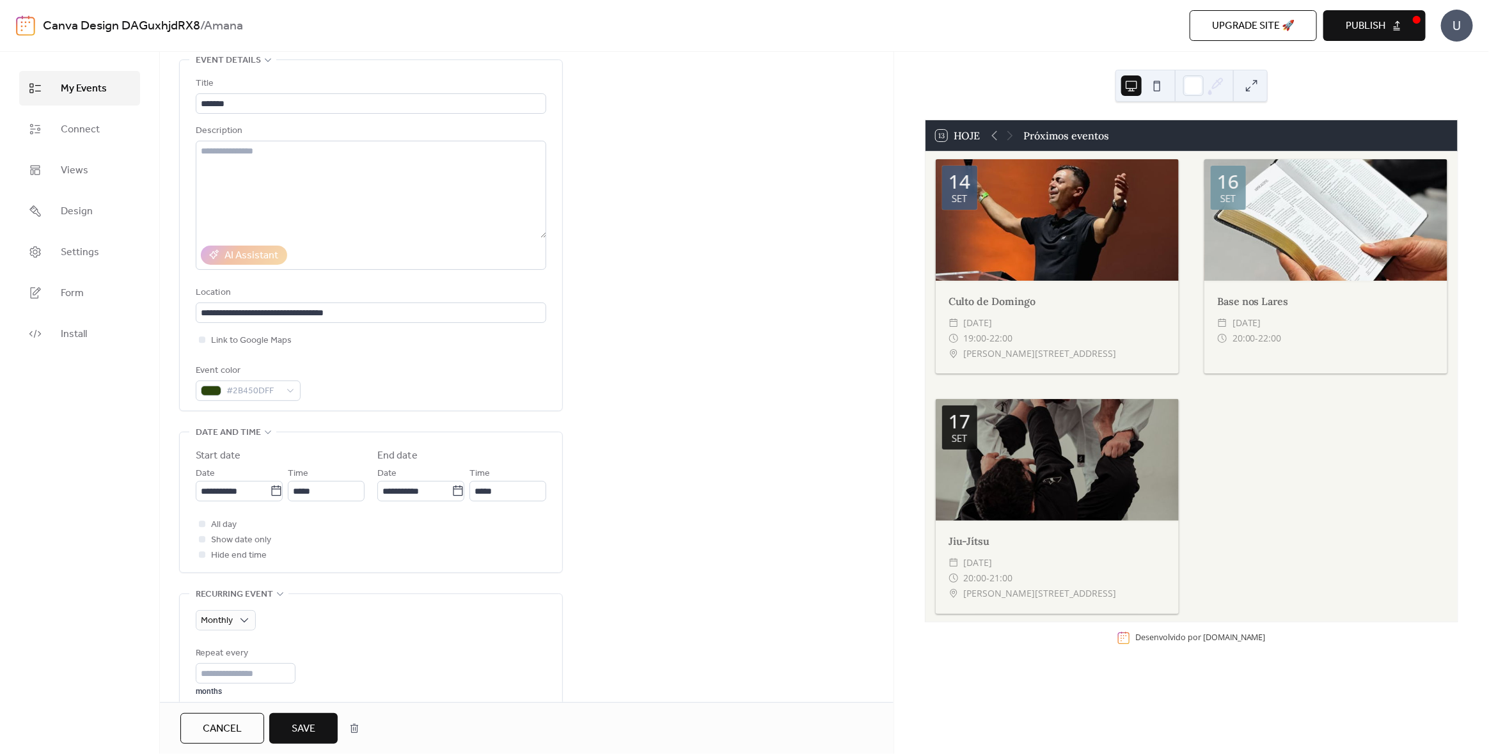
click at [304, 721] on span "Save" at bounding box center [304, 728] width 24 height 15
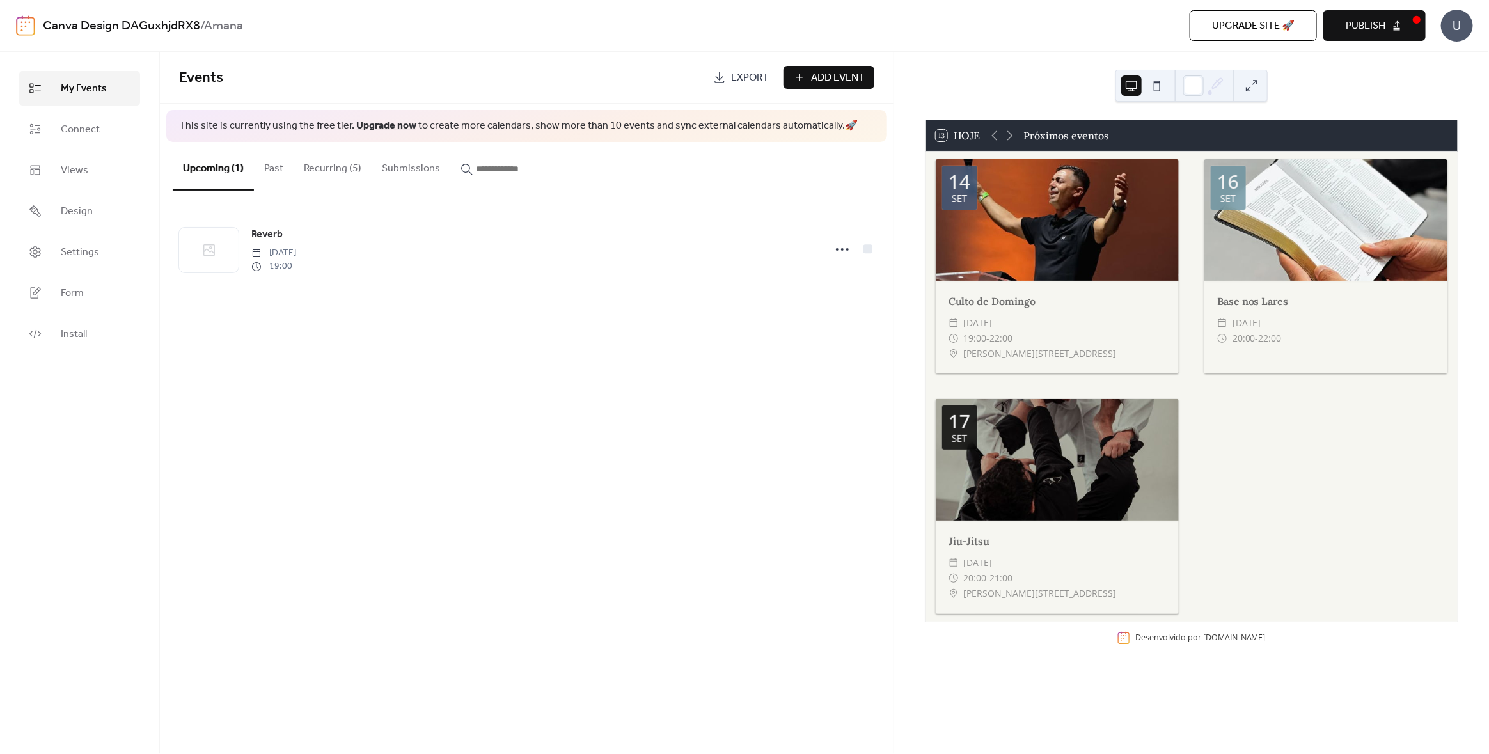
click at [416, 161] on button "Submissions" at bounding box center [411, 165] width 79 height 47
click at [352, 169] on button "Recurring (5)" at bounding box center [333, 165] width 78 height 47
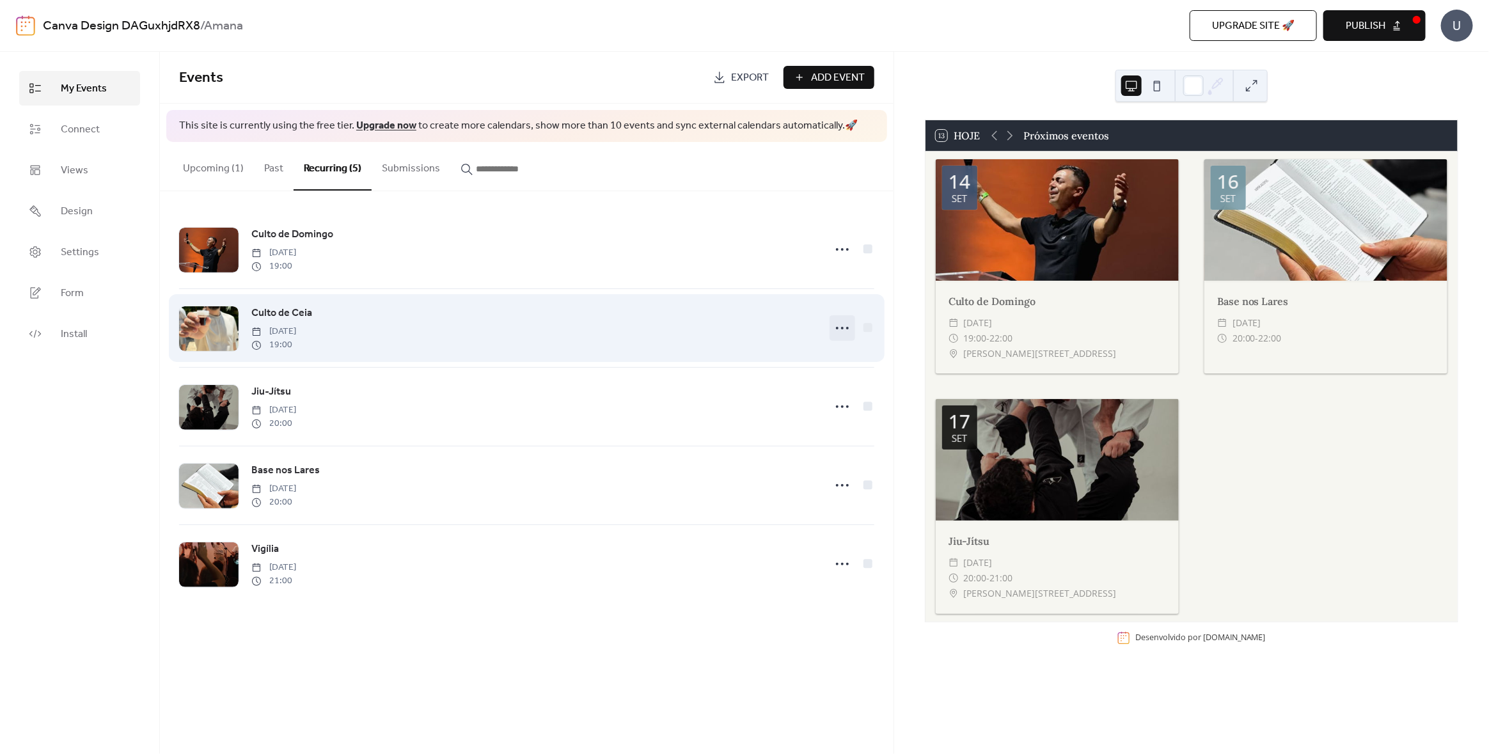
click at [840, 329] on icon at bounding box center [842, 328] width 20 height 20
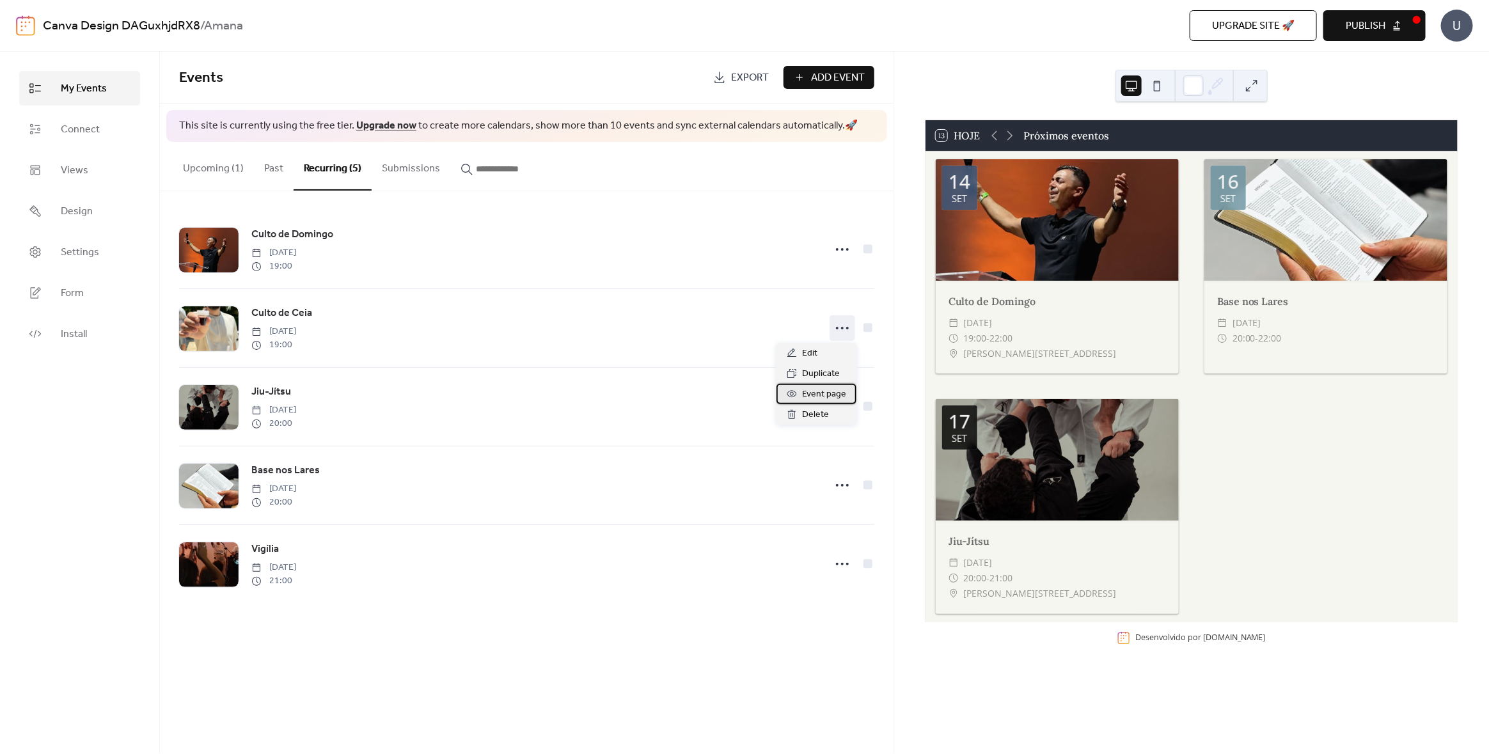
click at [784, 398] on div "Event page" at bounding box center [816, 394] width 80 height 20
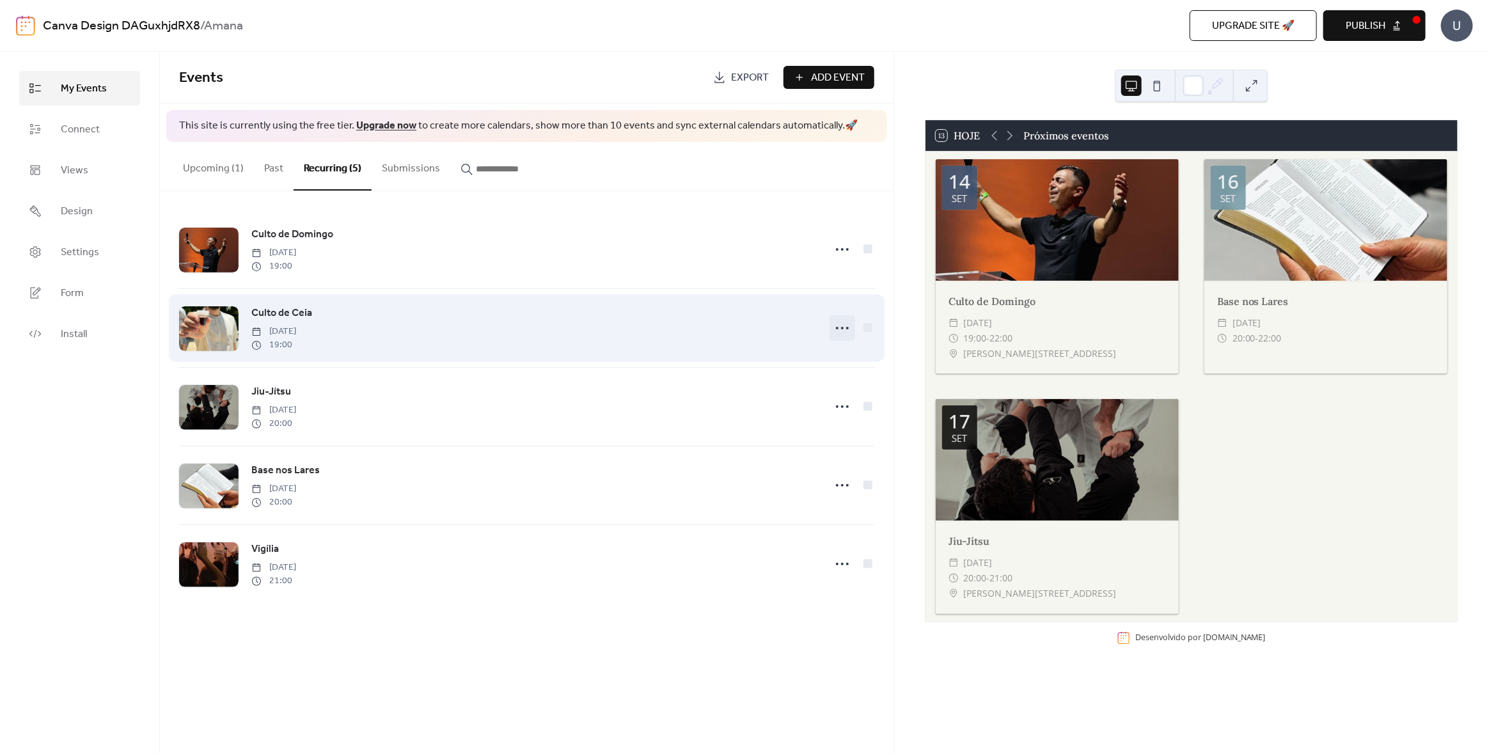
click at [841, 326] on icon at bounding box center [842, 328] width 20 height 20
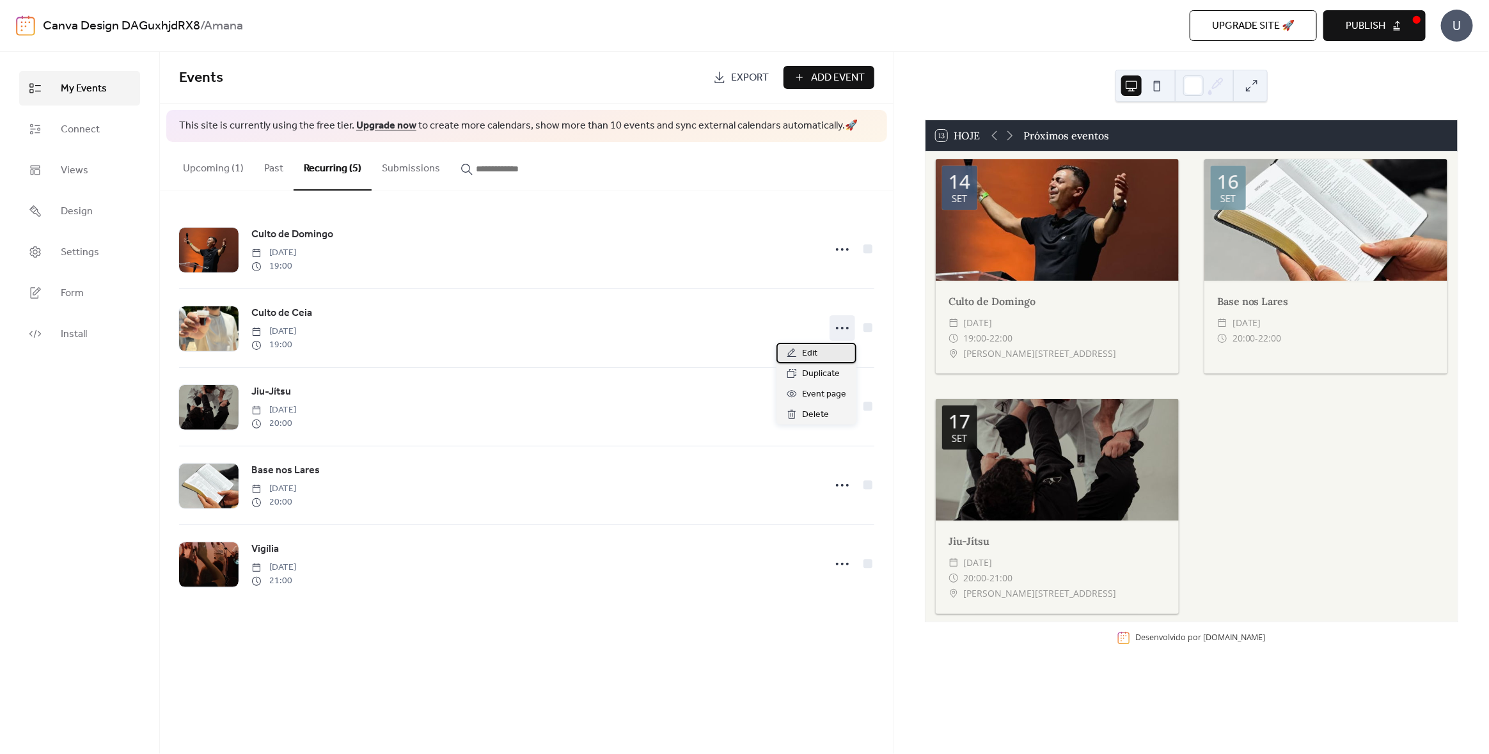
click at [803, 351] on span "Edit" at bounding box center [809, 353] width 15 height 15
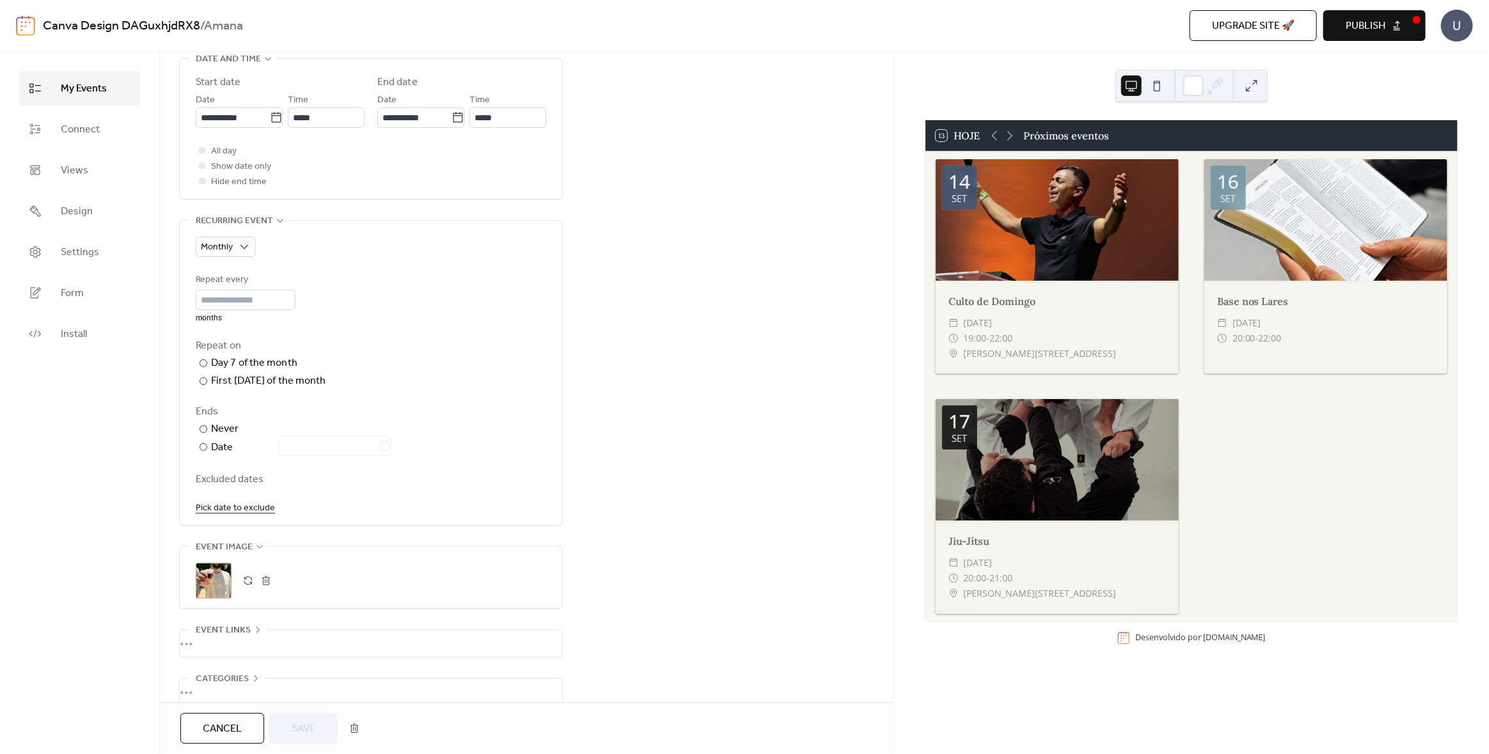
scroll to position [373, 0]
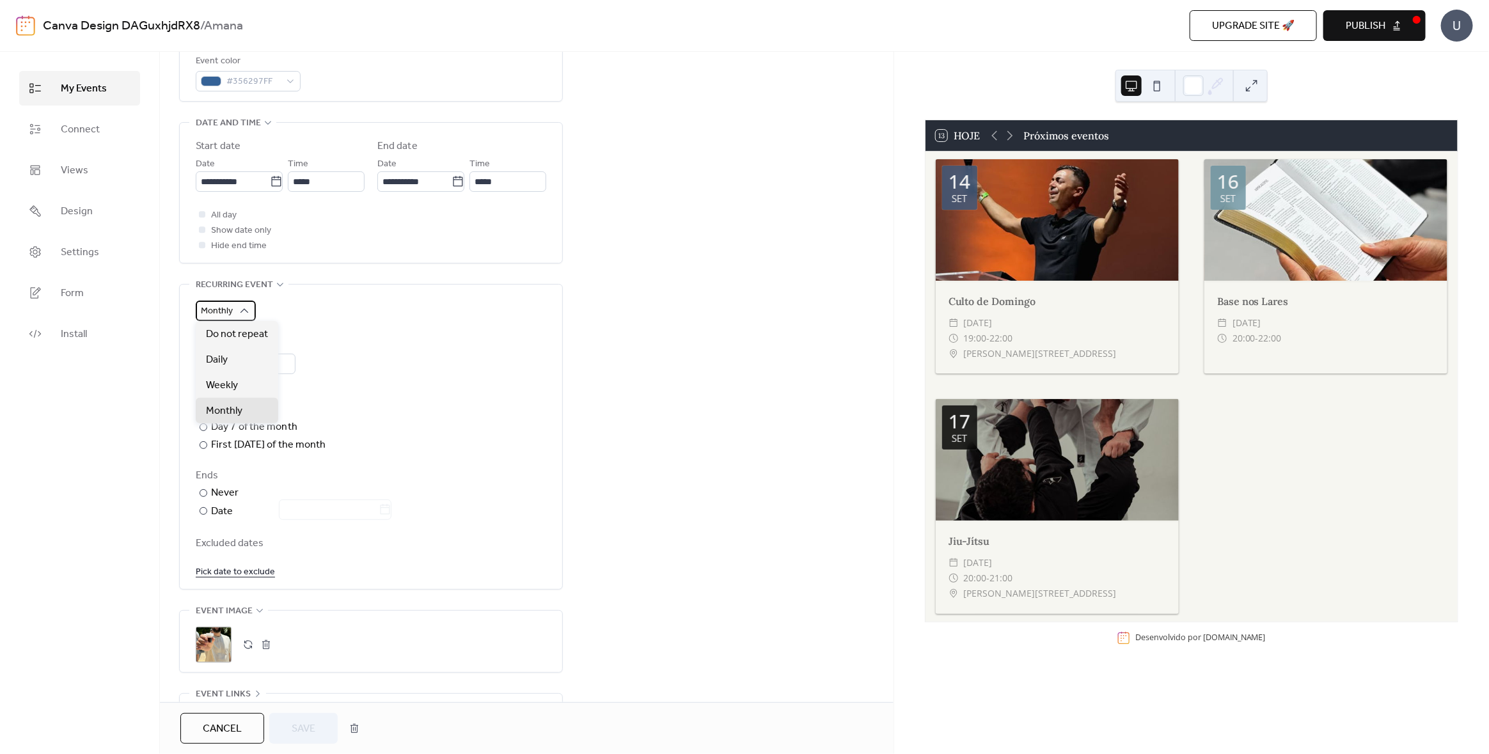
click at [229, 313] on span "Monthly" at bounding box center [217, 310] width 32 height 17
click at [230, 333] on span "Do not repeat" at bounding box center [237, 334] width 62 height 15
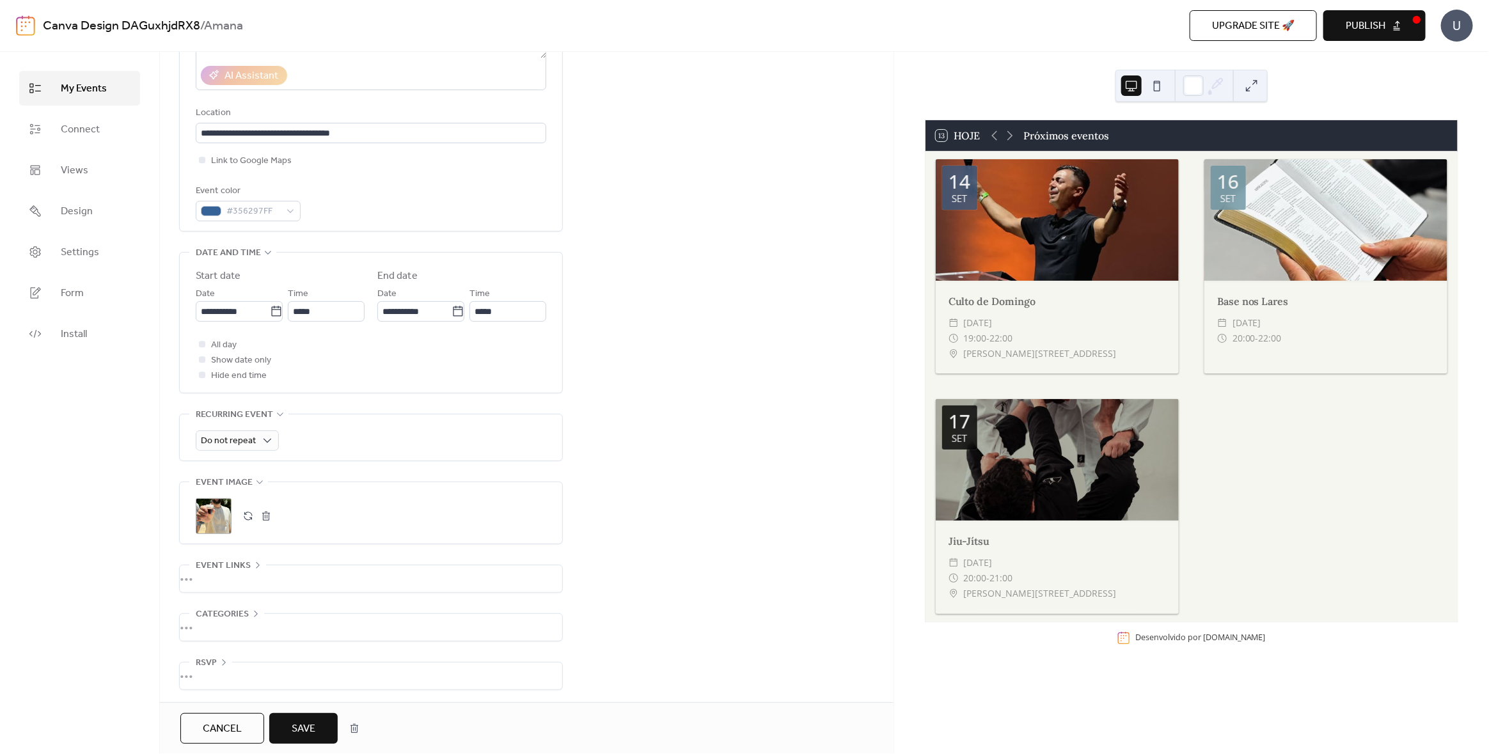
drag, startPoint x: 317, startPoint y: 730, endPoint x: 506, endPoint y: 657, distance: 203.2
click at [317, 729] on button "Save" at bounding box center [303, 728] width 68 height 31
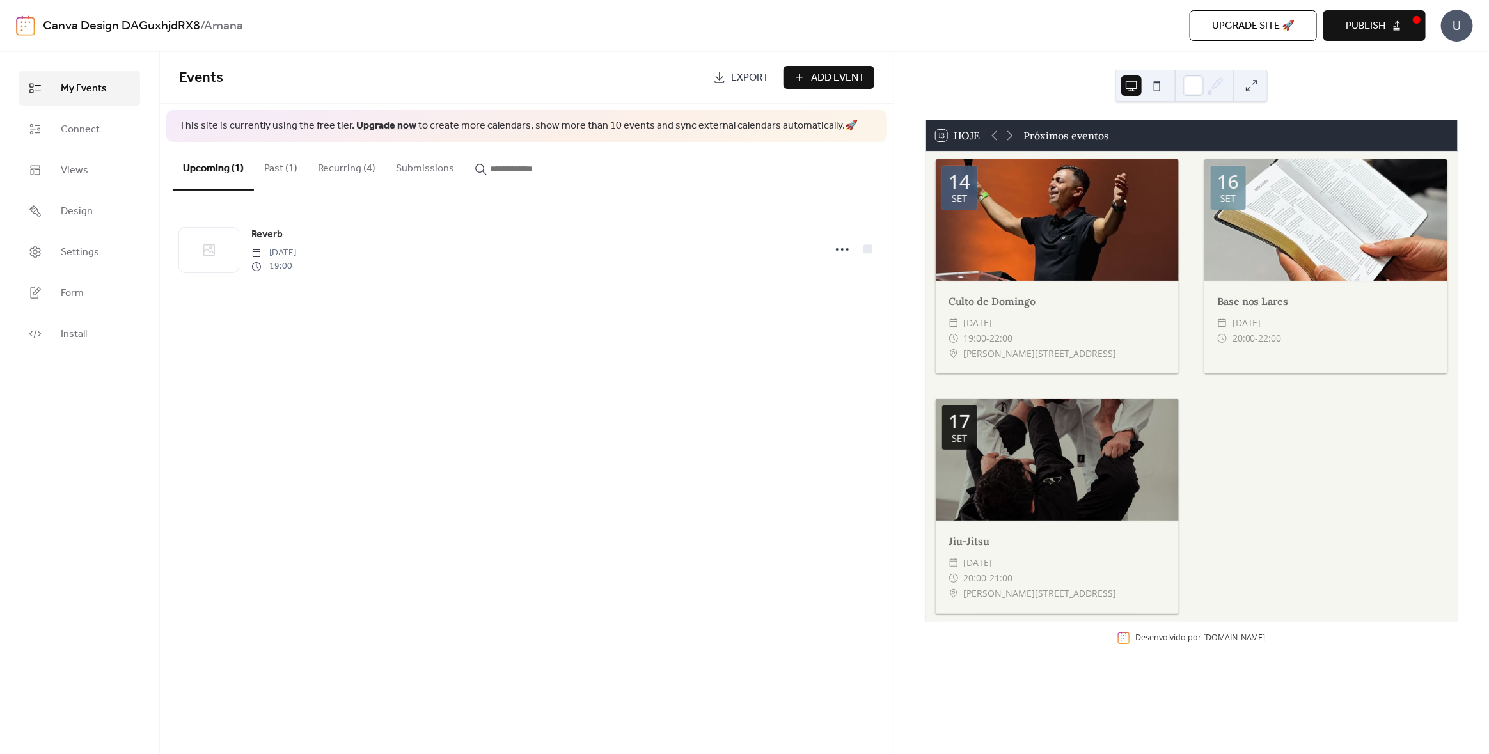
click at [352, 162] on button "Recurring (4)" at bounding box center [347, 165] width 78 height 47
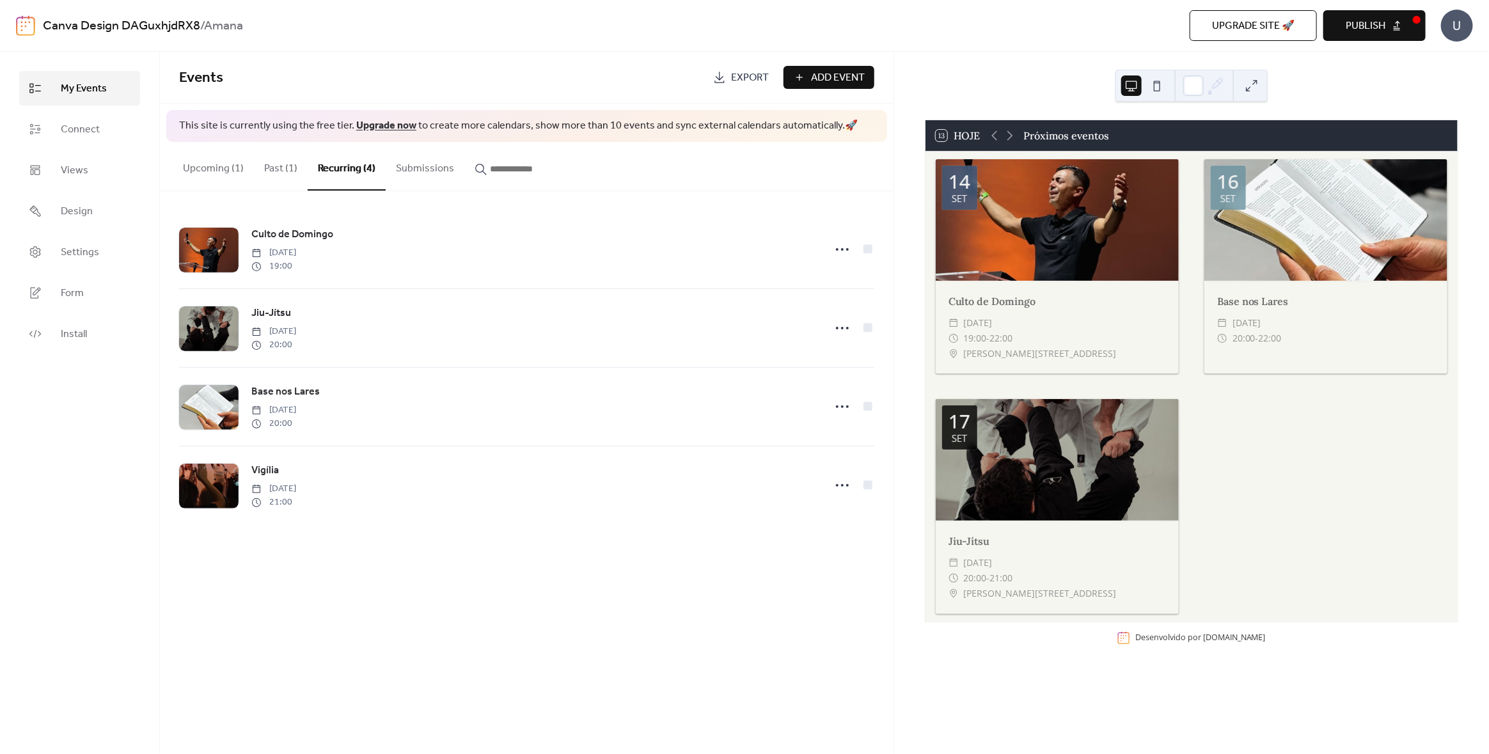
click at [282, 169] on button "Past (1)" at bounding box center [281, 165] width 54 height 47
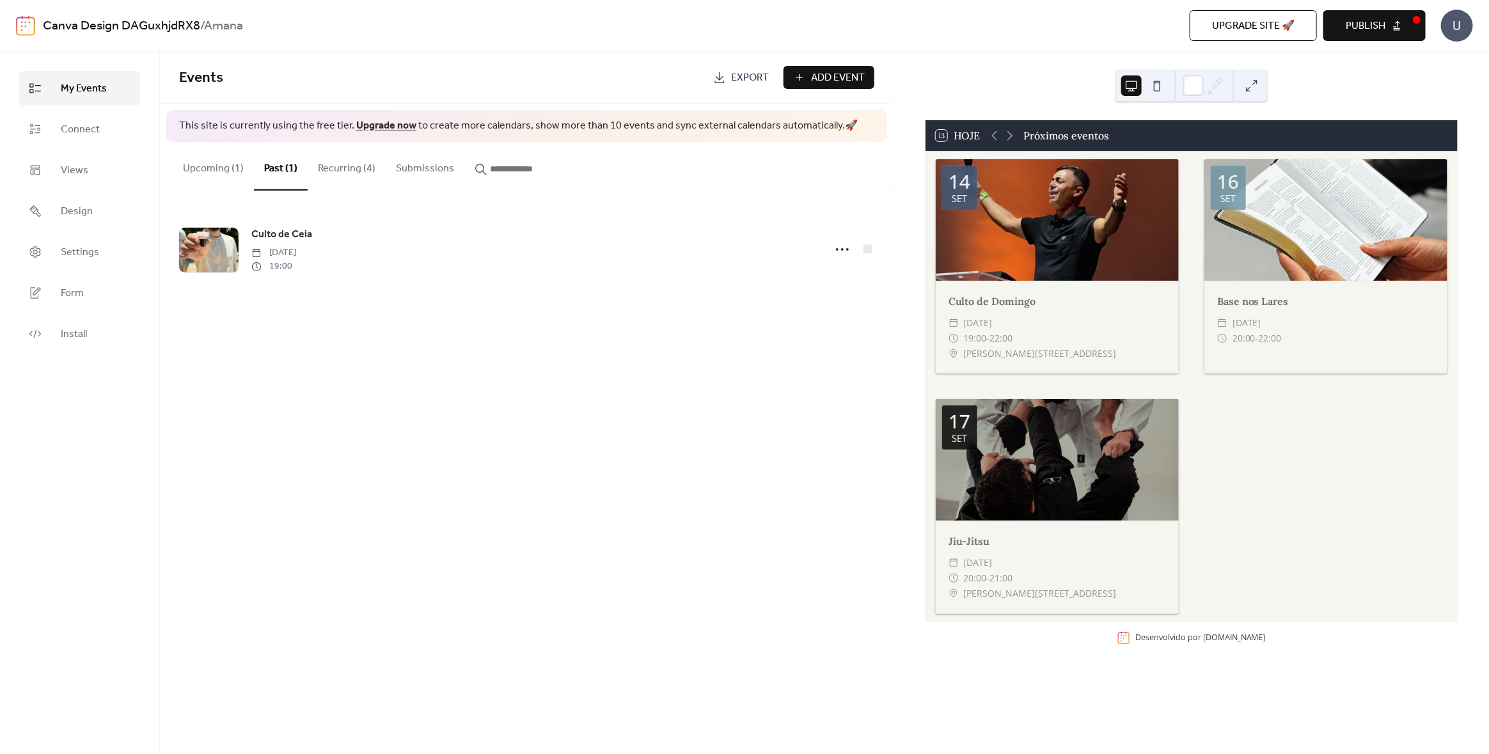
click at [352, 176] on button "Recurring (4)" at bounding box center [347, 165] width 78 height 47
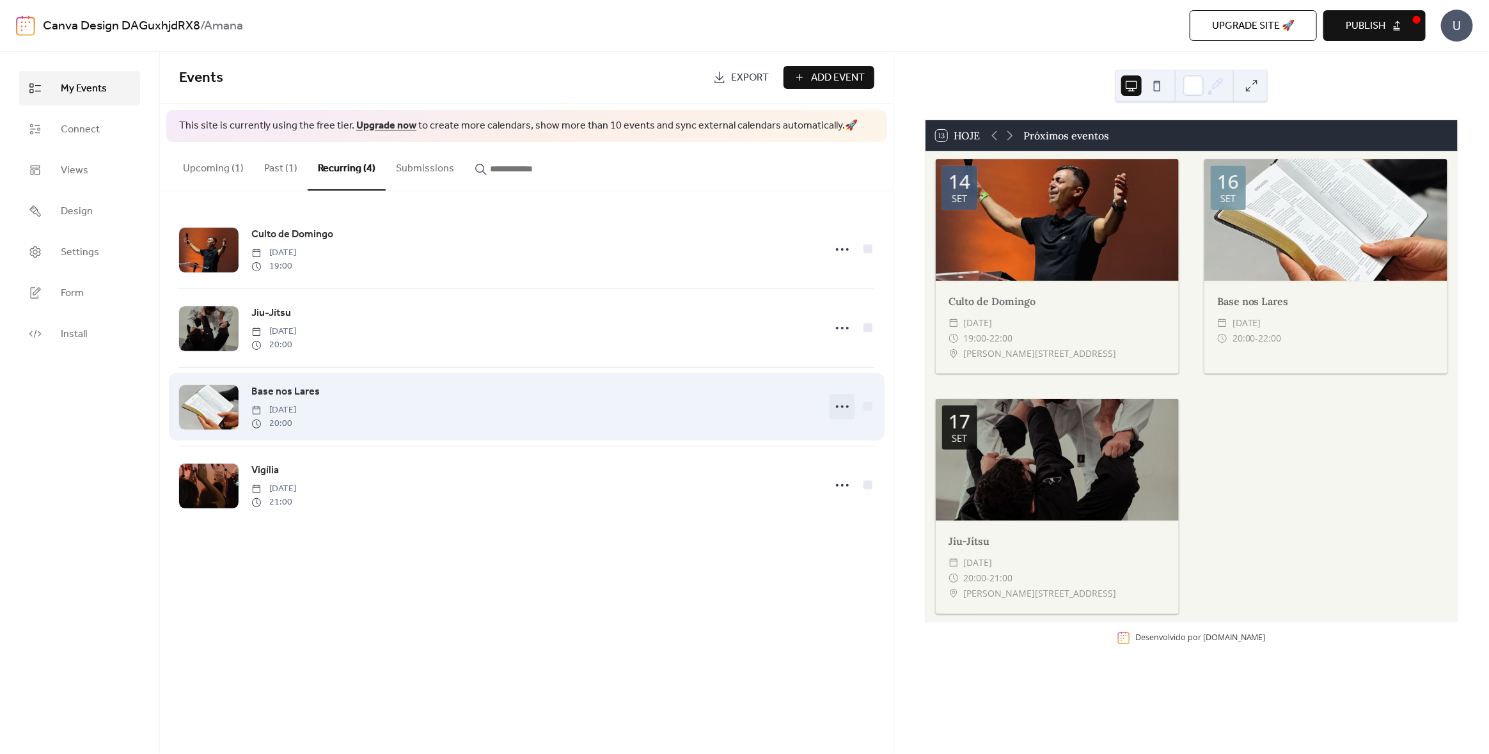
click at [842, 405] on circle at bounding box center [842, 406] width 3 height 3
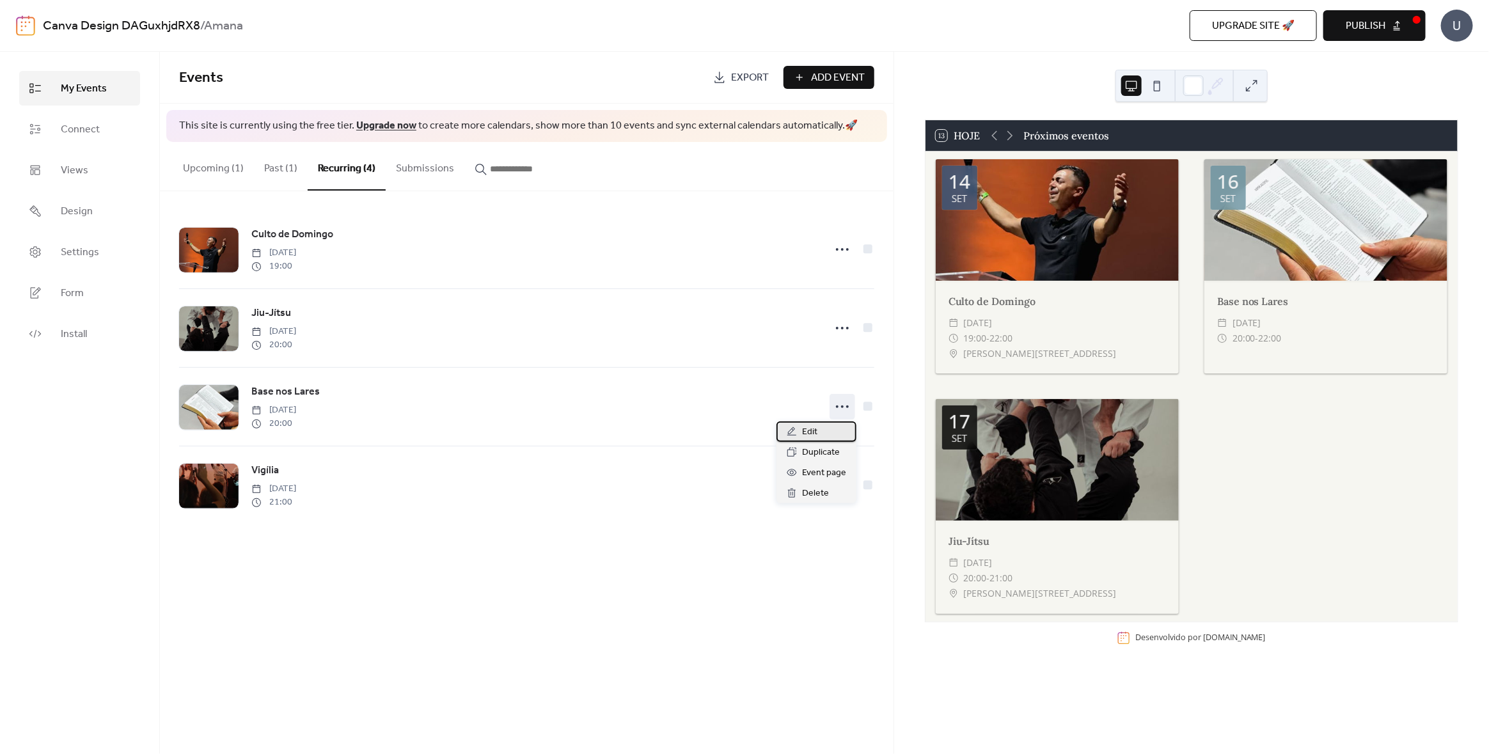
click at [818, 435] on div "Edit" at bounding box center [816, 431] width 80 height 20
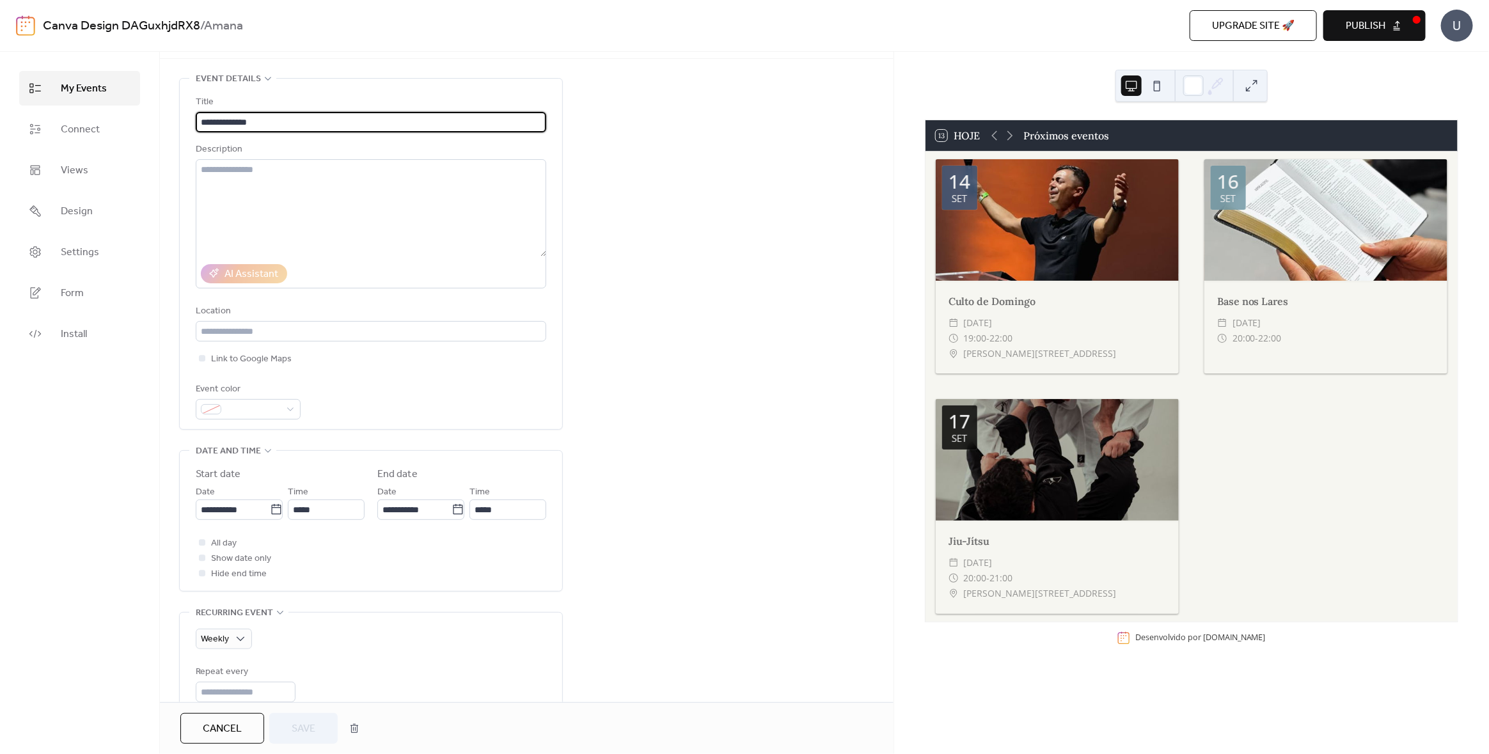
scroll to position [63, 0]
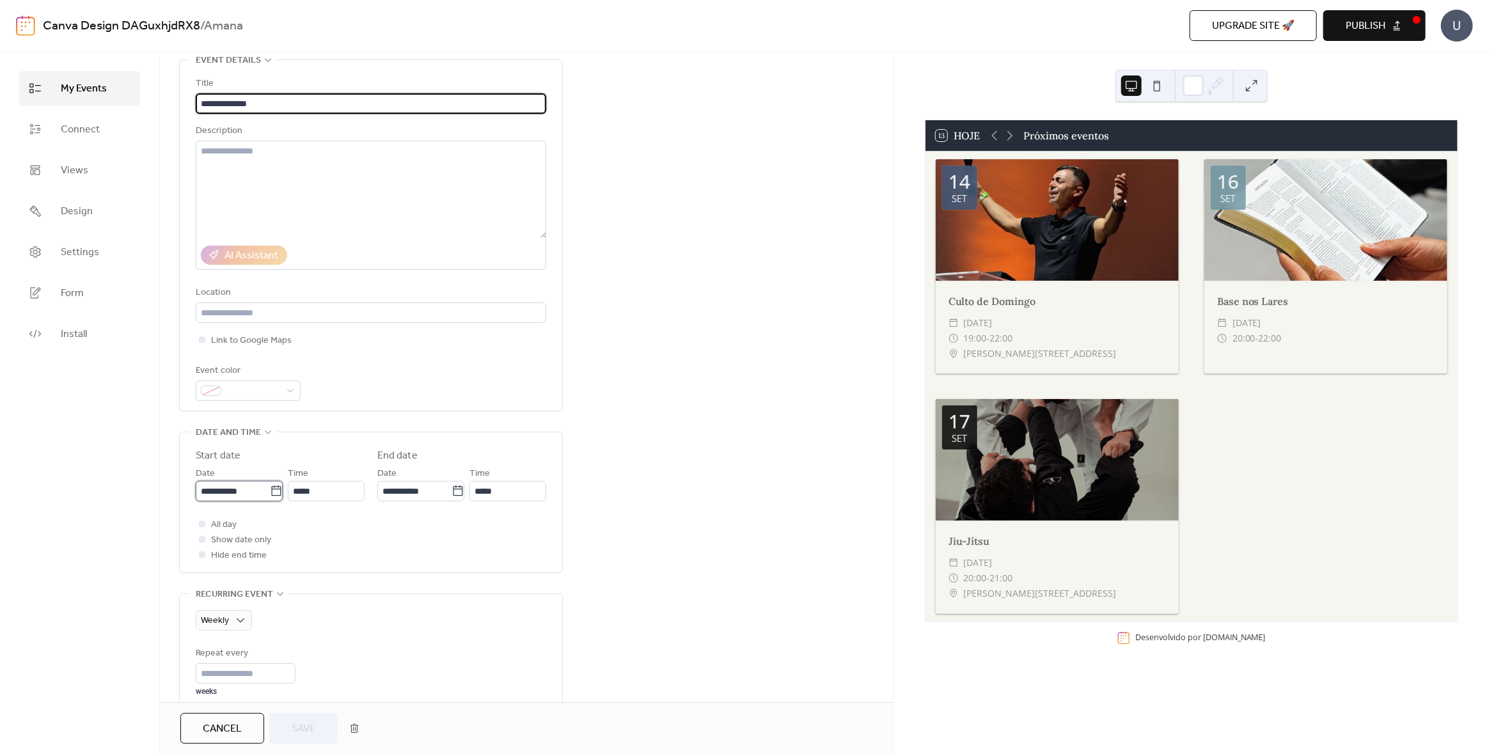
click at [234, 490] on input "**********" at bounding box center [233, 491] width 74 height 20
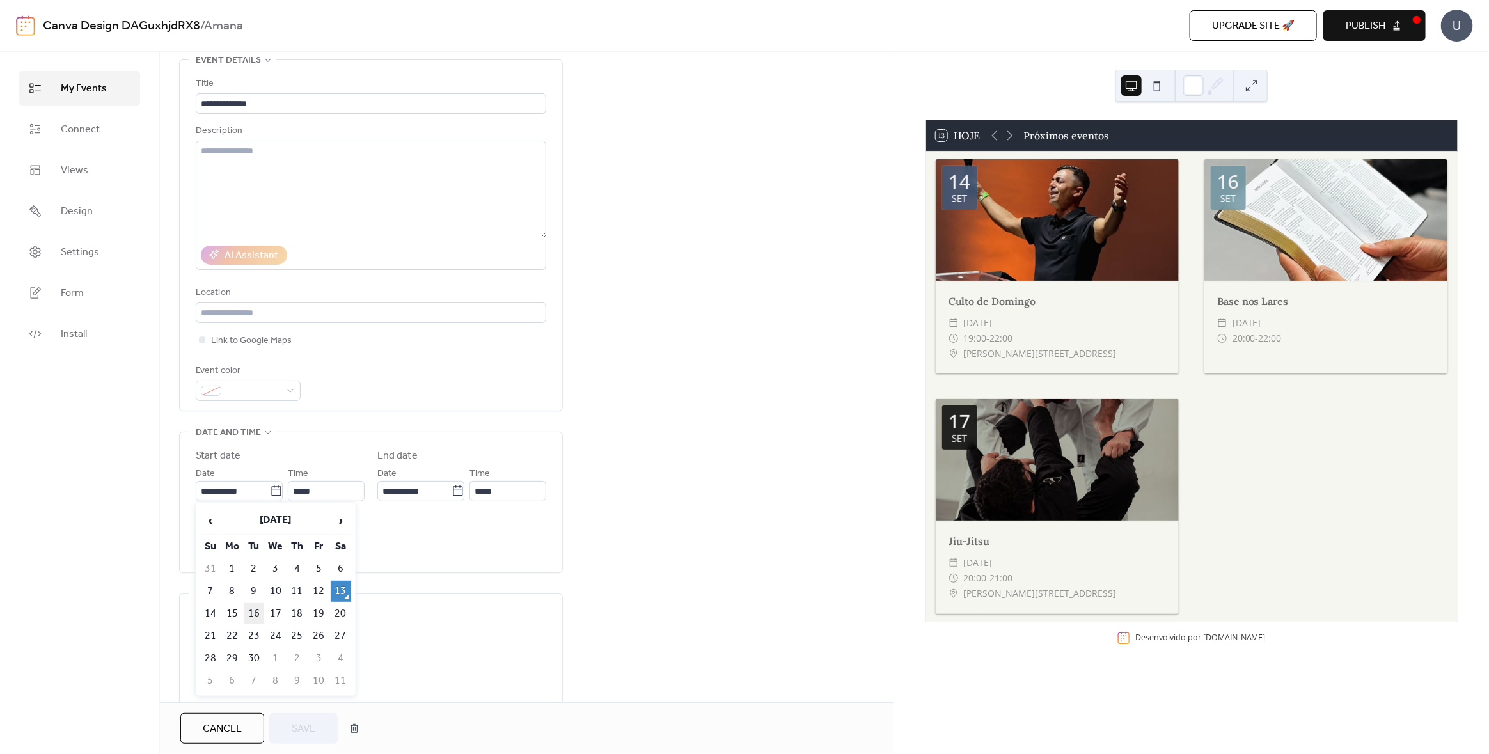
click at [251, 610] on td "16" at bounding box center [254, 613] width 20 height 21
type input "**********"
click at [296, 729] on span "Save" at bounding box center [304, 728] width 24 height 15
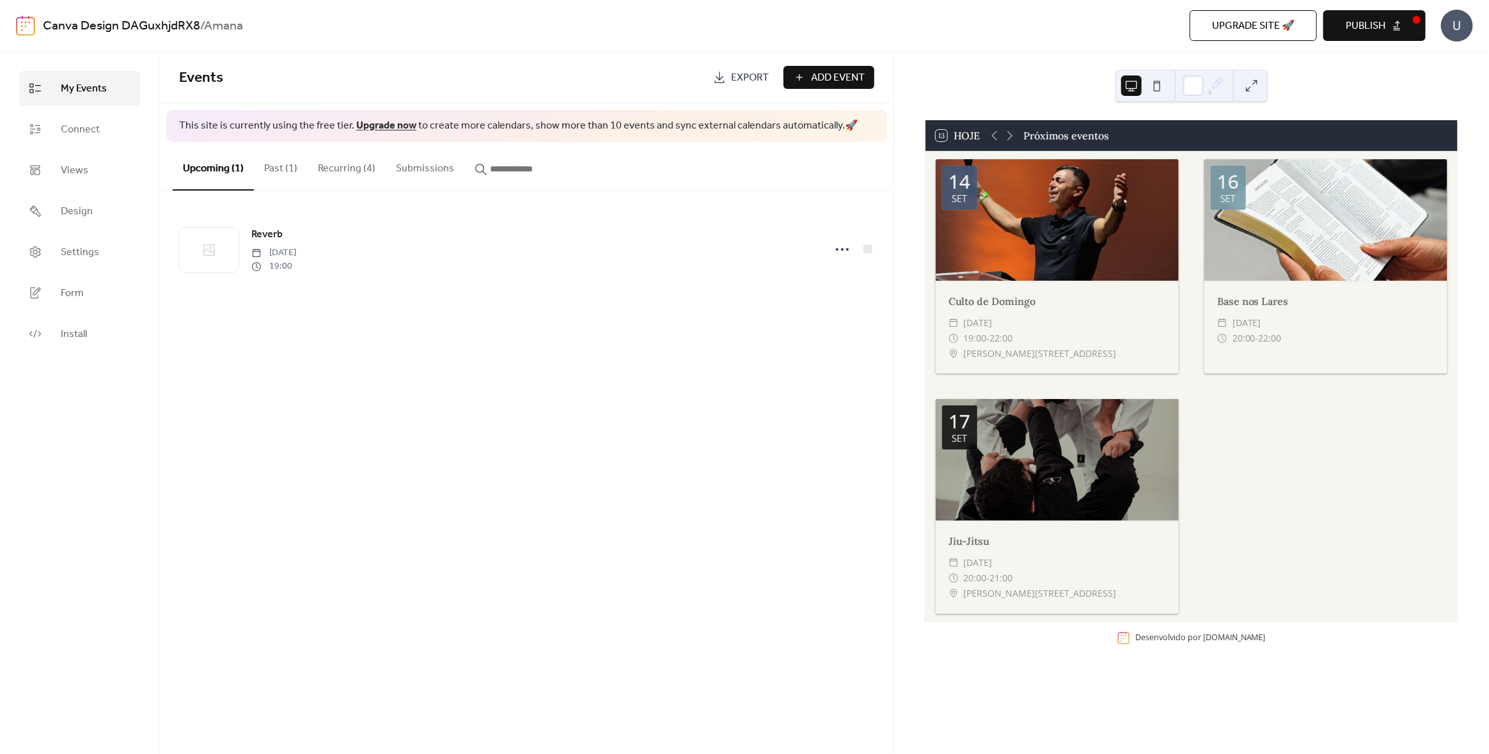
click at [340, 166] on button "Recurring (4)" at bounding box center [347, 165] width 78 height 47
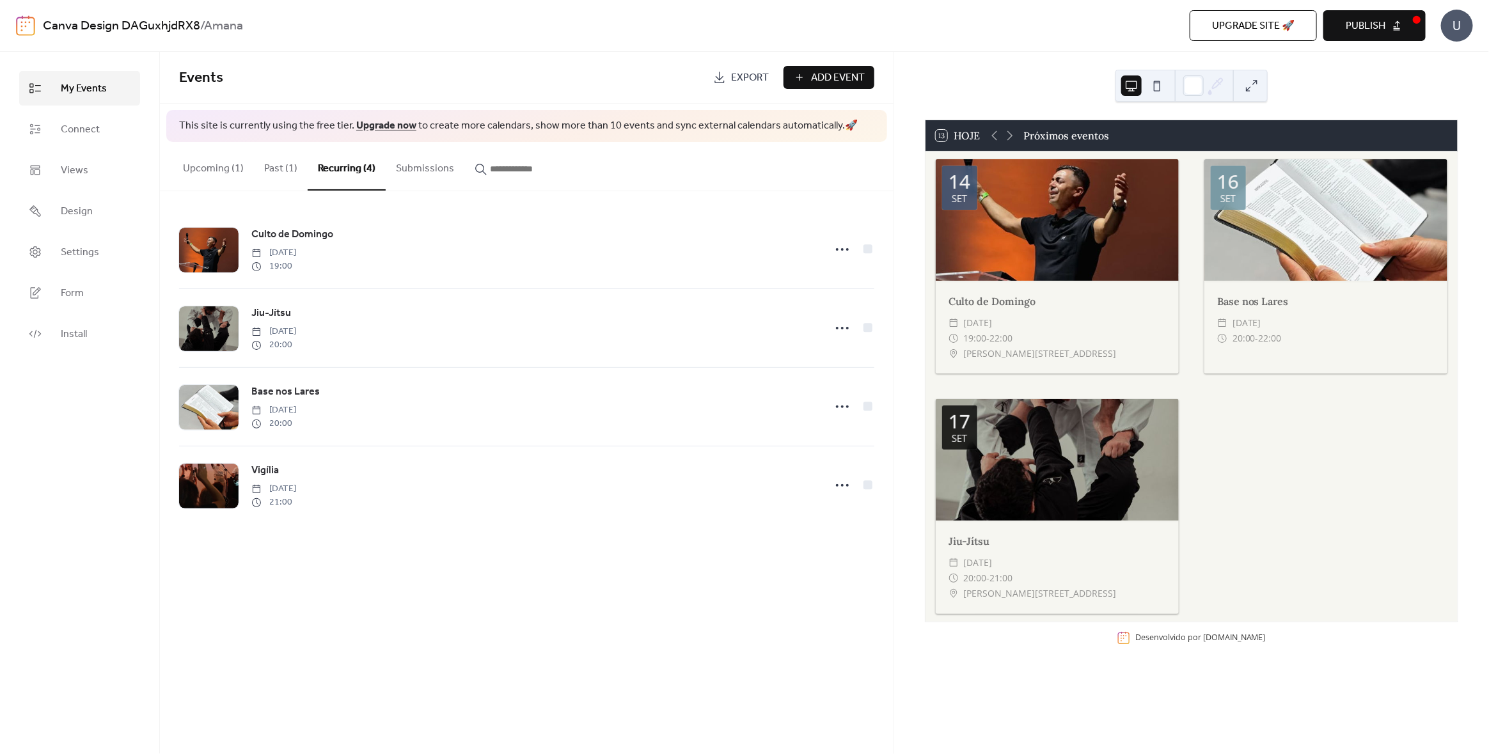
click at [1372, 31] on span "Publish" at bounding box center [1365, 26] width 40 height 15
click at [93, 201] on link "Design" at bounding box center [79, 211] width 121 height 35
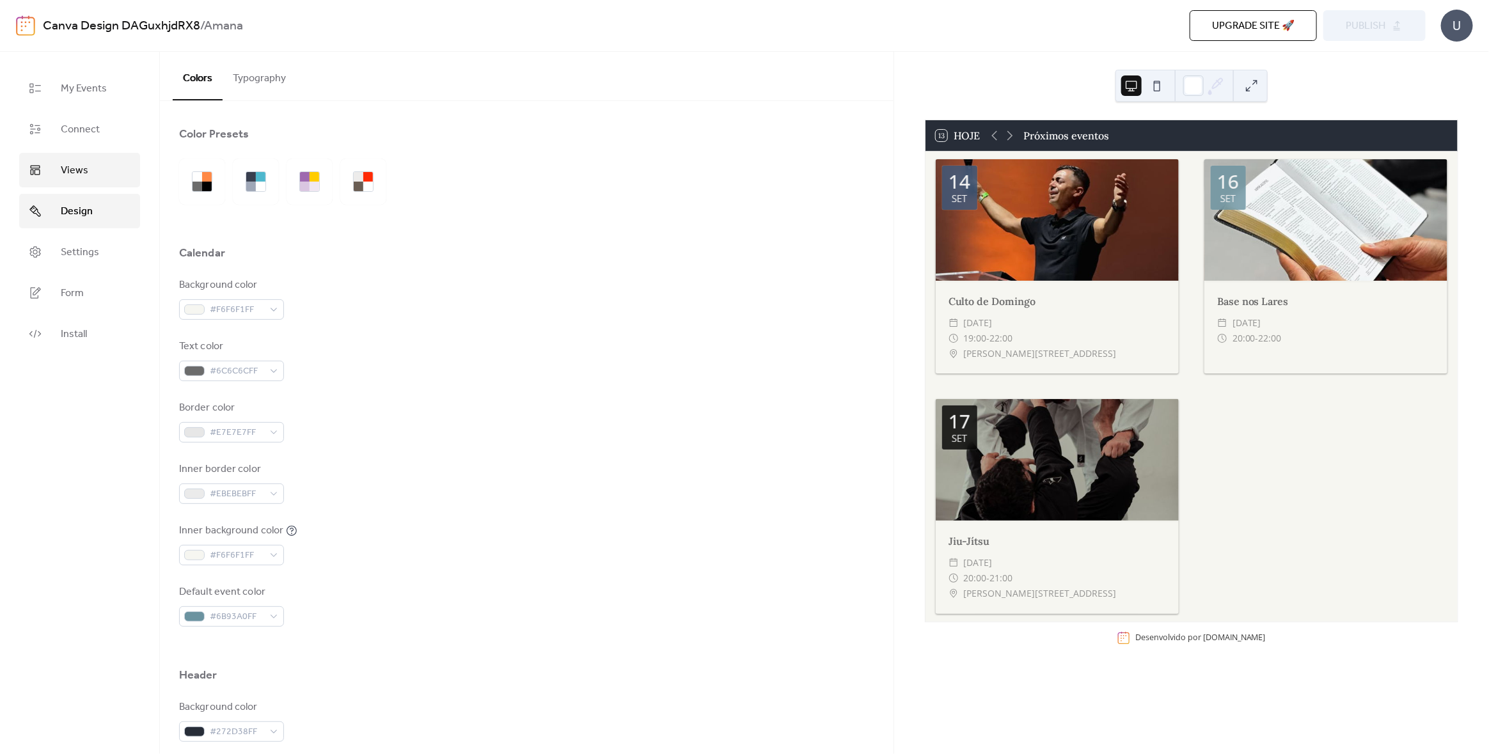
click at [89, 173] on link "Views" at bounding box center [79, 170] width 121 height 35
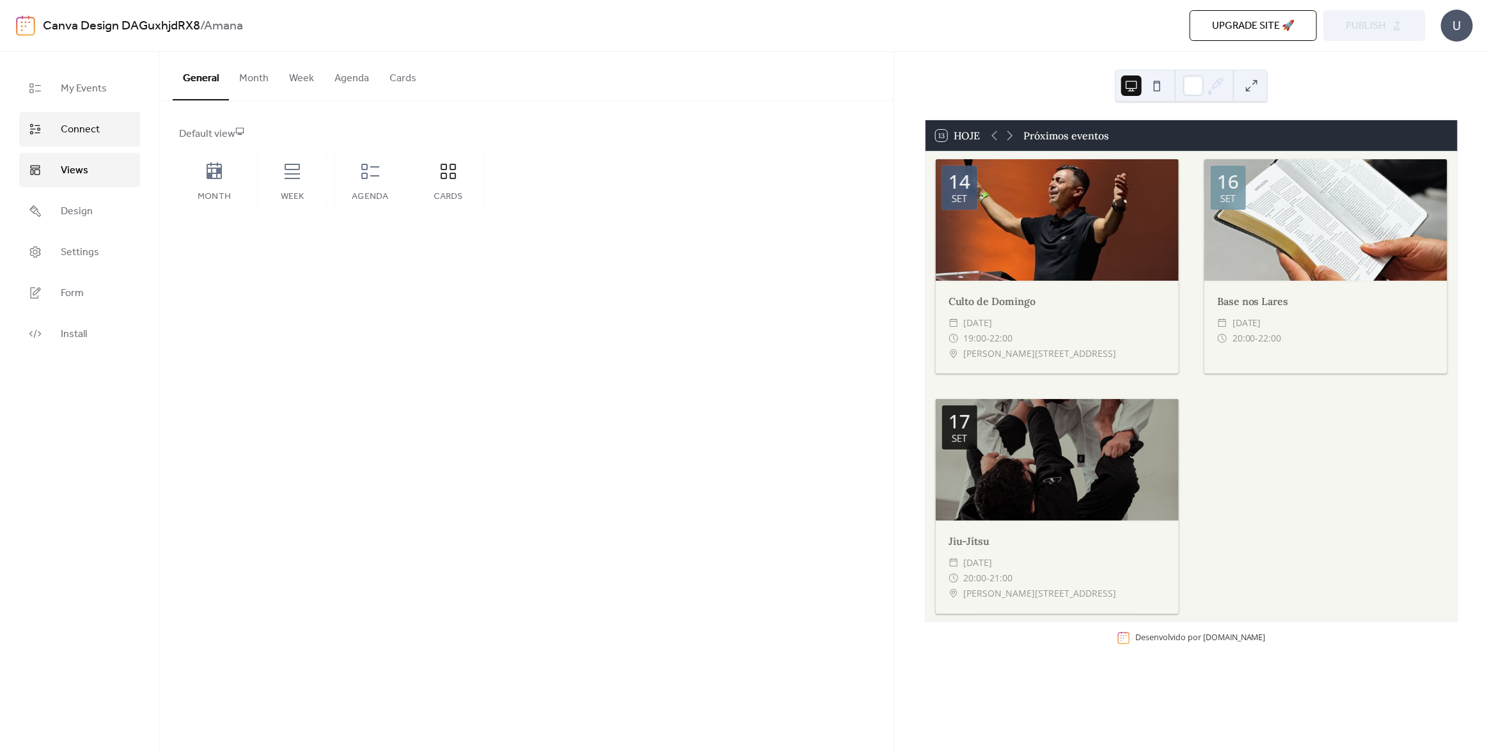
click at [100, 121] on link "Connect" at bounding box center [79, 129] width 121 height 35
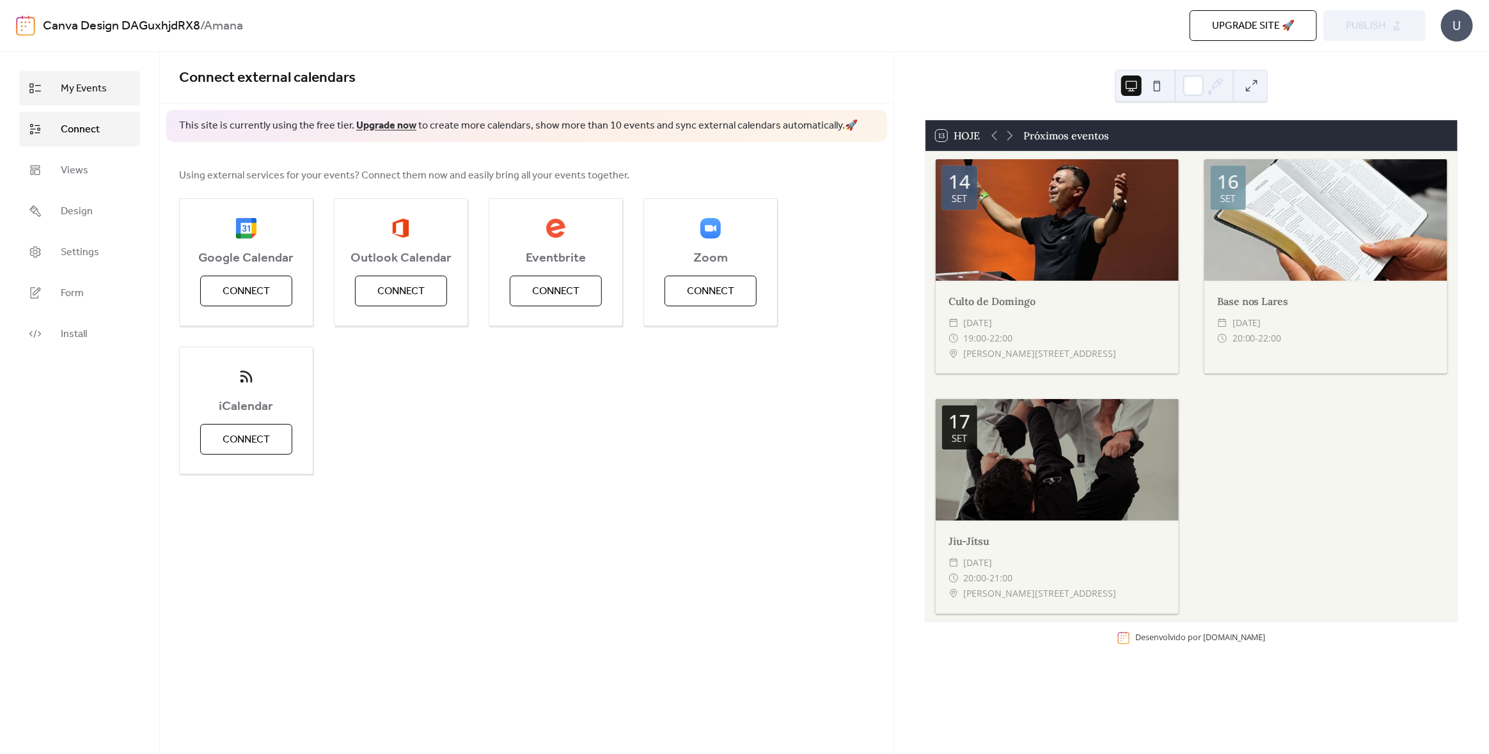
click at [102, 94] on span "My Events" at bounding box center [84, 88] width 46 height 15
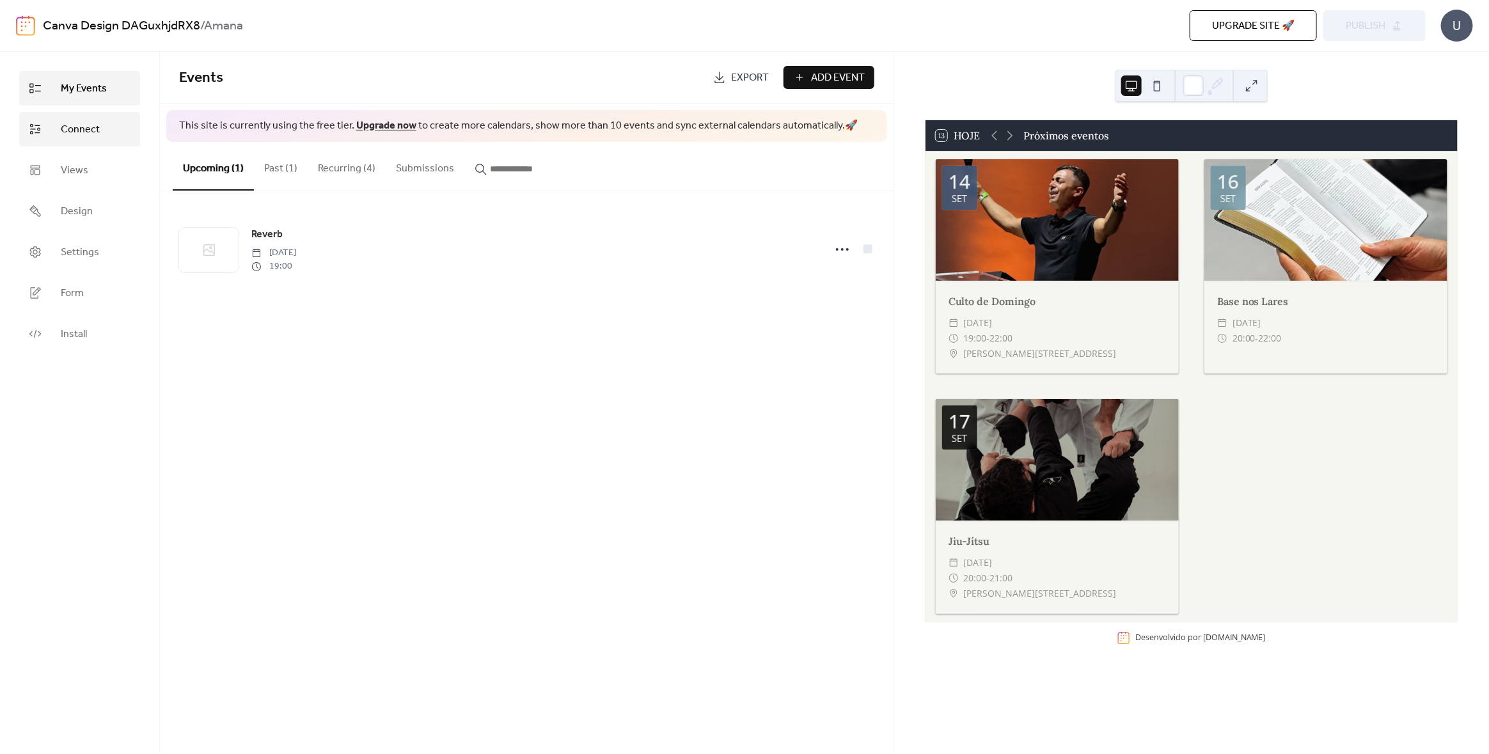
drag, startPoint x: 101, startPoint y: 119, endPoint x: 125, endPoint y: 102, distance: 29.4
click at [101, 118] on link "Connect" at bounding box center [79, 129] width 121 height 35
